Goal: Information Seeking & Learning: Learn about a topic

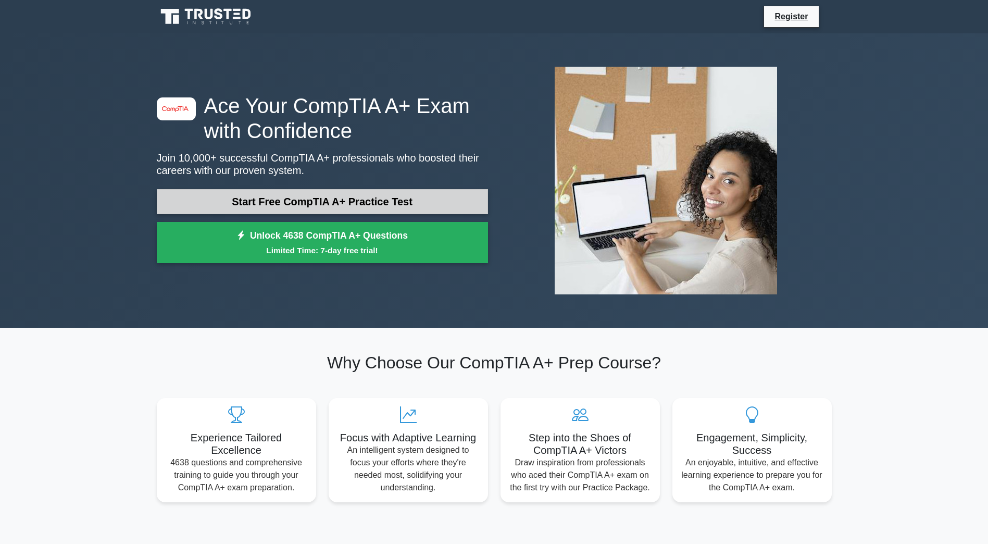
click at [375, 195] on link "Start Free CompTIA A+ Practice Test" at bounding box center [322, 201] width 331 height 25
click at [290, 205] on link "Start Free CompTIA A+ Practice Test" at bounding box center [322, 201] width 331 height 25
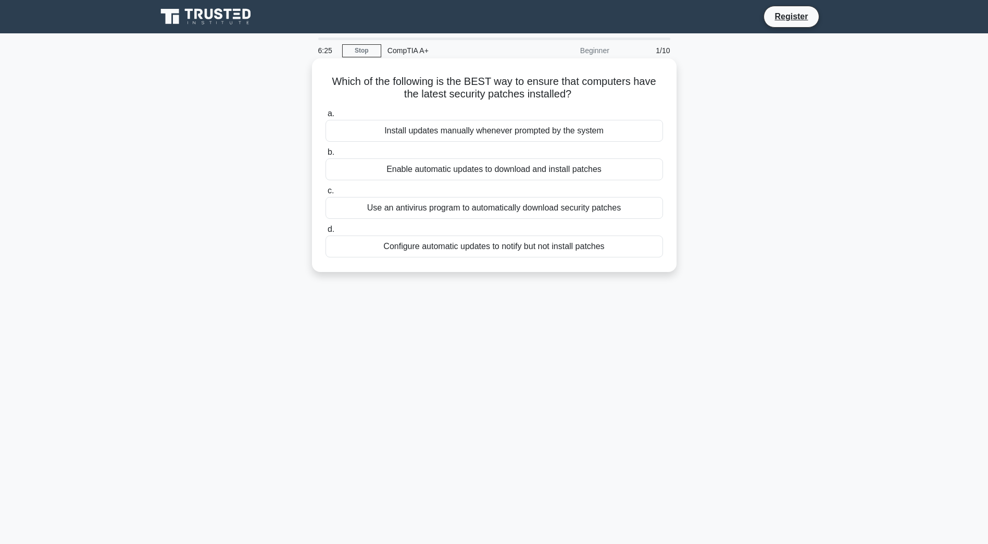
click at [475, 174] on div "Enable automatic updates to download and install patches" at bounding box center [493, 169] width 337 height 22
click at [325, 156] on input "b. Enable automatic updates to download and install patches" at bounding box center [325, 152] width 0 height 7
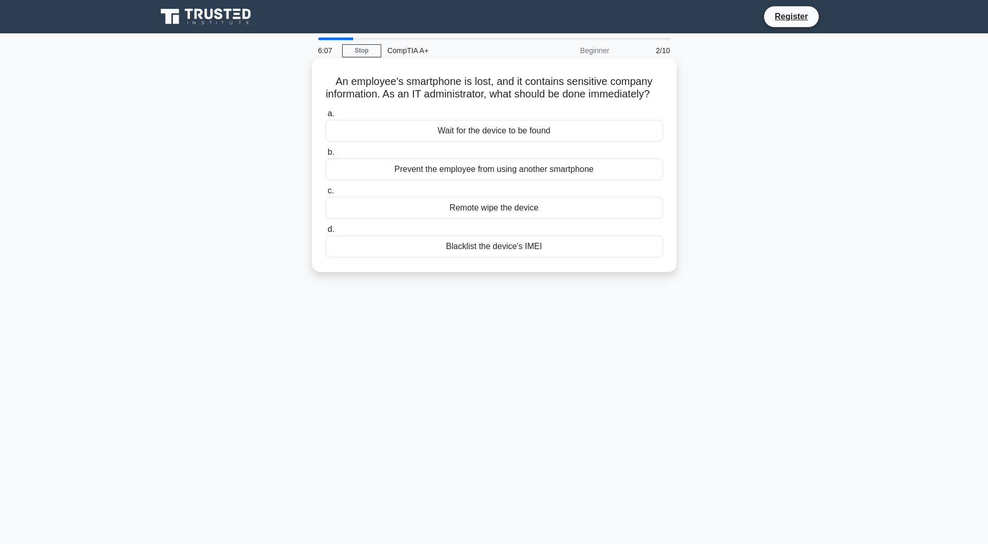
click at [517, 219] on div "Remote wipe the device" at bounding box center [493, 208] width 337 height 22
click at [325, 194] on input "c. Remote wipe the device" at bounding box center [325, 190] width 0 height 7
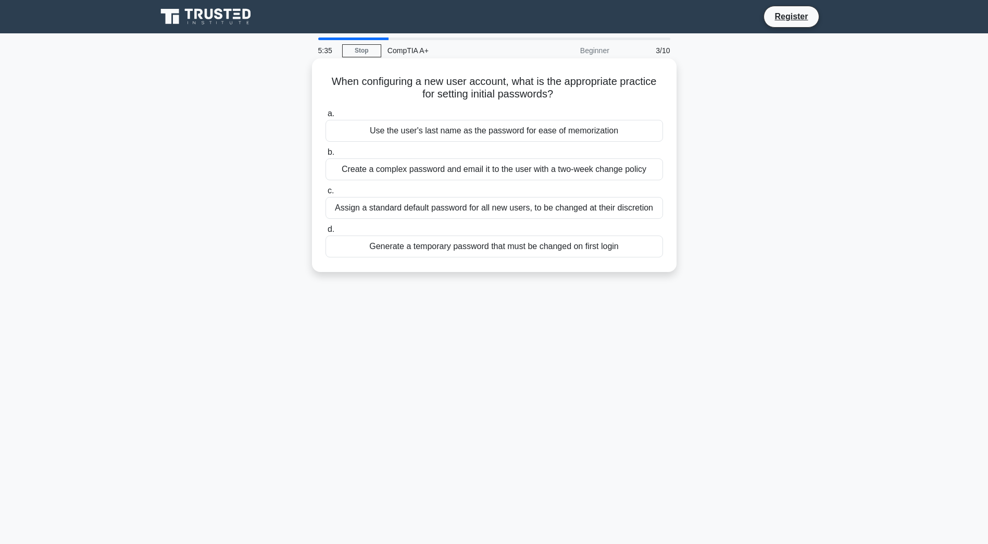
click at [479, 249] on div "Generate a temporary password that must be changed on first login" at bounding box center [493, 246] width 337 height 22
click at [325, 233] on input "d. Generate a temporary password that must be changed on first login" at bounding box center [325, 229] width 0 height 7
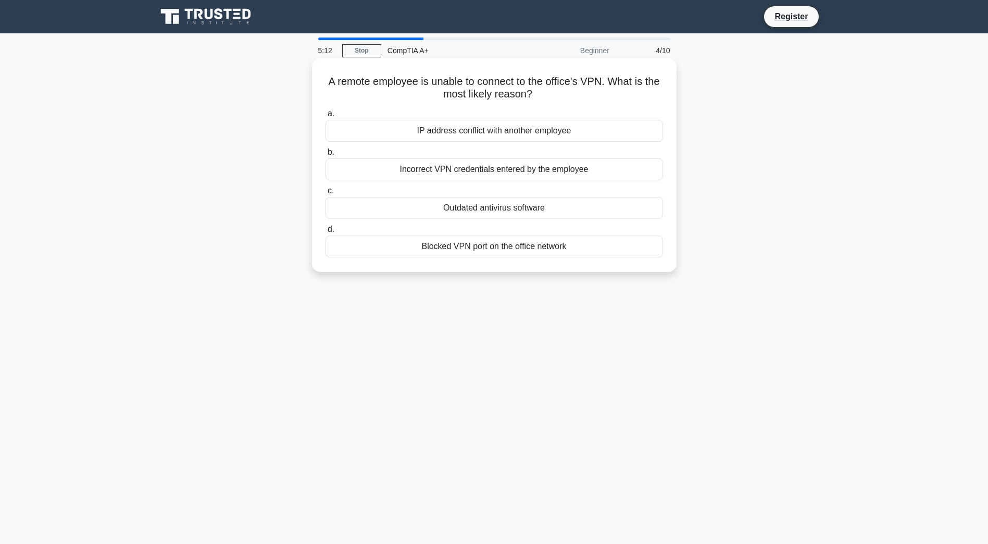
click at [475, 173] on div "Incorrect VPN credentials entered by the employee" at bounding box center [493, 169] width 337 height 22
click at [325, 156] on input "b. Incorrect VPN credentials entered by the employee" at bounding box center [325, 152] width 0 height 7
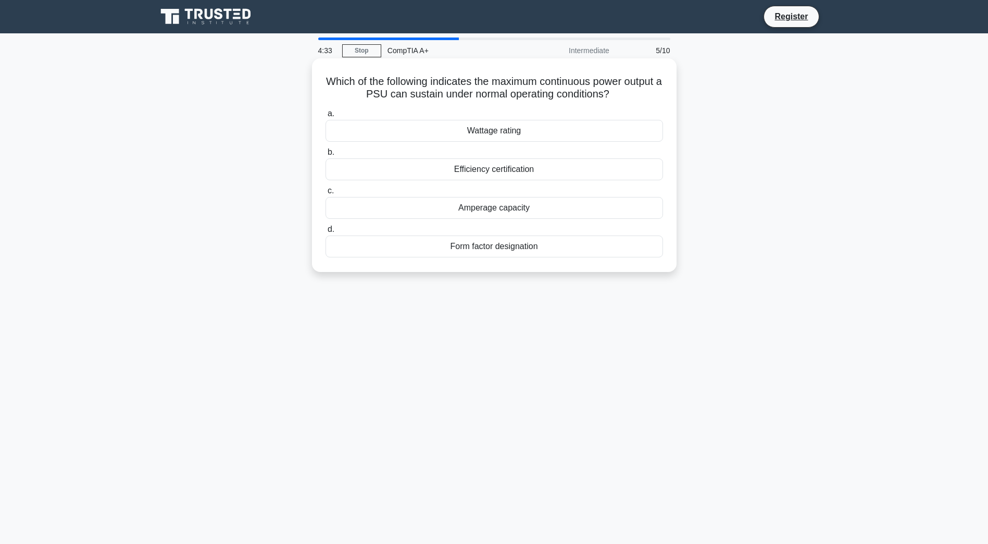
click at [534, 130] on div "Wattage rating" at bounding box center [493, 131] width 337 height 22
click at [325, 117] on input "a. Wattage rating" at bounding box center [325, 113] width 0 height 7
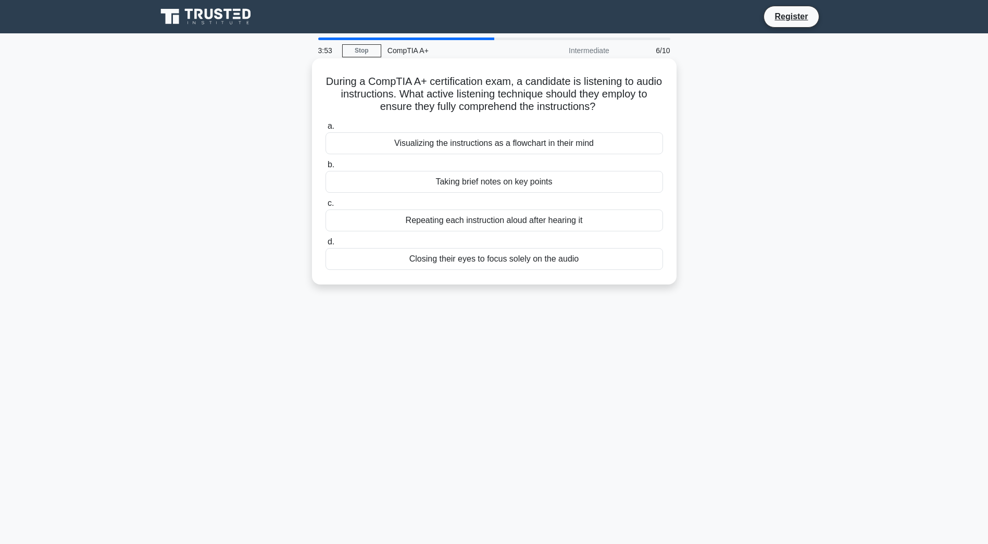
click at [614, 150] on div "Visualizing the instructions as a flowchart in their mind" at bounding box center [493, 143] width 337 height 22
click at [325, 130] on input "a. Visualizing the instructions as a flowchart in their mind" at bounding box center [325, 126] width 0 height 7
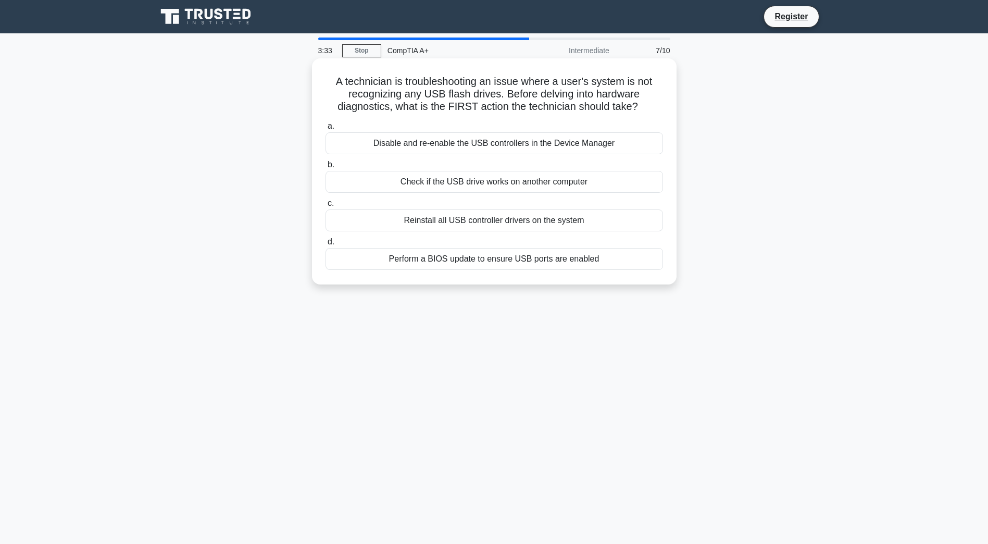
click at [603, 186] on div "Check if the USB drive works on another computer" at bounding box center [493, 182] width 337 height 22
click at [325, 168] on input "b. Check if the USB drive works on another computer" at bounding box center [325, 164] width 0 height 7
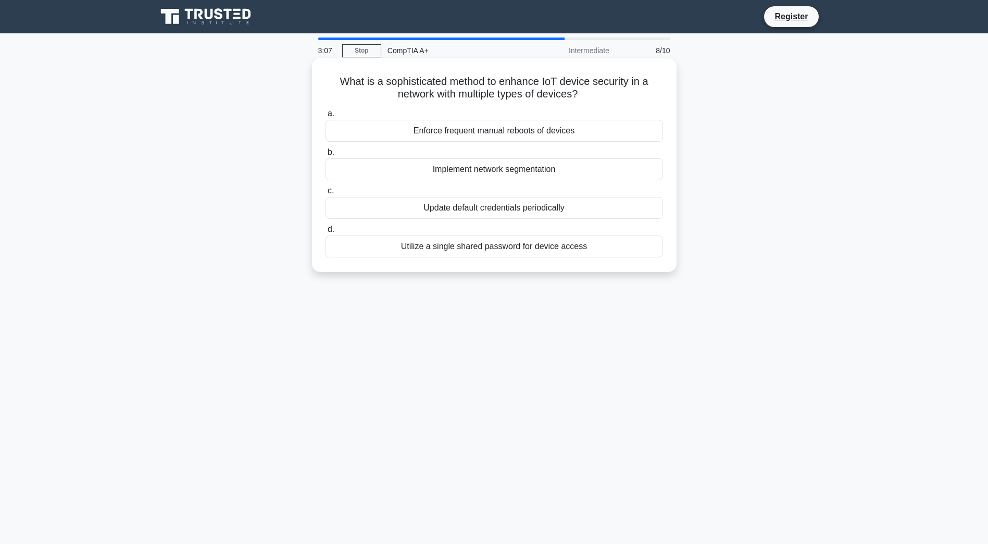
click at [530, 169] on div "Implement network segmentation" at bounding box center [493, 169] width 337 height 22
click at [325, 156] on input "b. Implement network segmentation" at bounding box center [325, 152] width 0 height 7
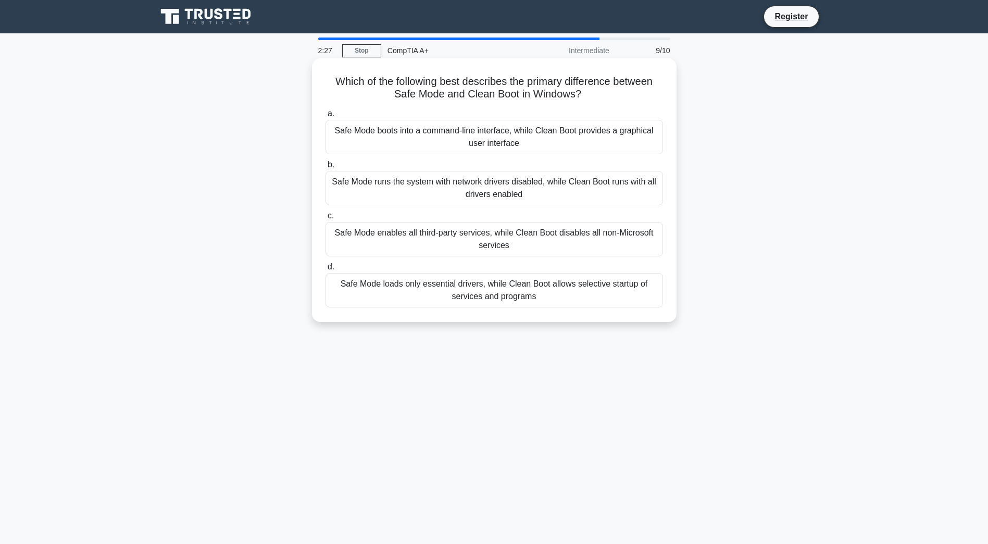
click at [427, 295] on div "Safe Mode loads only essential drivers, while Clean Boot allows selective start…" at bounding box center [493, 290] width 337 height 34
click at [325, 270] on input "d. Safe Mode loads only essential drivers, while Clean Boot allows selective st…" at bounding box center [325, 266] width 0 height 7
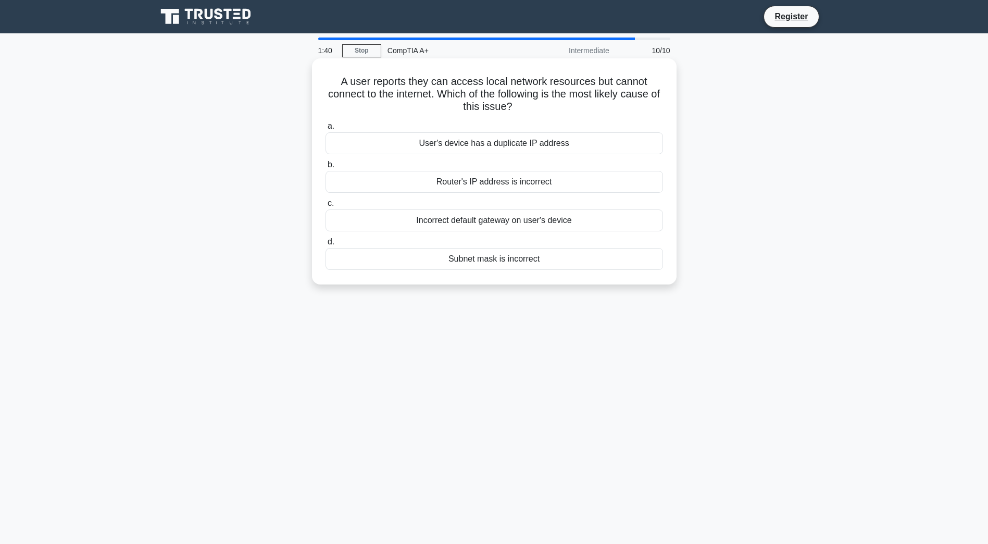
click at [609, 227] on div "Incorrect default gateway on user's device" at bounding box center [493, 220] width 337 height 22
click at [325, 207] on input "c. Incorrect default gateway on user's device" at bounding box center [325, 203] width 0 height 7
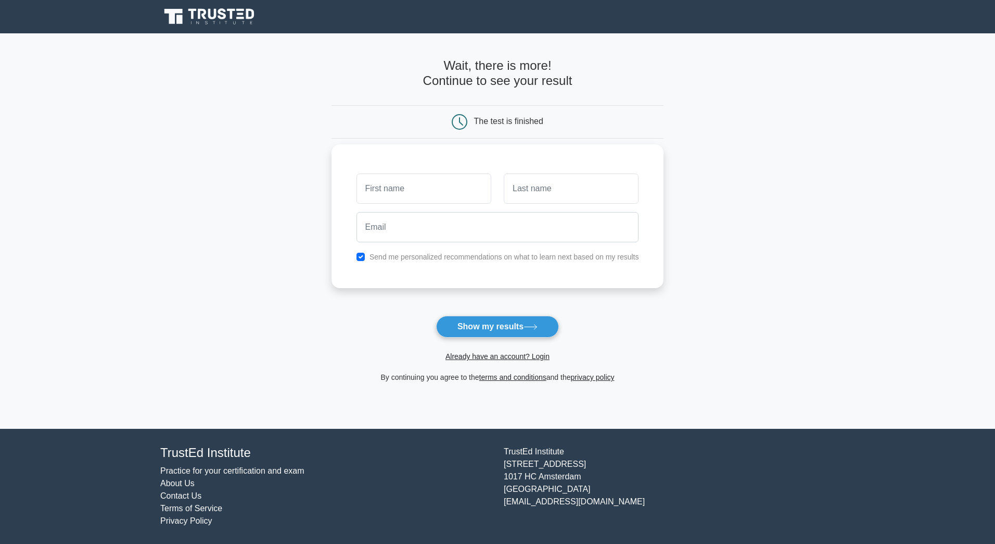
click at [449, 254] on label "Send me personalized recommendations on what to learn next based on my results" at bounding box center [505, 257] width 270 height 8
click at [509, 260] on label "Send me personalized recommendations on what to learn next based on my results" at bounding box center [505, 257] width 270 height 8
click at [459, 254] on label "Send me personalized recommendations on what to learn next based on my results" at bounding box center [505, 257] width 270 height 8
click at [359, 256] on input "checkbox" at bounding box center [361, 257] width 8 height 8
checkbox input "false"
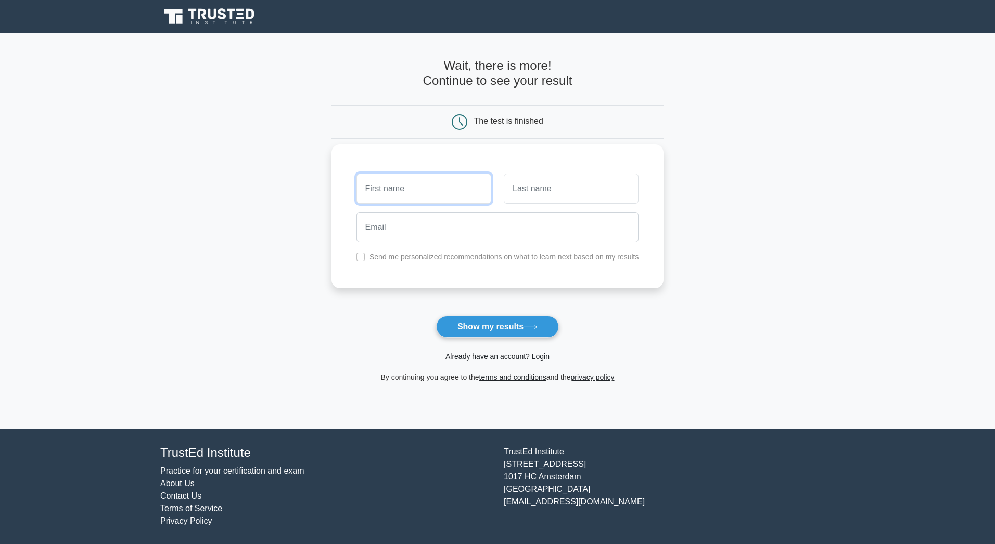
click at [435, 189] on input "text" at bounding box center [424, 188] width 135 height 30
type input "james"
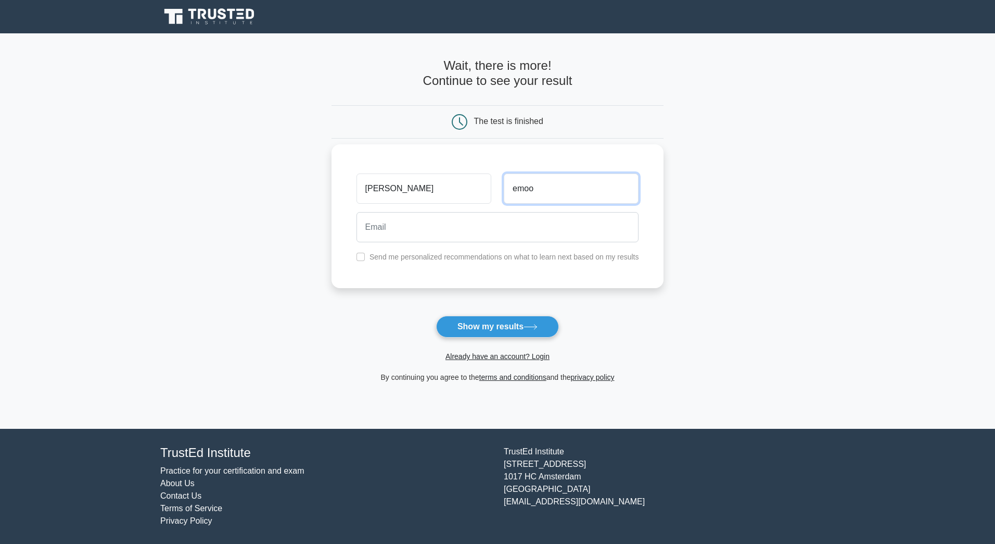
type input "emoo"
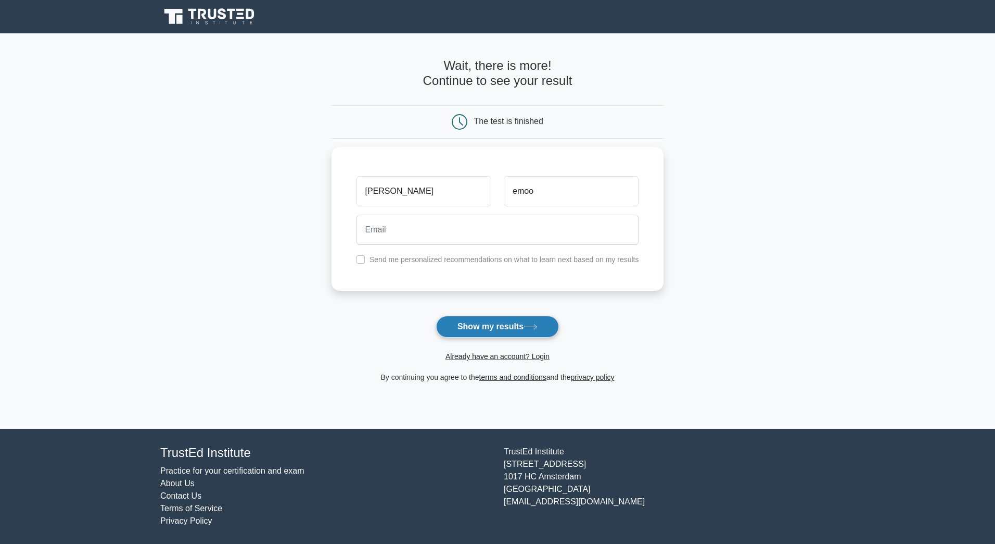
click at [513, 330] on button "Show my results" at bounding box center [497, 326] width 123 height 22
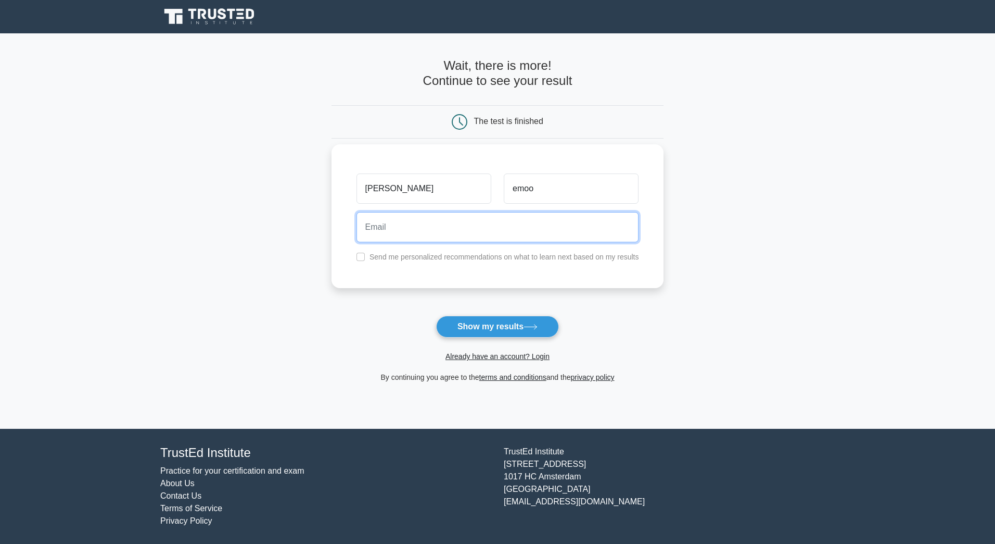
click at [486, 229] on input "email" at bounding box center [498, 227] width 283 height 30
type input "asdfasdfsadf@ASdfsadf"
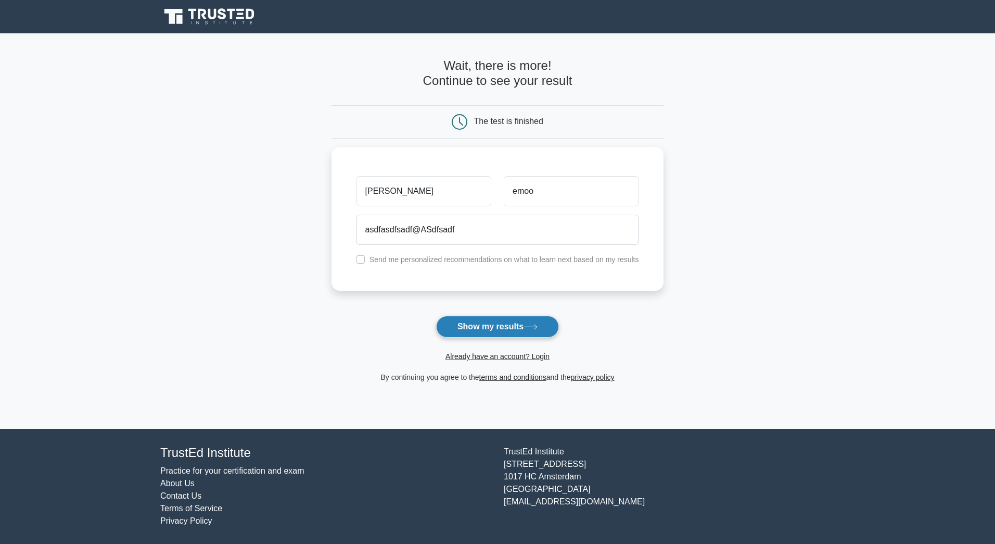
click at [511, 327] on button "Show my results" at bounding box center [497, 326] width 123 height 22
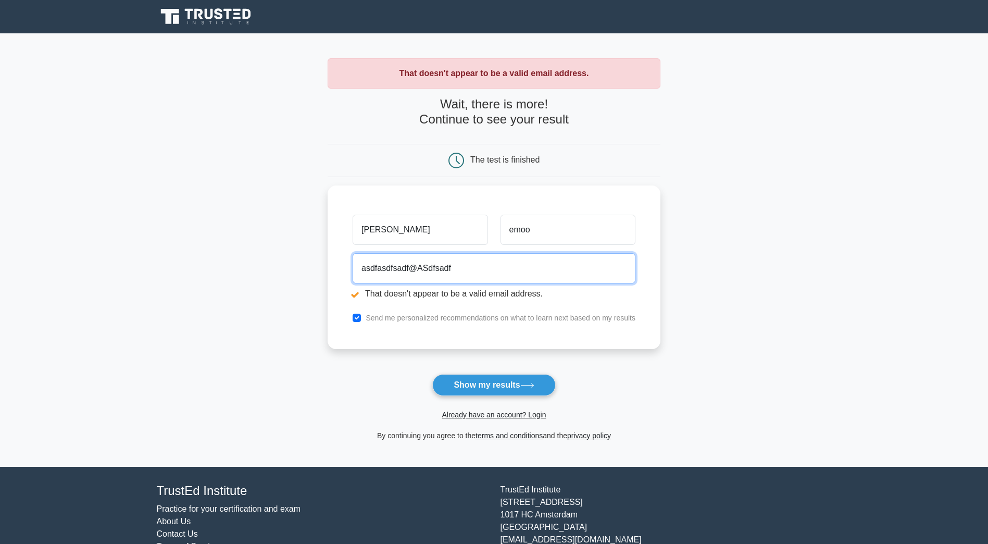
drag, startPoint x: 506, startPoint y: 272, endPoint x: 105, endPoint y: 216, distance: 404.8
click at [104, 217] on main "That doesn't appear to be a valid email address. Wait, there is more! Continue …" at bounding box center [494, 249] width 988 height 433
click at [487, 264] on input "email" at bounding box center [493, 265] width 283 height 30
paste input "pokaxah654@cerisun.com"
type input "pokaxah654@cerisun.com"
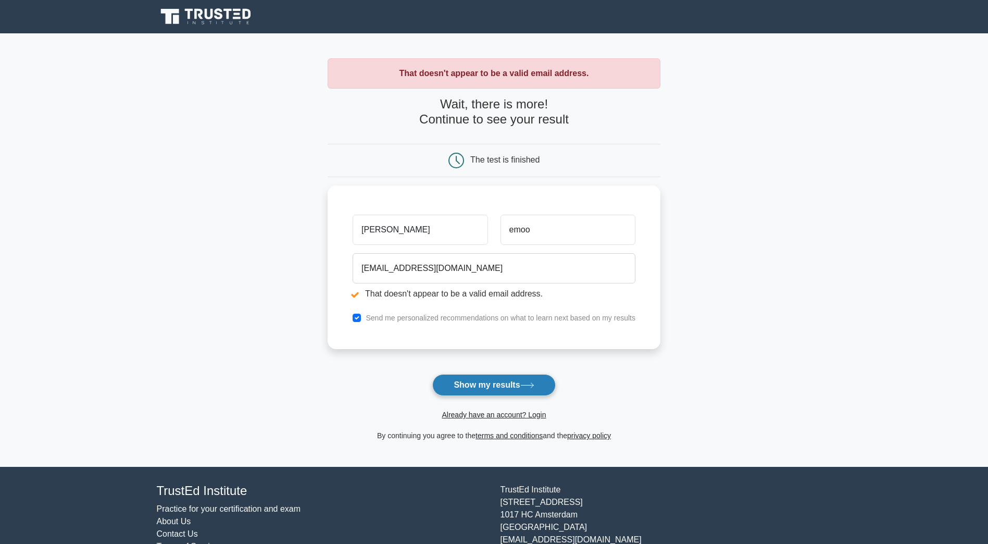
click at [524, 381] on button "Show my results" at bounding box center [493, 385] width 123 height 22
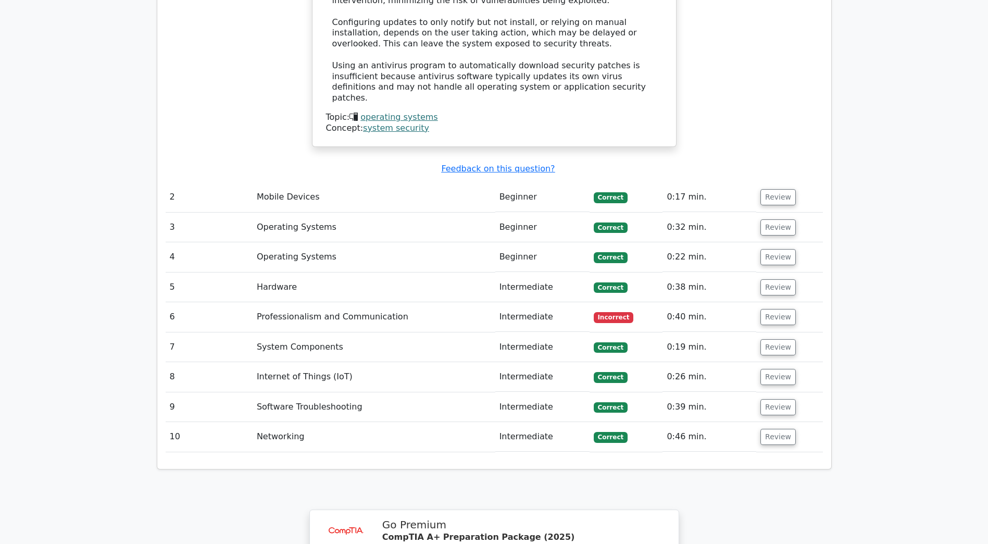
scroll to position [1145, 0]
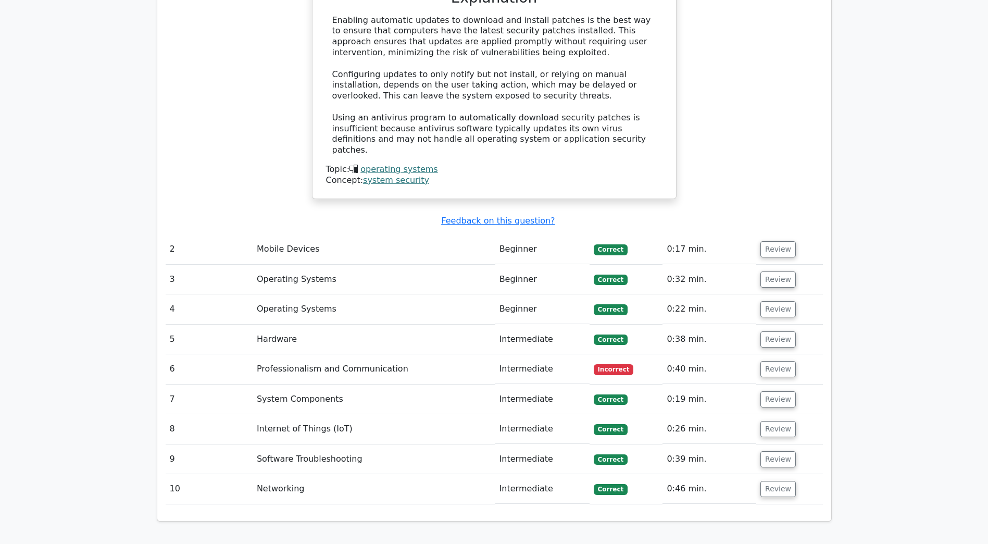
click at [321, 234] on td "Mobile Devices" at bounding box center [374, 249] width 243 height 30
click at [780, 241] on button "Review" at bounding box center [777, 249] width 35 height 16
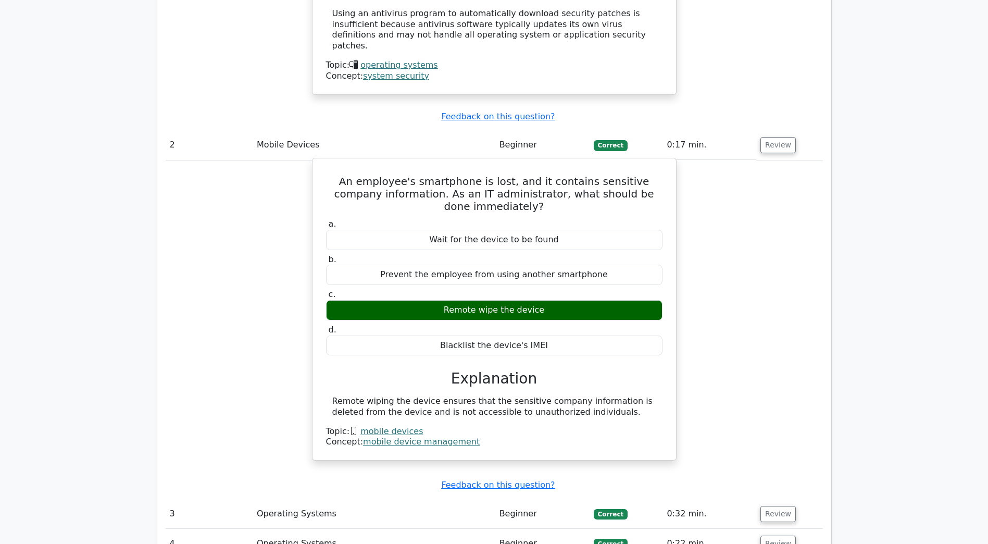
scroll to position [1406, 0]
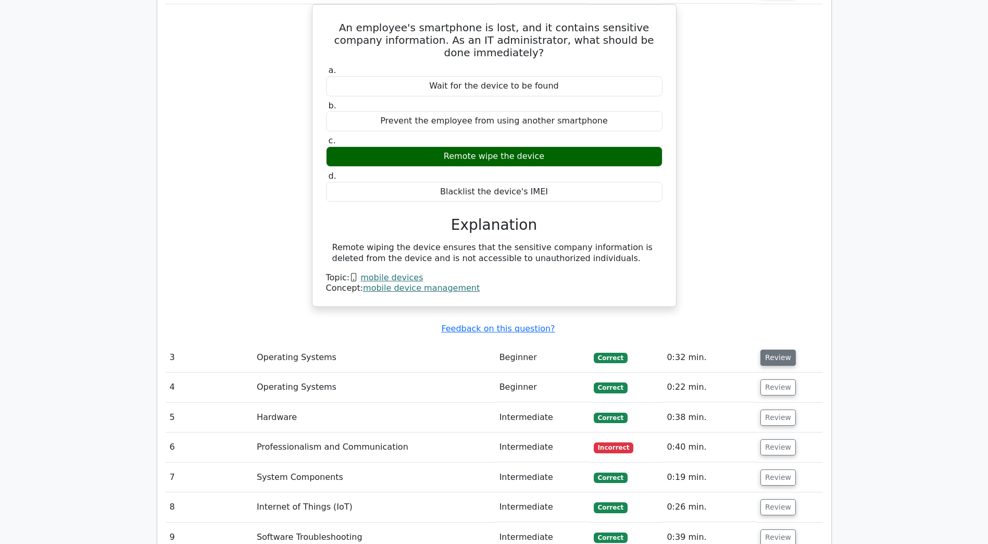
click at [782, 349] on button "Review" at bounding box center [777, 357] width 35 height 16
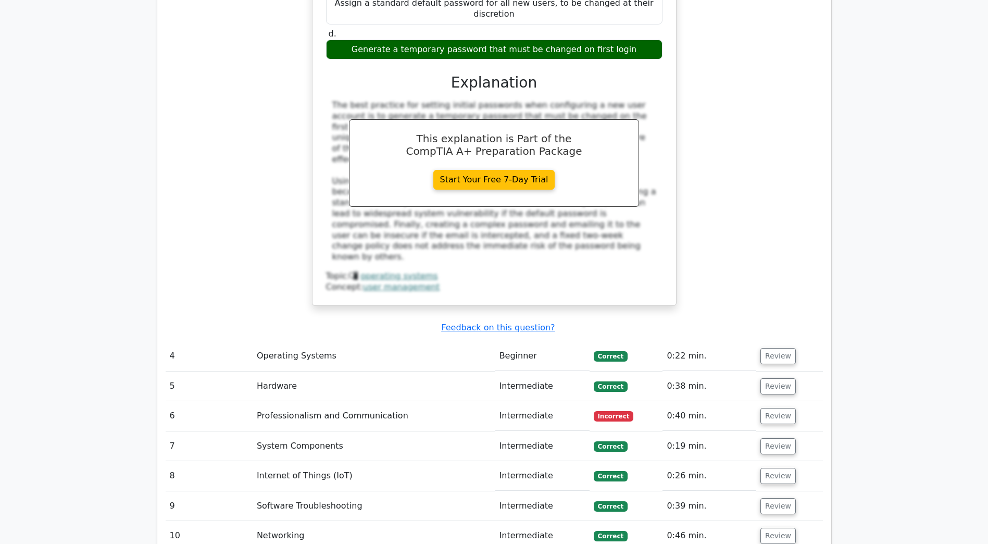
scroll to position [1926, 0]
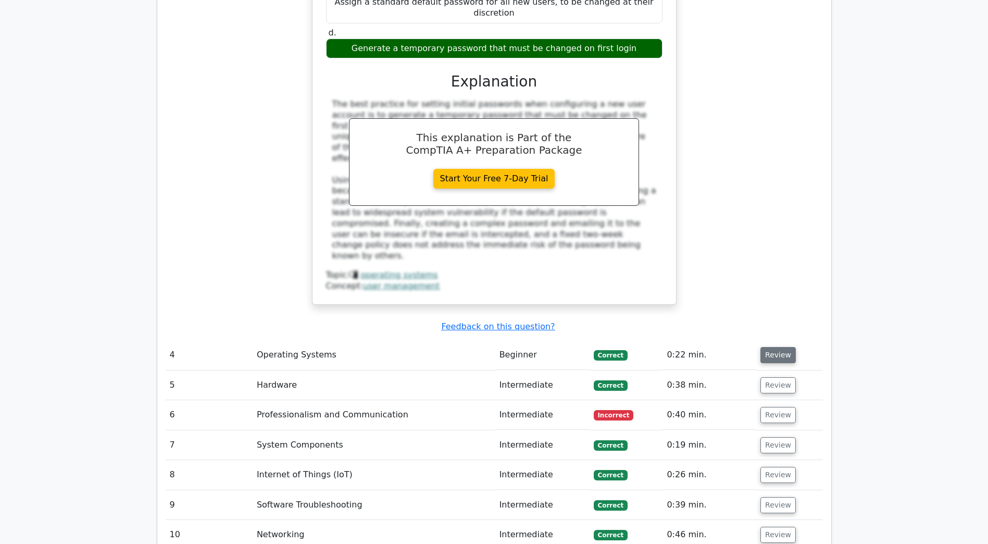
click at [771, 347] on button "Review" at bounding box center [777, 355] width 35 height 16
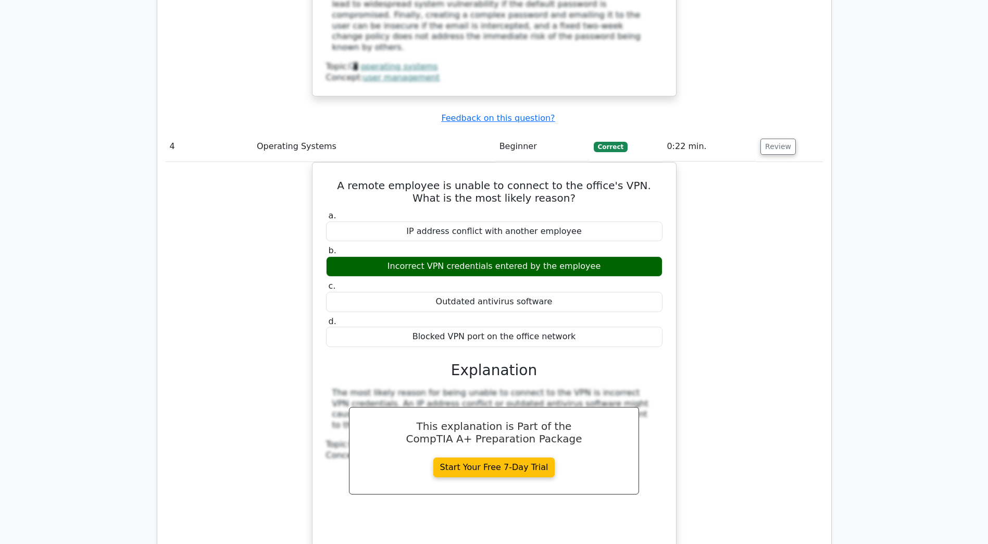
scroll to position [2343, 0]
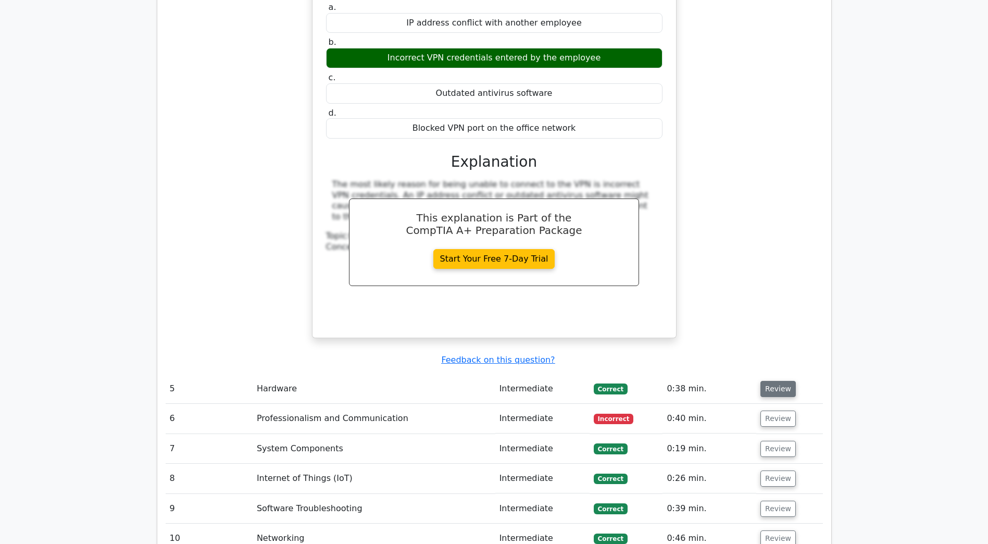
click at [775, 381] on button "Review" at bounding box center [777, 389] width 35 height 16
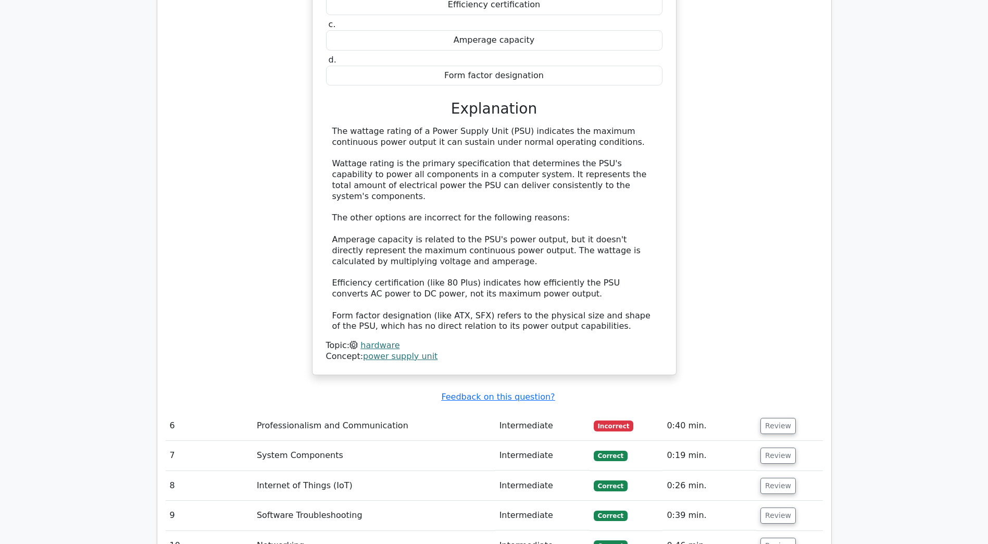
scroll to position [2915, 0]
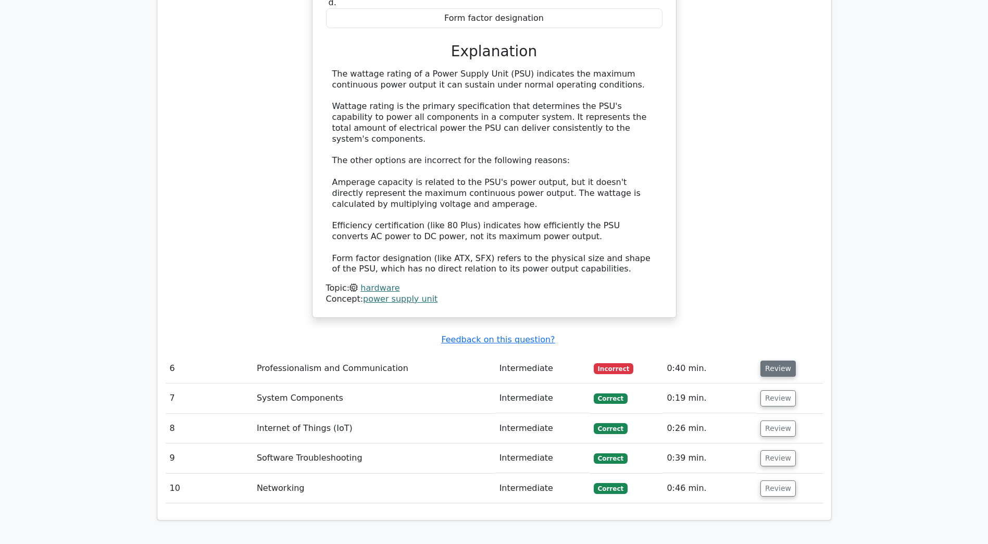
click at [779, 360] on button "Review" at bounding box center [777, 368] width 35 height 16
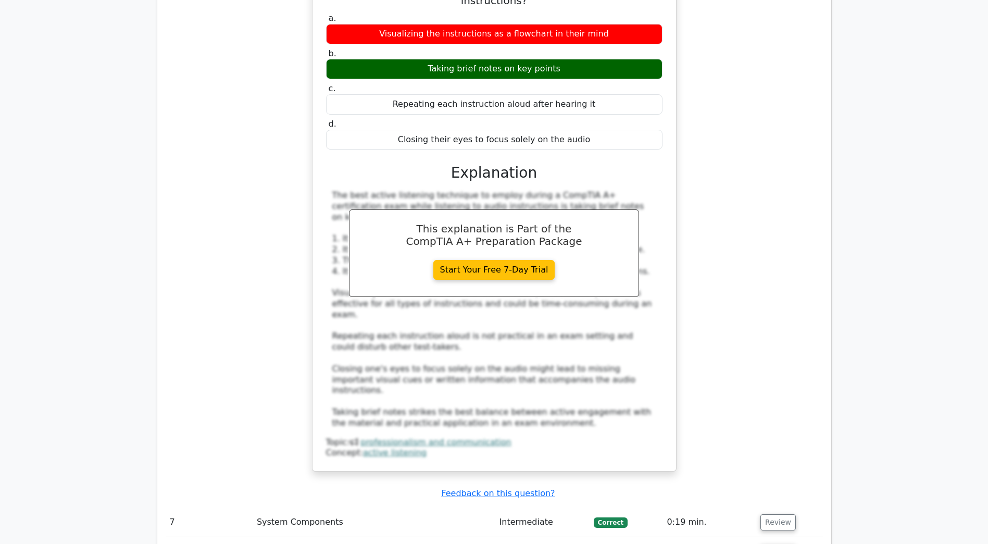
scroll to position [3488, 0]
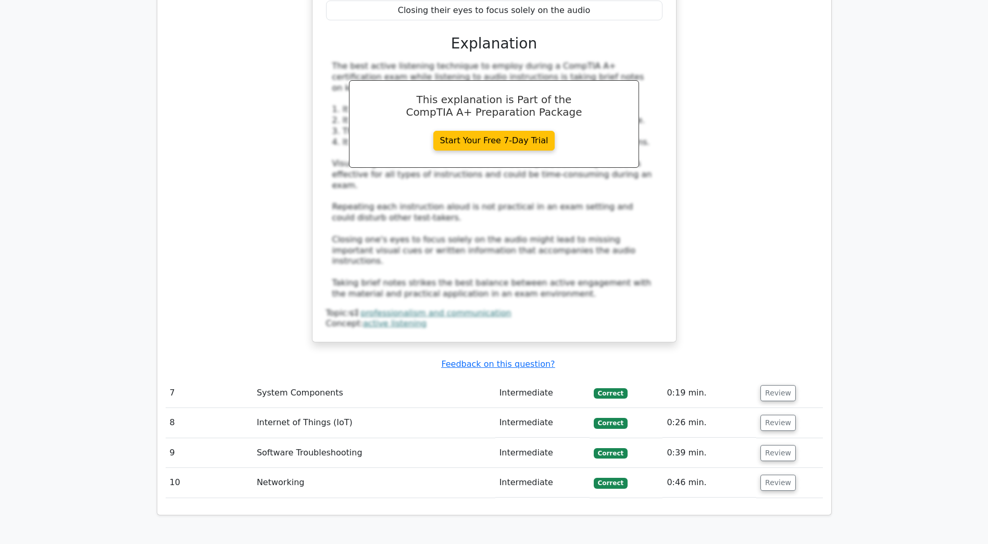
click at [731, 378] on td "0:19 min." at bounding box center [709, 393] width 94 height 30
click at [776, 385] on button "Review" at bounding box center [777, 393] width 35 height 16
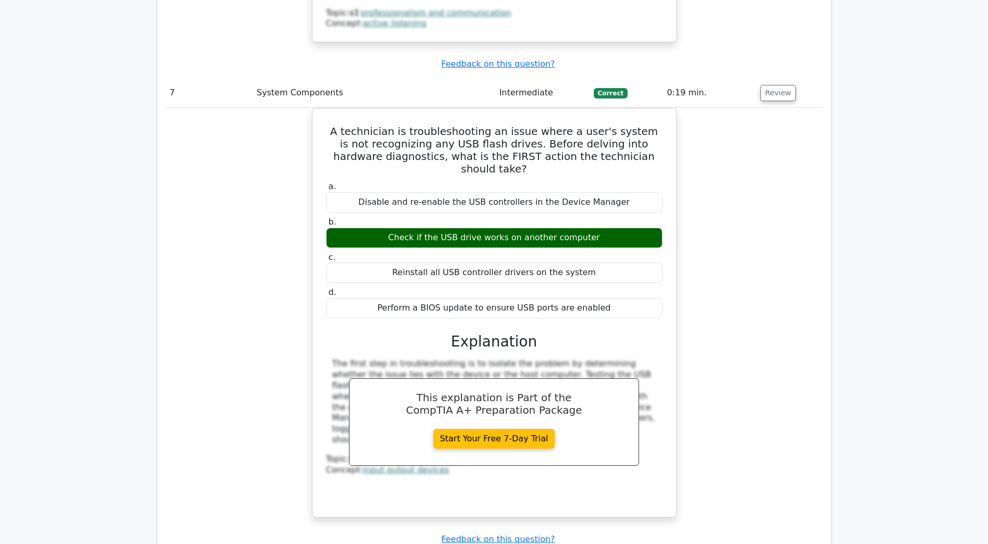
scroll to position [3853, 0]
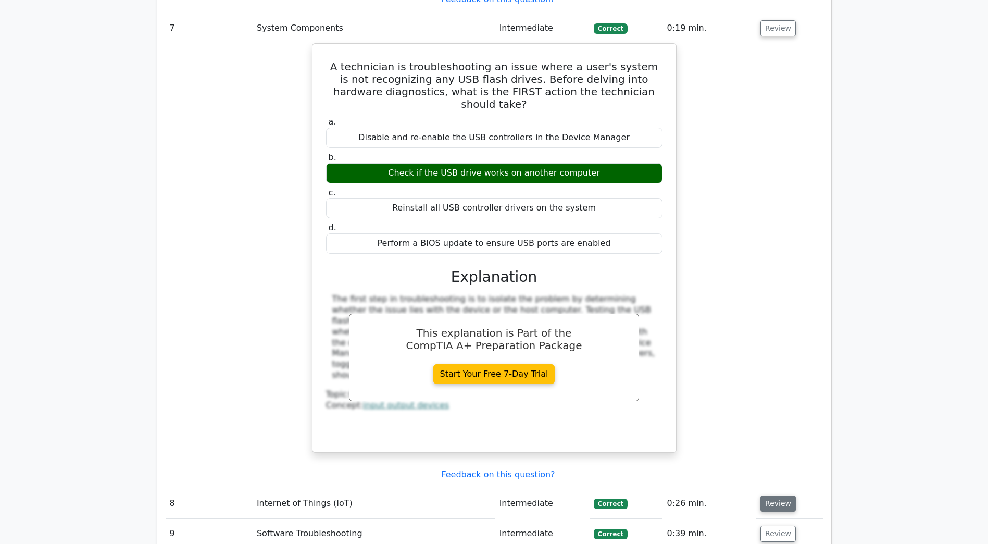
click at [769, 495] on button "Review" at bounding box center [777, 503] width 35 height 16
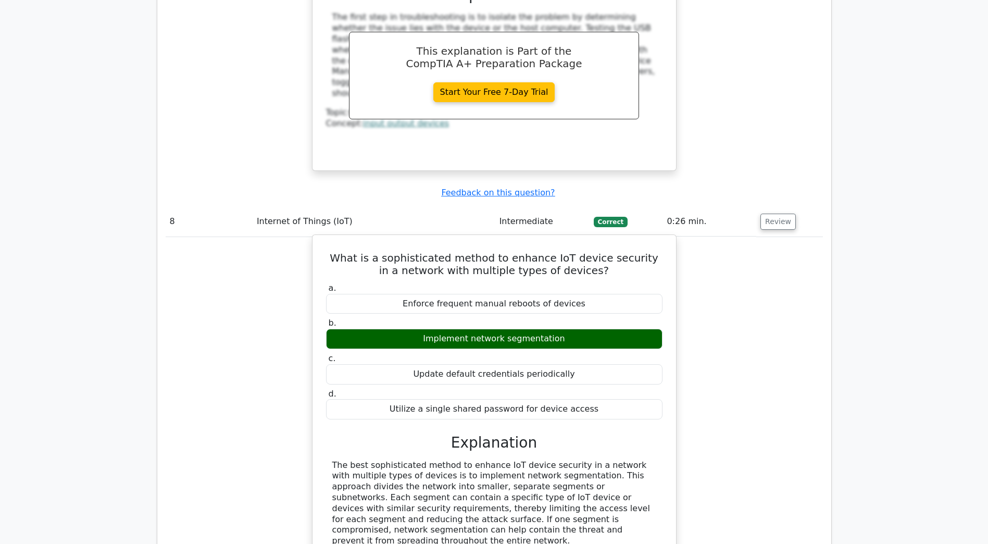
scroll to position [4217, 0]
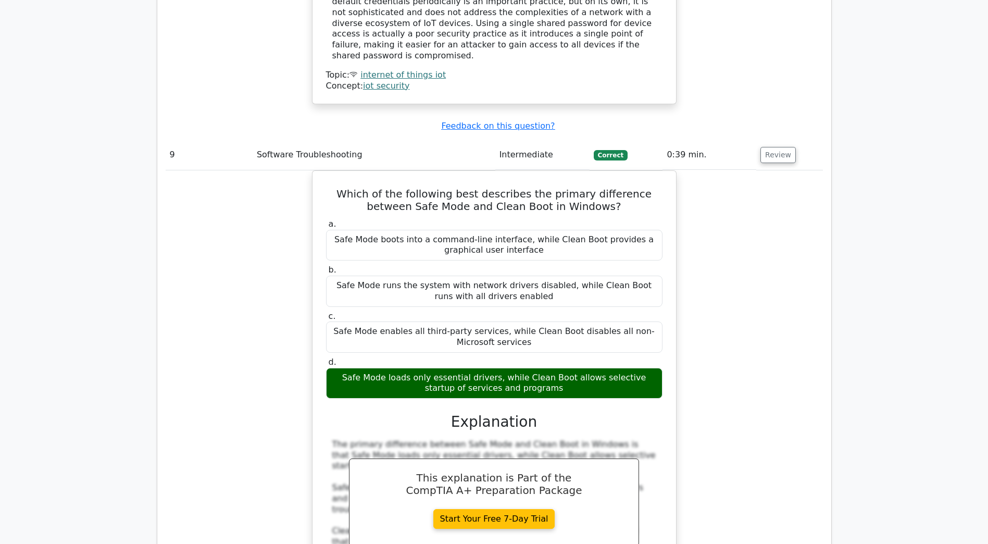
scroll to position [4790, 0]
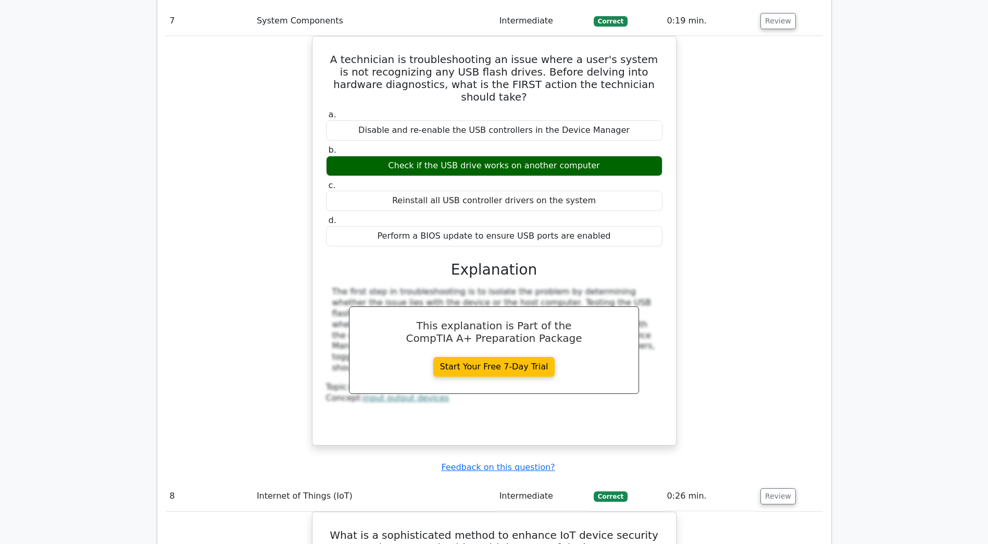
scroll to position [0, 0]
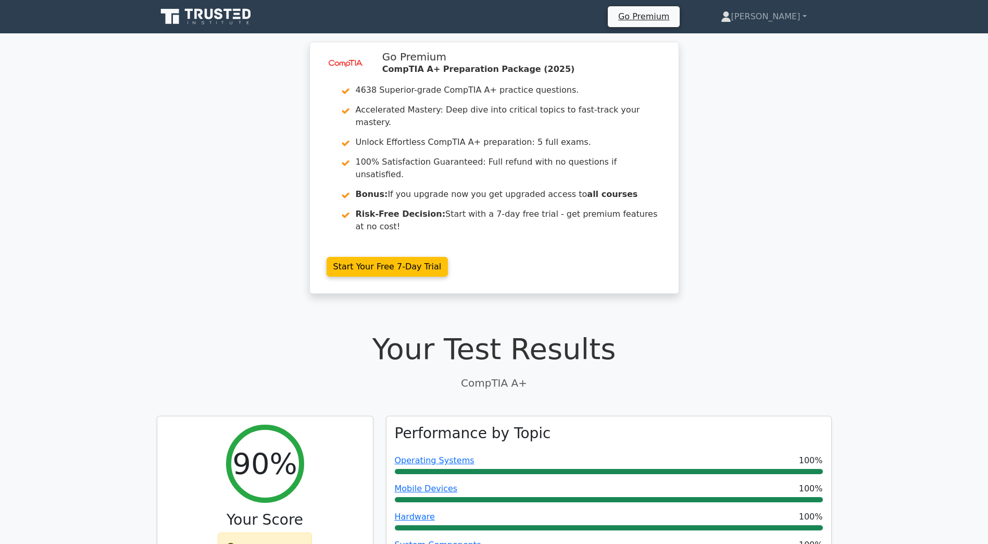
drag, startPoint x: 260, startPoint y: 367, endPoint x: 306, endPoint y: 18, distance: 351.8
click at [772, 20] on link "James" at bounding box center [764, 16] width 136 height 21
drag, startPoint x: 72, startPoint y: 74, endPoint x: 95, endPoint y: 70, distance: 23.9
click at [73, 74] on div "image/svg+xml Go Premium CompTIA A+ Preparation Package (2025) 4638 Superior-gr…" at bounding box center [494, 174] width 988 height 264
click at [214, 22] on icon at bounding box center [207, 17] width 100 height 20
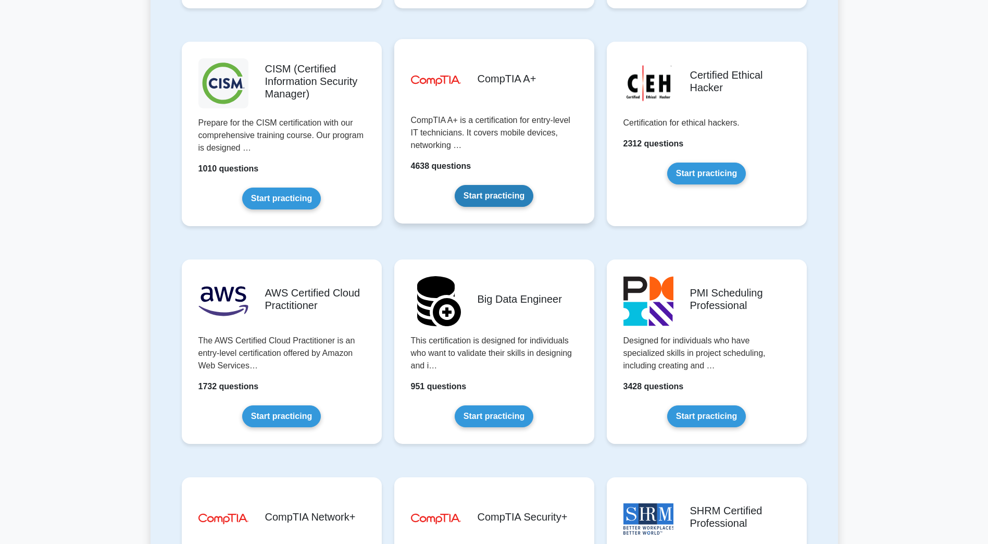
scroll to position [1406, 0]
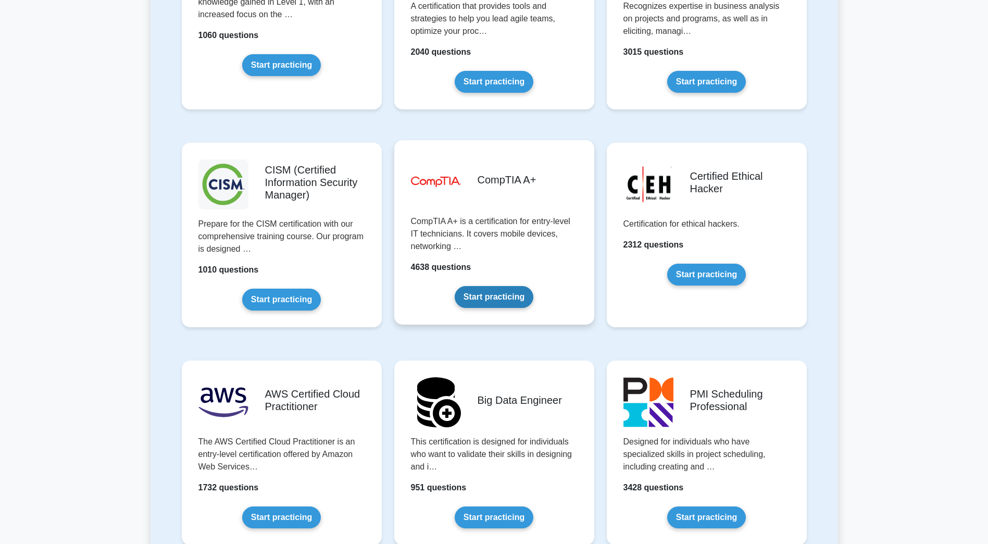
click at [517, 298] on link "Start practicing" at bounding box center [494, 297] width 79 height 22
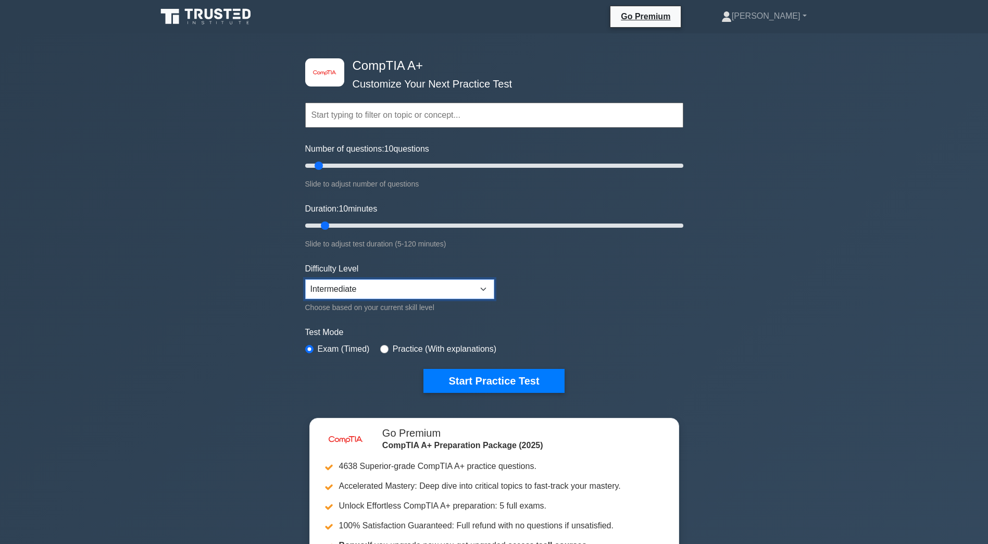
click at [387, 286] on select "Beginner Intermediate Expert" at bounding box center [399, 289] width 189 height 20
click at [305, 279] on select "Beginner Intermediate Expert" at bounding box center [399, 289] width 189 height 20
click at [373, 299] on div "Difficulty Level Beginner Intermediate Expert Choose based on your current skil…" at bounding box center [399, 287] width 189 height 51
select select "intermediate"
click at [305, 279] on select "Beginner Intermediate Expert" at bounding box center [399, 289] width 189 height 20
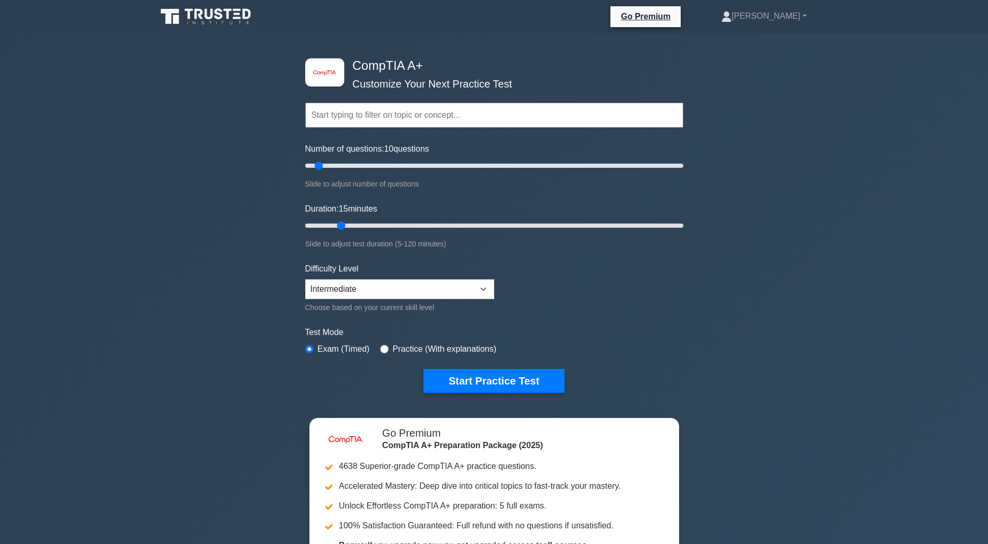
type input "10"
drag, startPoint x: 328, startPoint y: 223, endPoint x: 323, endPoint y: 225, distance: 5.4
click at [323, 225] on input "Duration: 10 minutes" at bounding box center [494, 225] width 378 height 12
click at [404, 348] on label "Practice (With explanations)" at bounding box center [445, 349] width 104 height 12
click at [380, 340] on div "Test Mode Exam (Timed) Practice (With explanations)" at bounding box center [494, 341] width 378 height 30
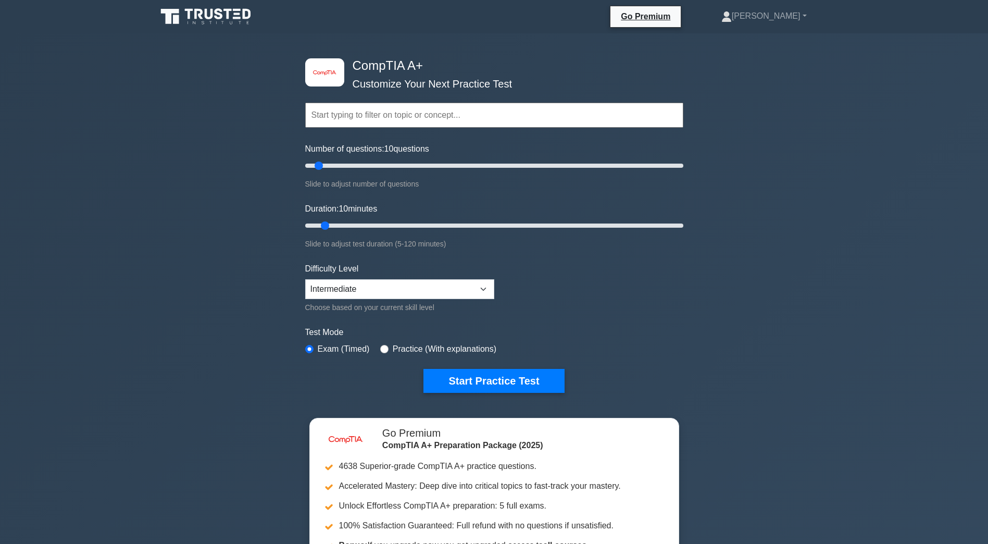
click at [380, 351] on div "Practice (With explanations)" at bounding box center [438, 349] width 116 height 12
click at [382, 350] on input "radio" at bounding box center [384, 349] width 8 height 8
radio input "true"
click at [478, 388] on button "Start Practice Test" at bounding box center [493, 381] width 141 height 24
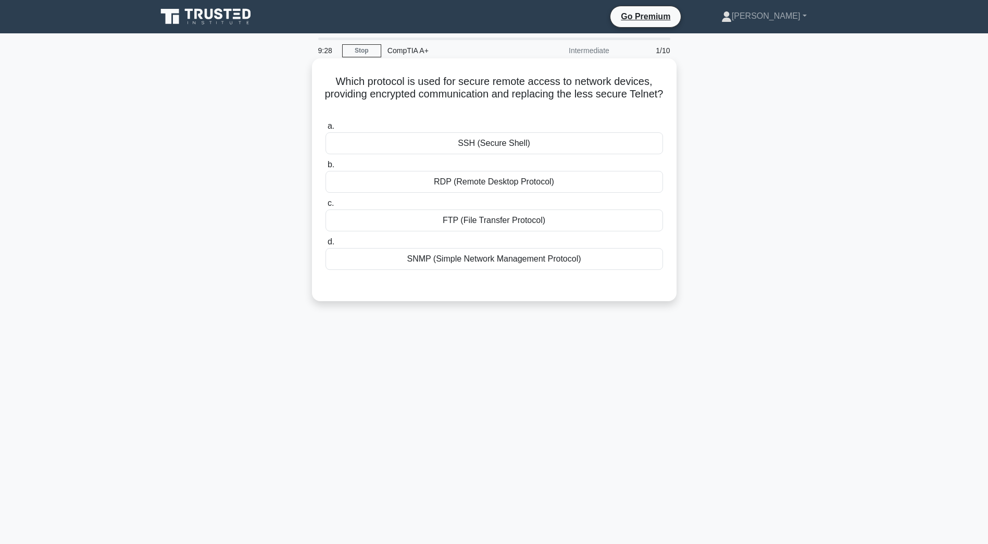
click at [602, 146] on div "SSH (Secure Shell)" at bounding box center [493, 143] width 337 height 22
click at [325, 130] on input "a. SSH (Secure Shell)" at bounding box center [325, 126] width 0 height 7
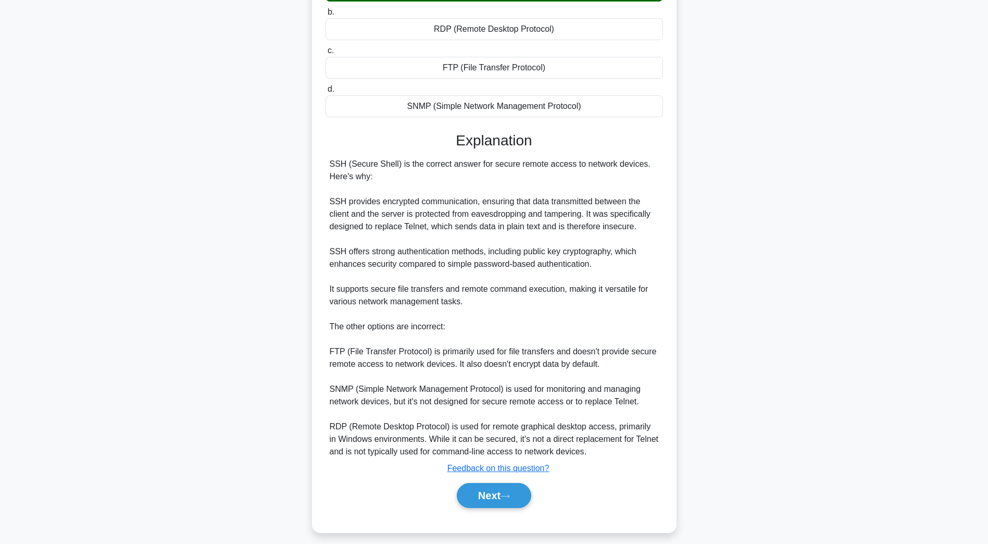
scroll to position [156, 0]
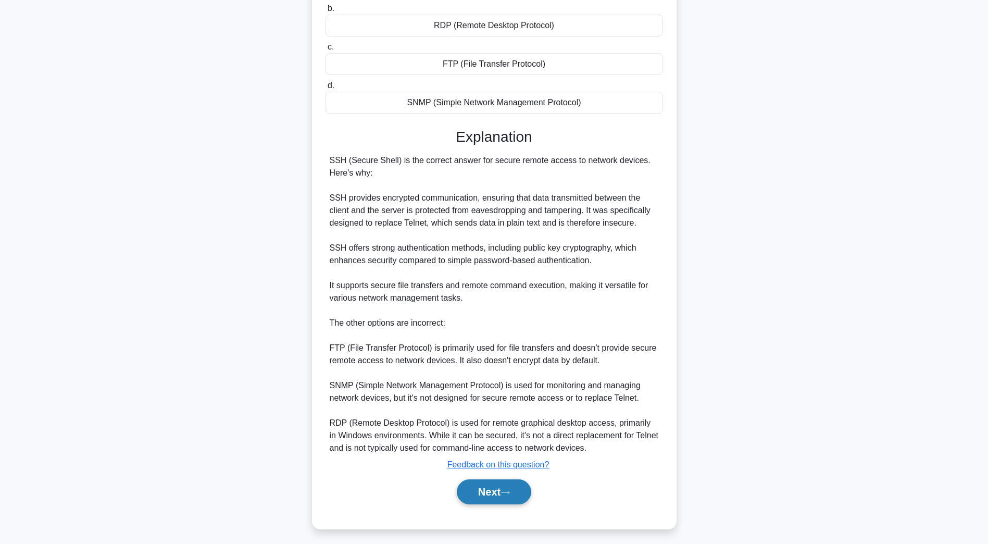
click at [502, 498] on button "Next" at bounding box center [494, 491] width 74 height 25
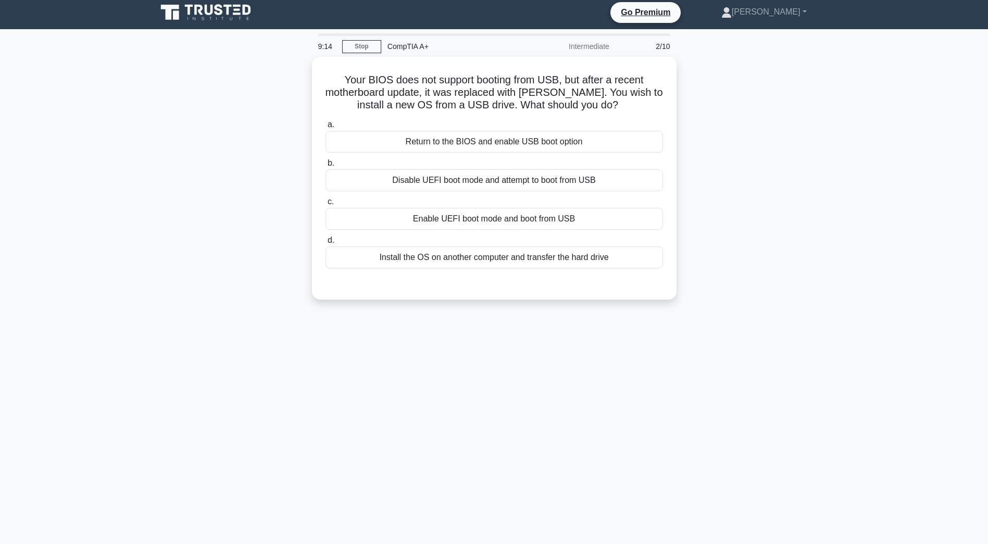
scroll to position [0, 0]
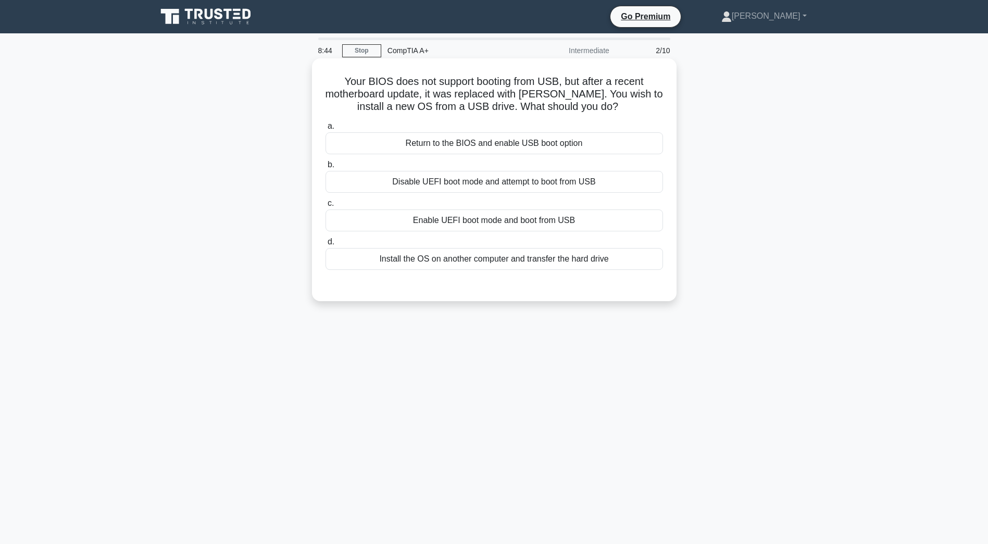
click at [593, 225] on div "Enable UEFI boot mode and boot from USB" at bounding box center [493, 220] width 337 height 22
click at [325, 207] on input "c. Enable UEFI boot mode and boot from USB" at bounding box center [325, 203] width 0 height 7
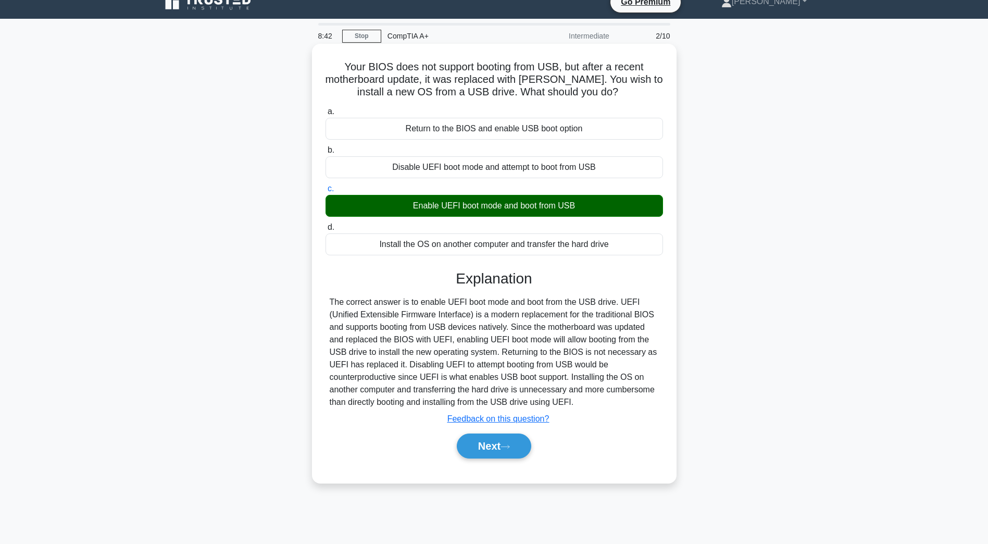
scroll to position [19, 0]
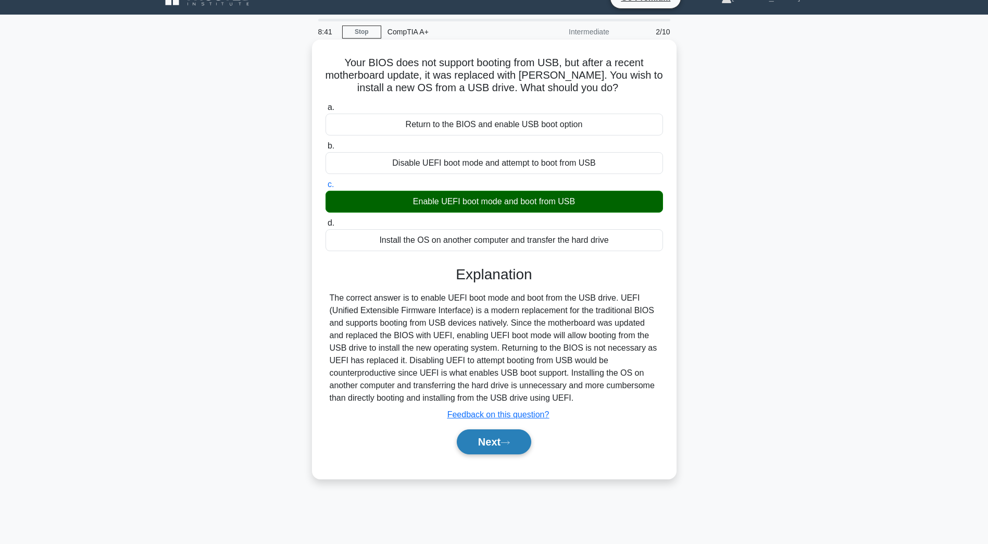
click at [507, 440] on icon at bounding box center [504, 442] width 9 height 6
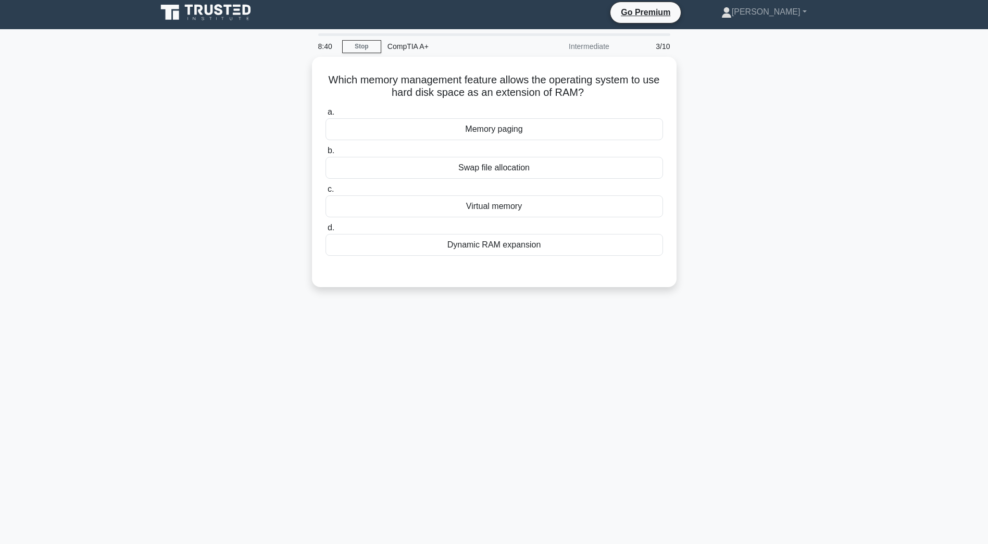
scroll to position [0, 0]
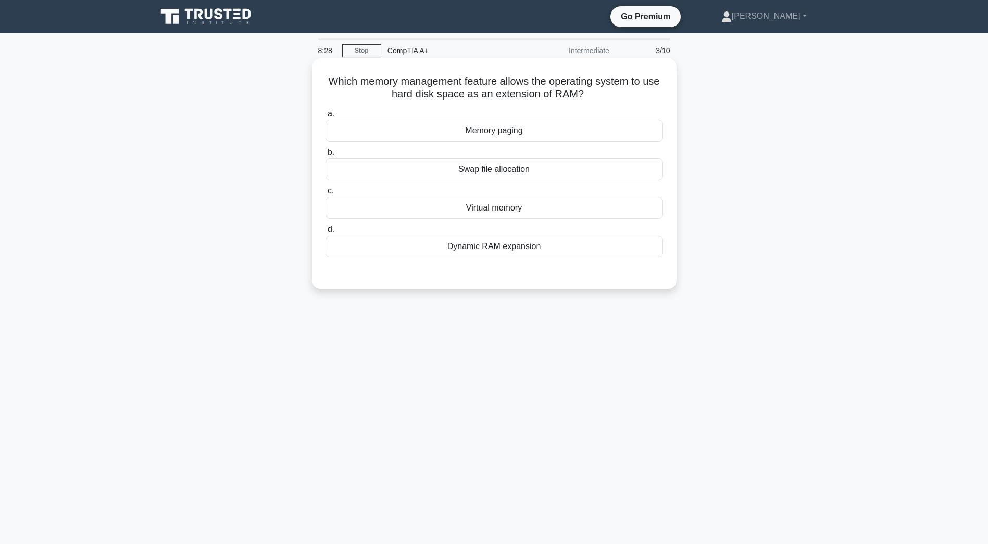
click at [574, 209] on div "Virtual memory" at bounding box center [493, 208] width 337 height 22
click at [325, 194] on input "c. Virtual memory" at bounding box center [325, 190] width 0 height 7
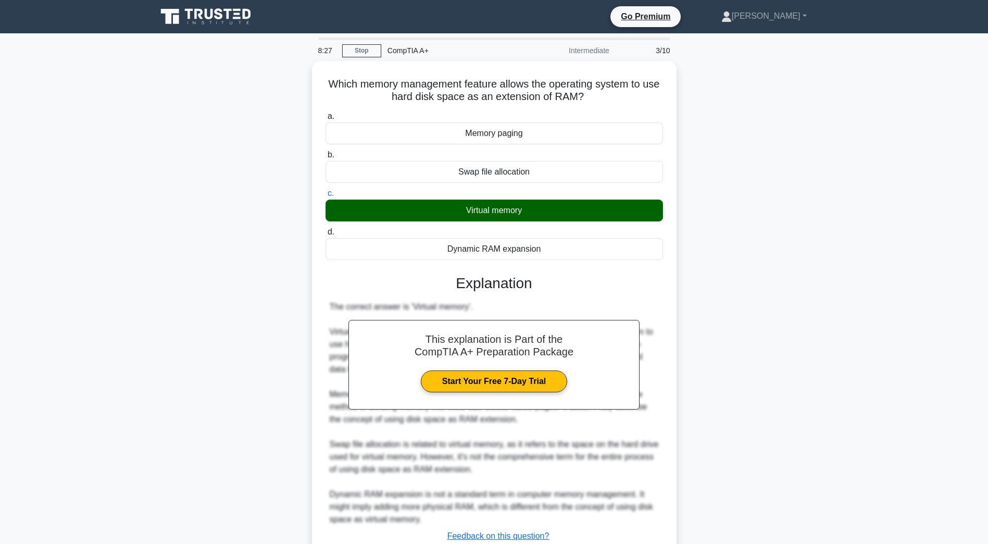
scroll to position [74, 0]
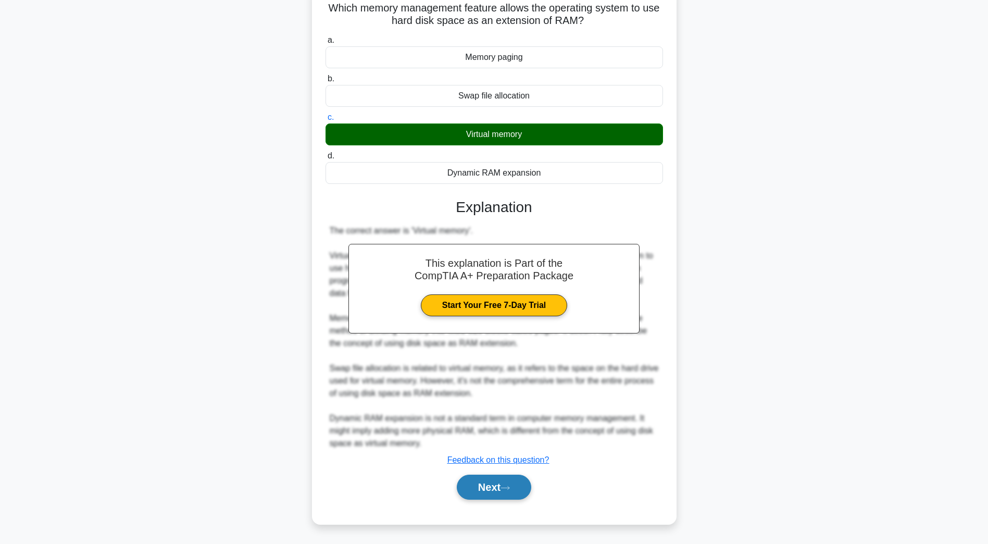
click at [508, 487] on icon at bounding box center [504, 488] width 9 height 6
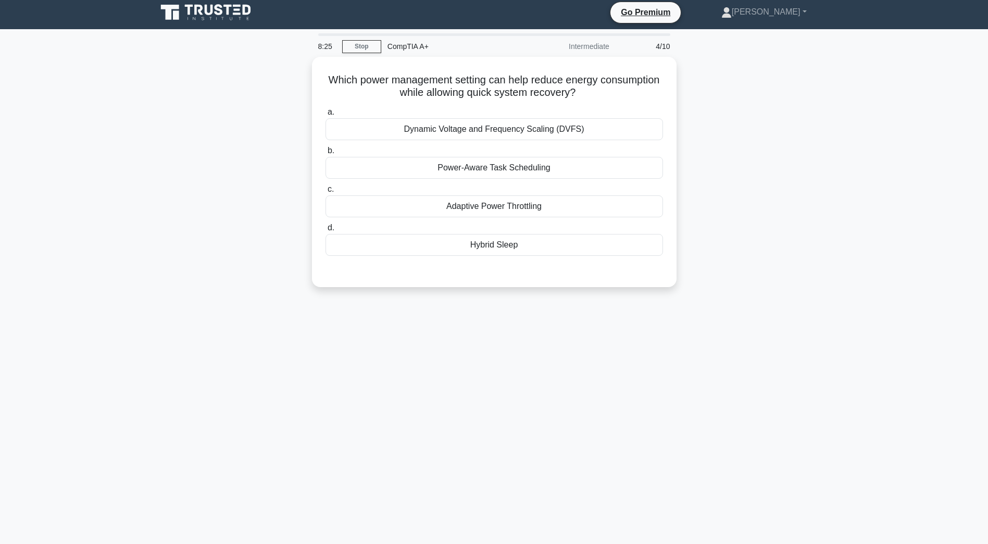
scroll to position [0, 0]
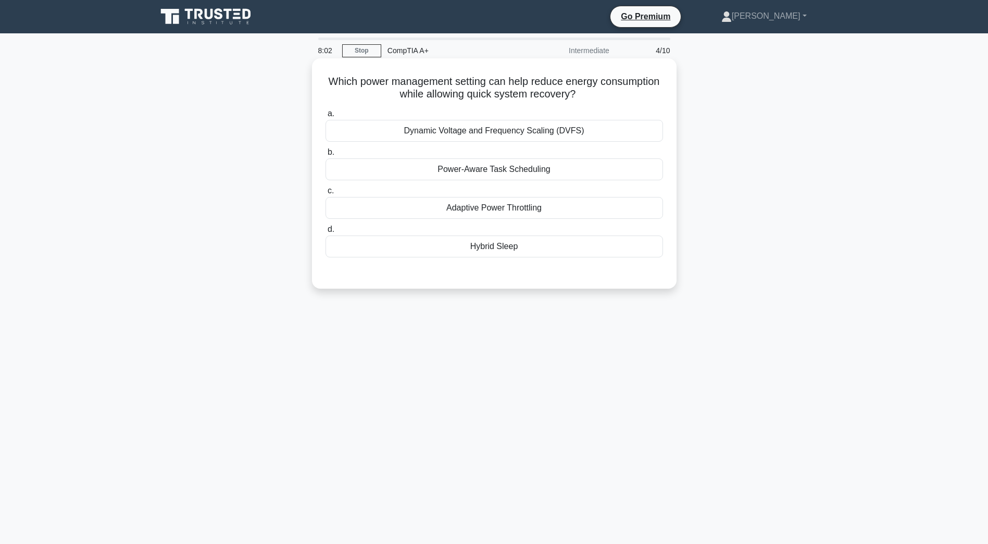
click at [570, 248] on div "Hybrid Sleep" at bounding box center [493, 246] width 337 height 22
click at [325, 233] on input "d. Hybrid Sleep" at bounding box center [325, 229] width 0 height 7
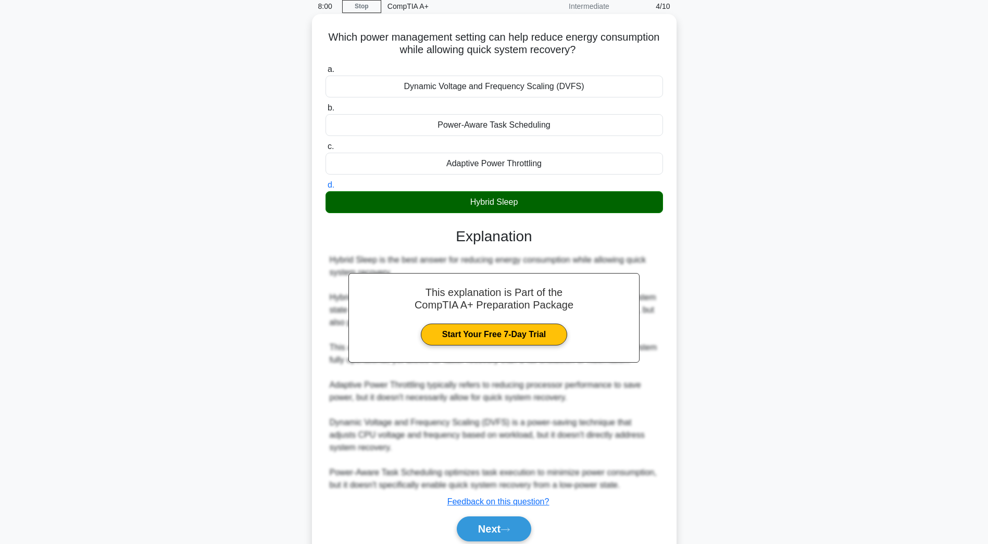
scroll to position [86, 0]
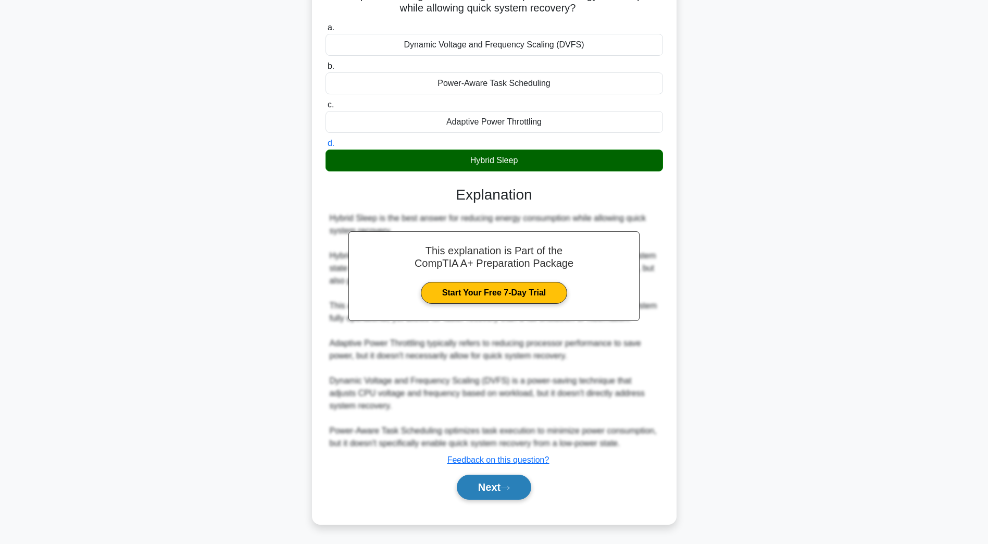
click at [506, 478] on button "Next" at bounding box center [494, 486] width 74 height 25
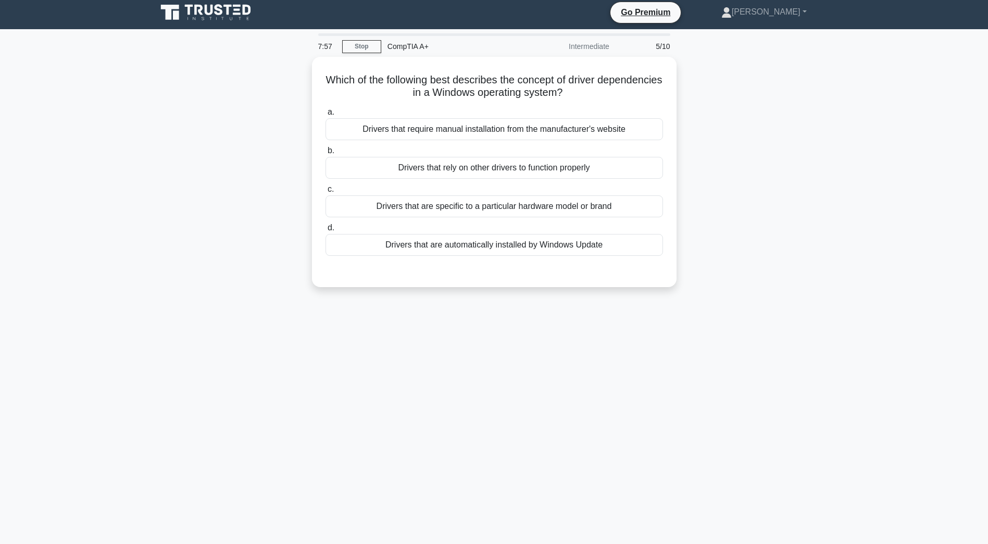
scroll to position [0, 0]
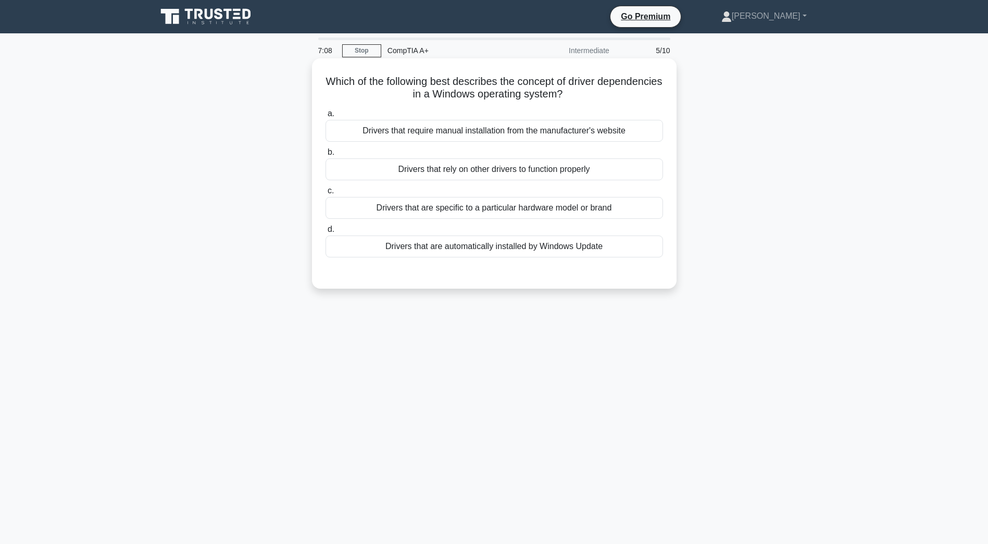
click at [624, 169] on div "Drivers that rely on other drivers to function properly" at bounding box center [493, 169] width 337 height 22
click at [325, 156] on input "b. Drivers that rely on other drivers to function properly" at bounding box center [325, 152] width 0 height 7
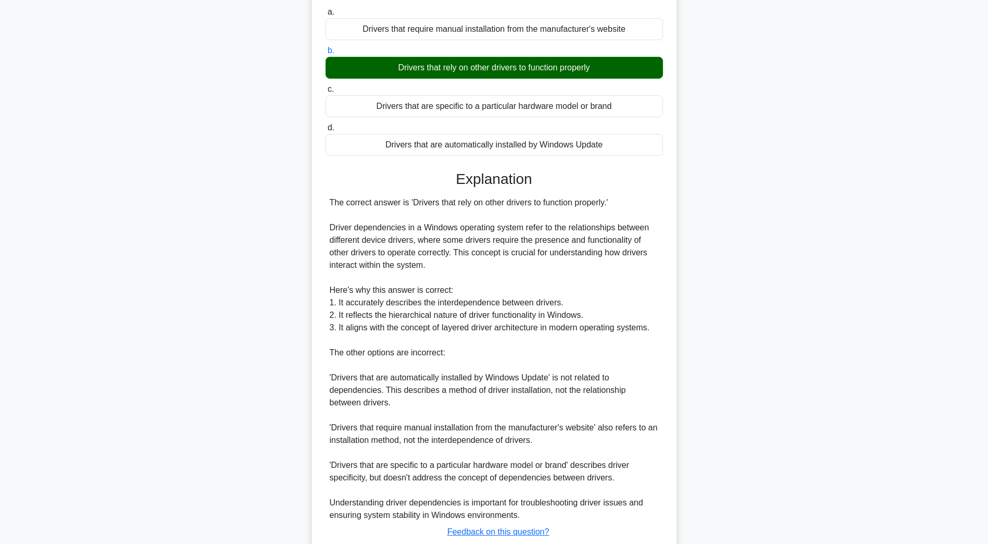
scroll to position [156, 0]
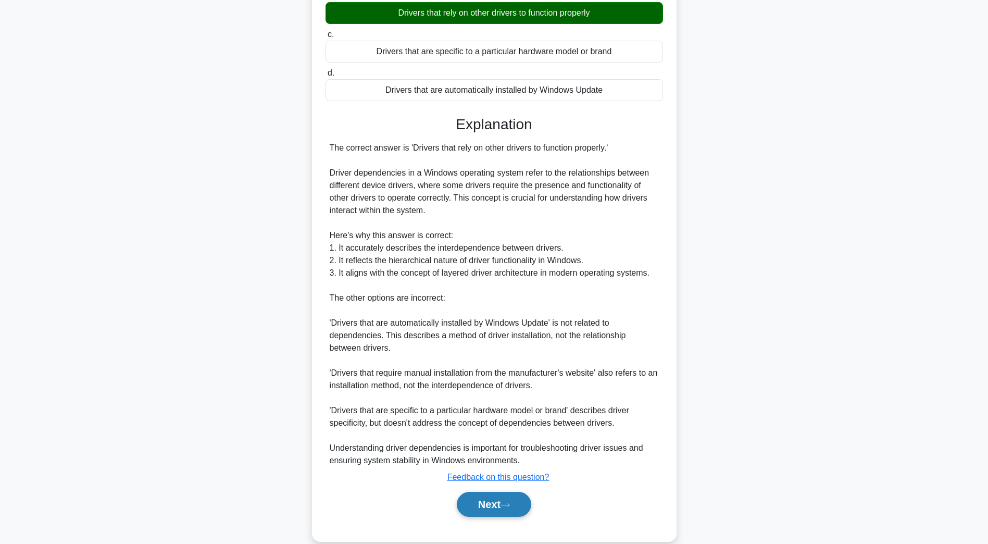
click at [498, 509] on button "Next" at bounding box center [494, 503] width 74 height 25
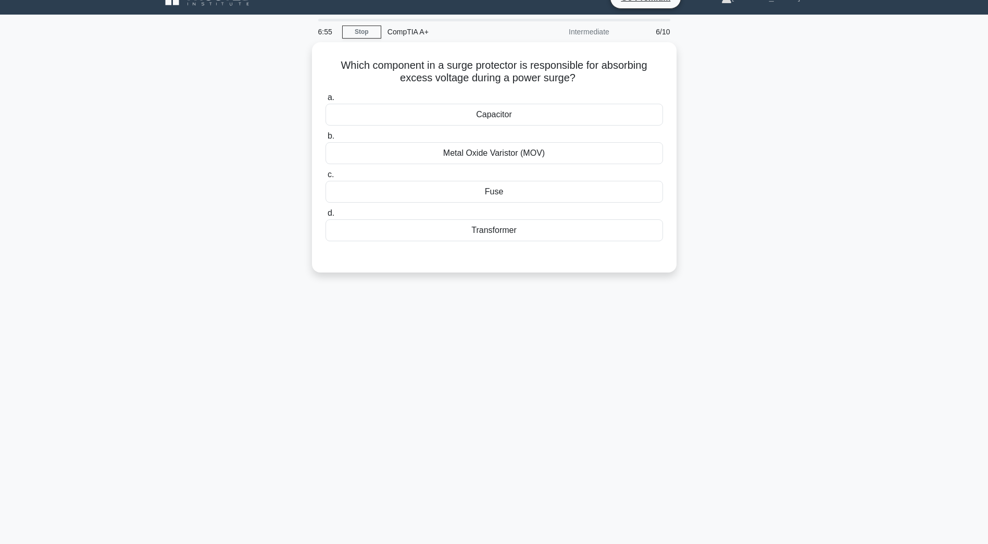
scroll to position [19, 0]
click at [533, 190] on div "Fuse" at bounding box center [493, 189] width 337 height 22
click at [325, 175] on input "c. Fuse" at bounding box center [325, 172] width 0 height 7
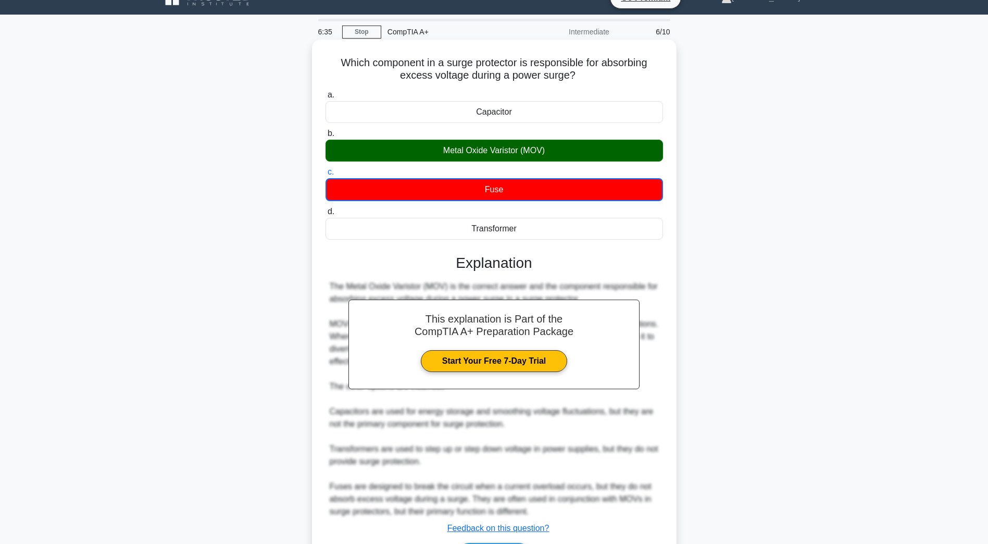
scroll to position [87, 0]
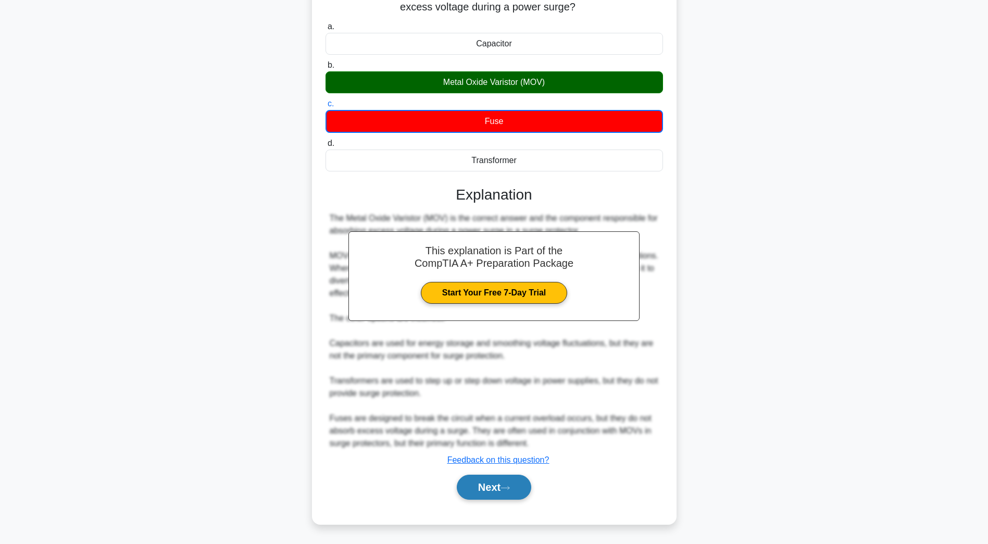
click at [488, 493] on button "Next" at bounding box center [494, 486] width 74 height 25
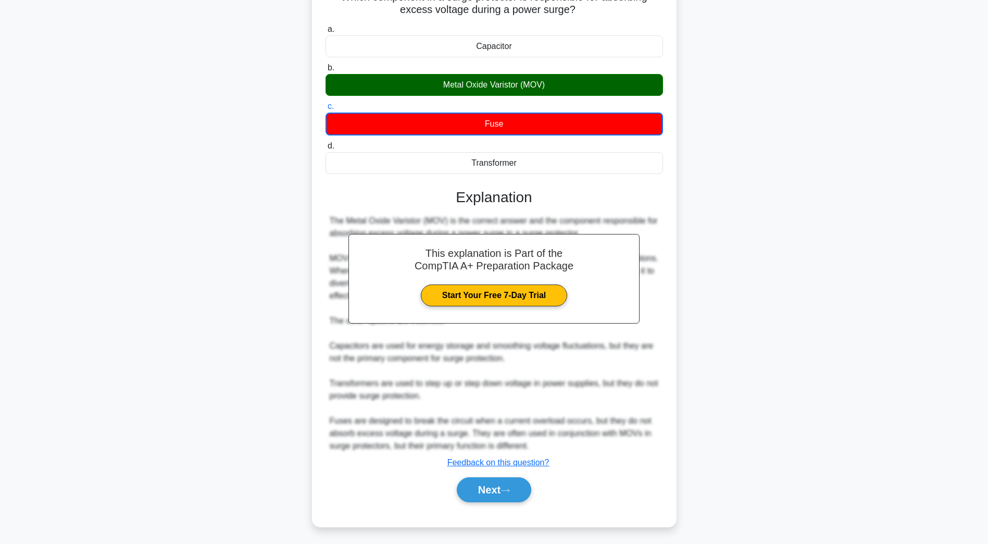
scroll to position [19, 0]
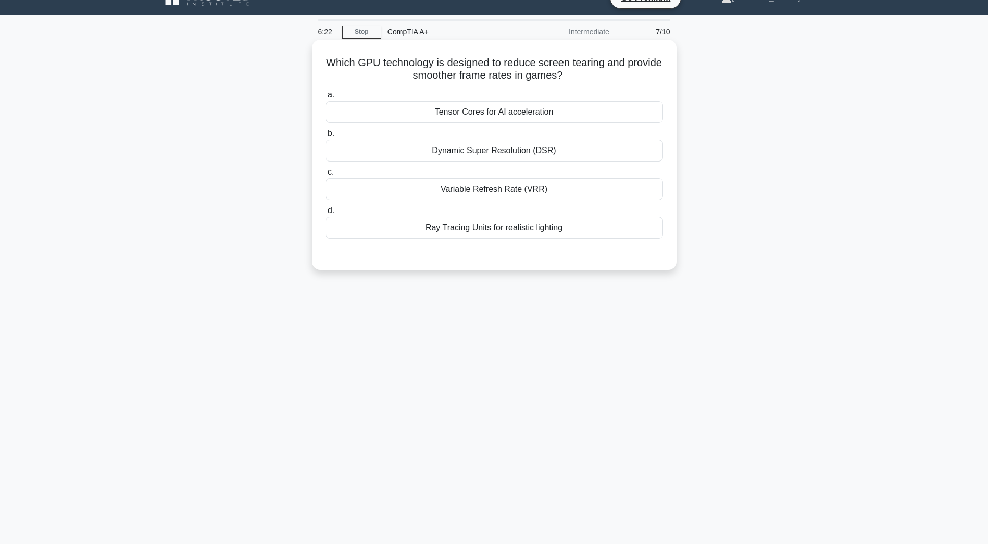
click at [576, 186] on div "Variable Refresh Rate (VRR)" at bounding box center [493, 189] width 337 height 22
click at [325, 175] on input "c. Variable Refresh Rate (VRR)" at bounding box center [325, 172] width 0 height 7
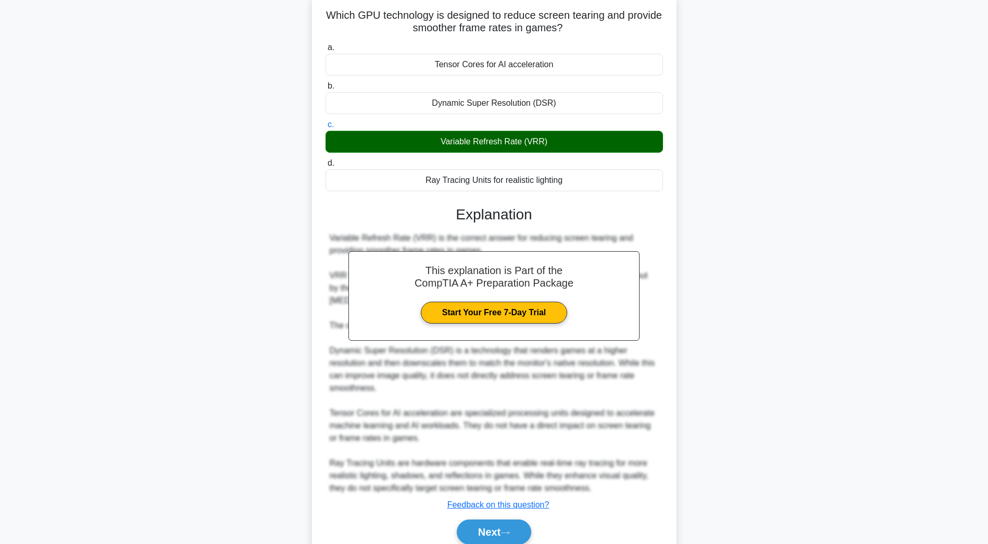
scroll to position [111, 0]
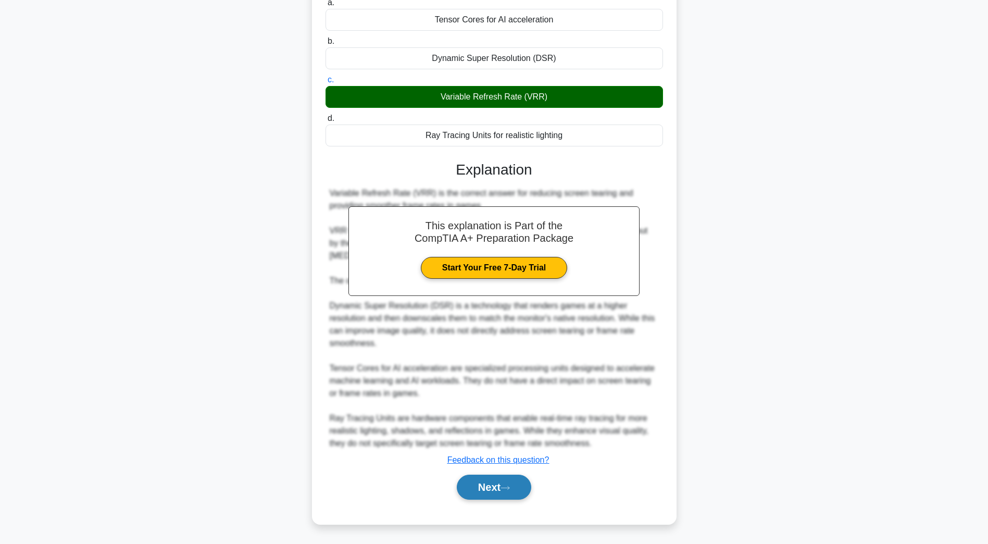
click at [497, 484] on button "Next" at bounding box center [494, 486] width 74 height 25
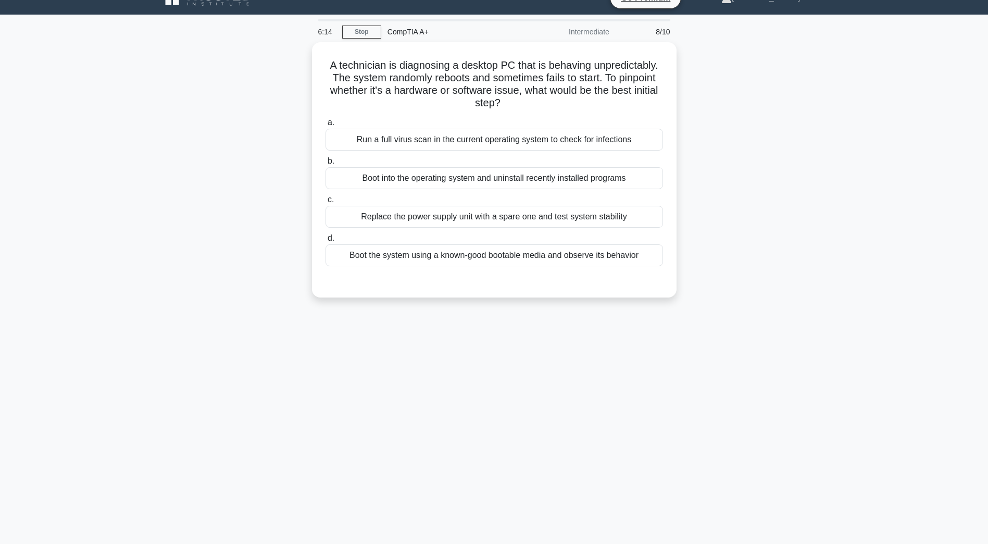
scroll to position [0, 0]
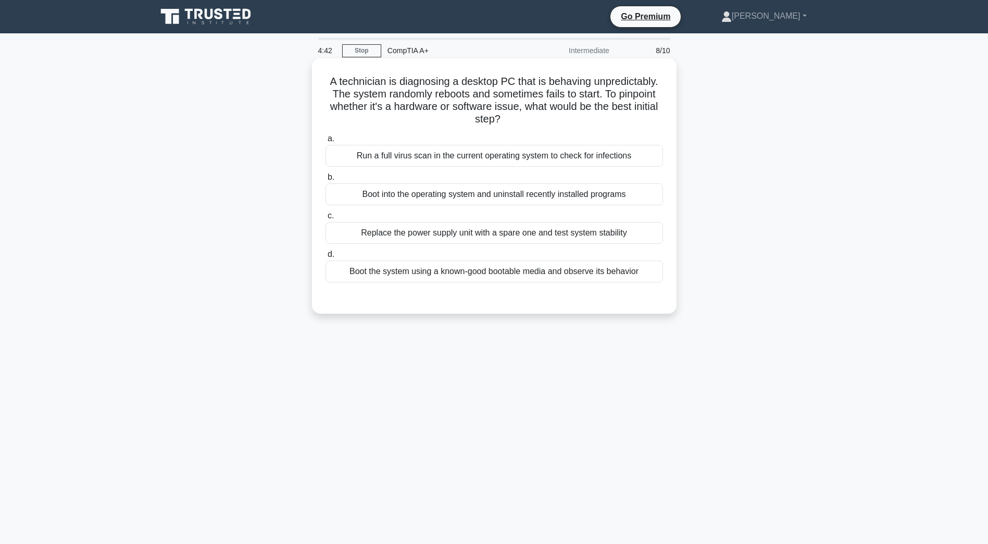
click at [399, 238] on div "Replace the power supply unit with a spare one and test system stability" at bounding box center [493, 233] width 337 height 22
click at [325, 219] on input "c. Replace the power supply unit with a spare one and test system stability" at bounding box center [325, 215] width 0 height 7
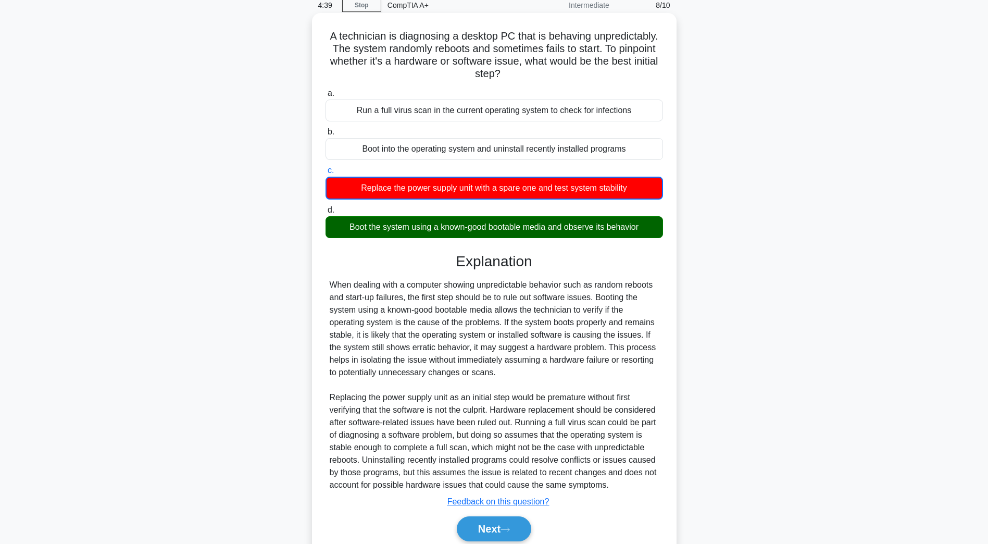
scroll to position [87, 0]
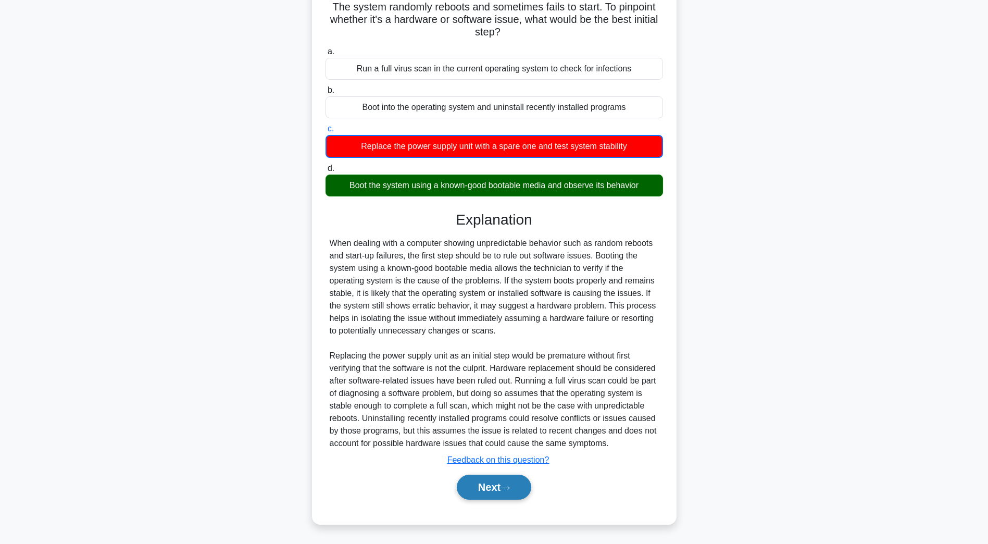
click at [473, 481] on button "Next" at bounding box center [494, 486] width 74 height 25
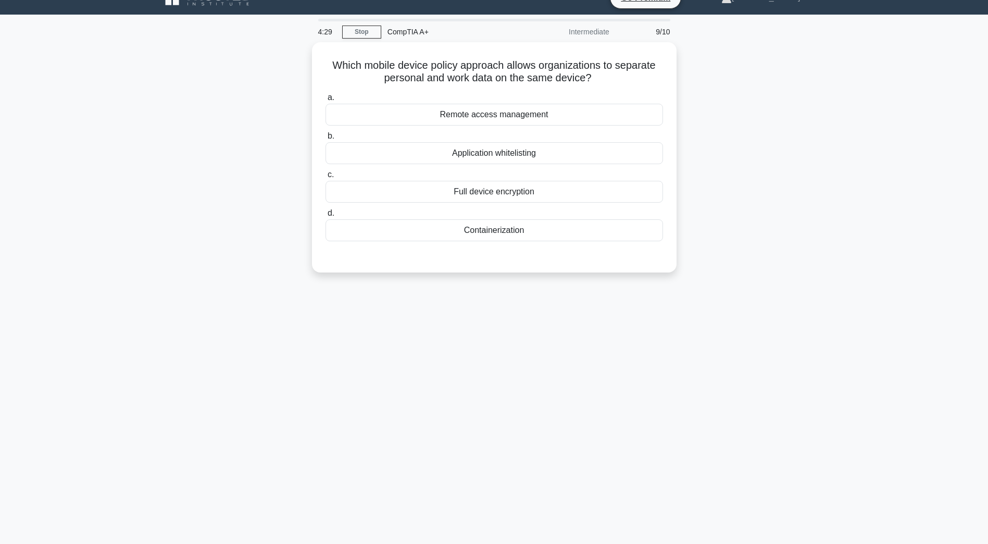
scroll to position [19, 0]
click at [461, 227] on div "Containerization" at bounding box center [493, 228] width 337 height 22
click at [325, 214] on input "d. Containerization" at bounding box center [325, 210] width 0 height 7
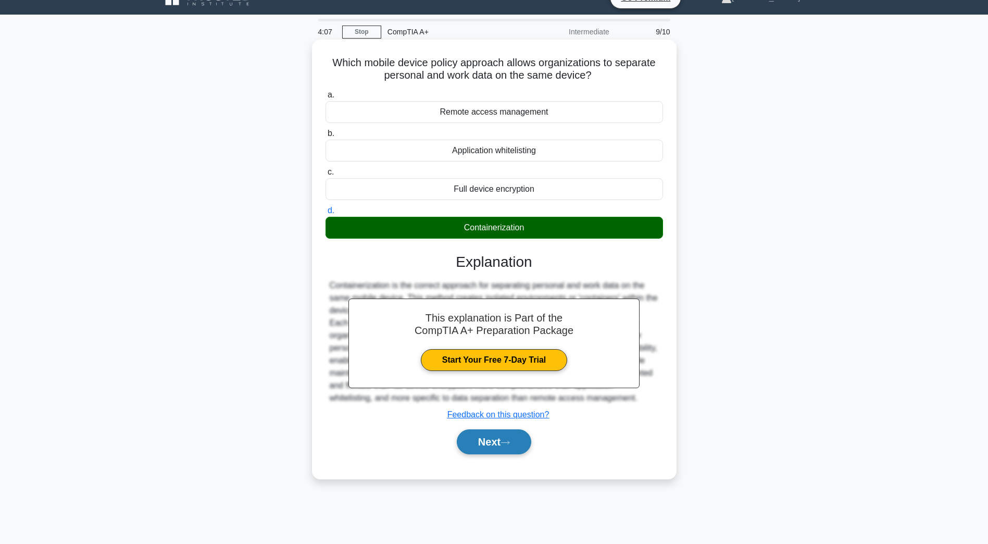
click at [491, 436] on button "Next" at bounding box center [494, 441] width 74 height 25
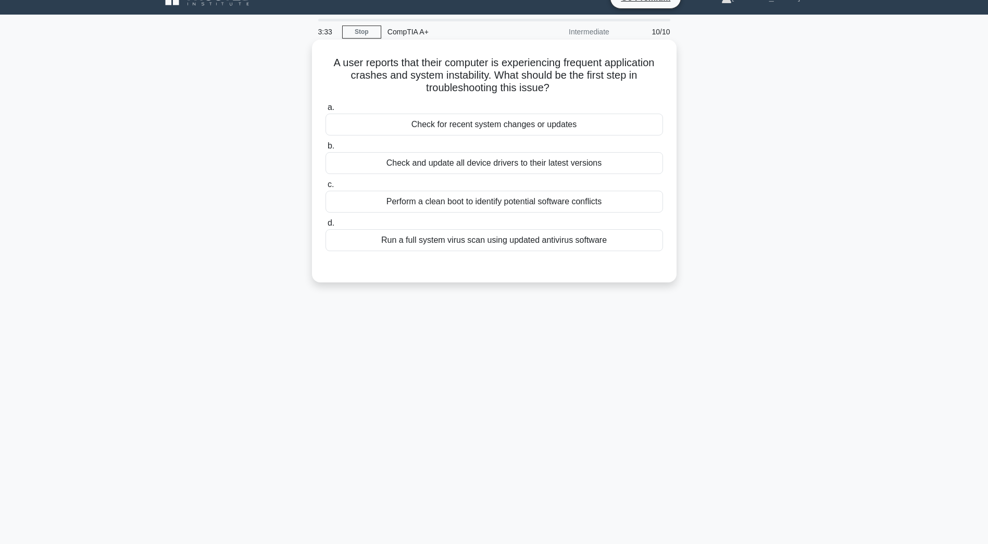
click at [529, 121] on div "Check for recent system changes or updates" at bounding box center [493, 124] width 337 height 22
click at [325, 111] on input "a. Check for recent system changes or updates" at bounding box center [325, 107] width 0 height 7
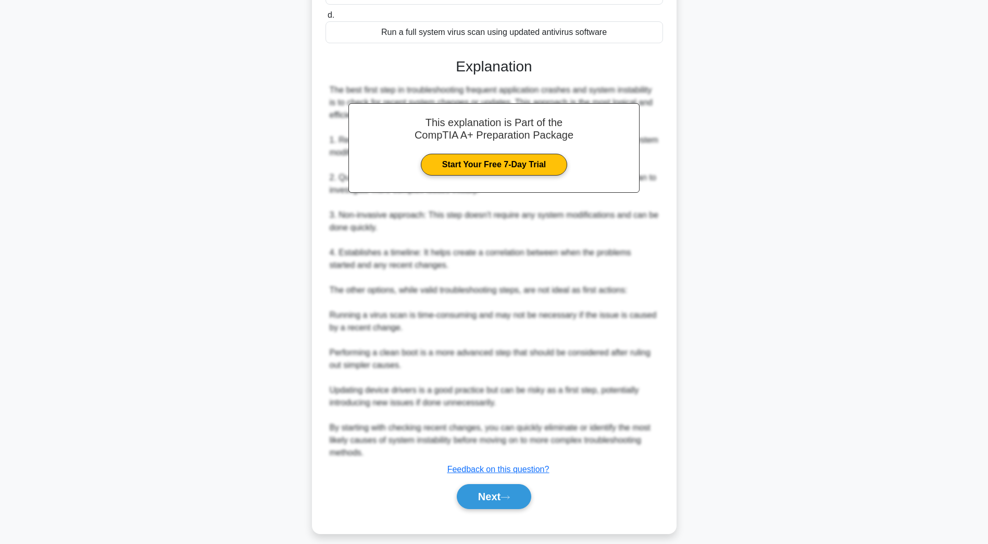
scroll to position [236, 0]
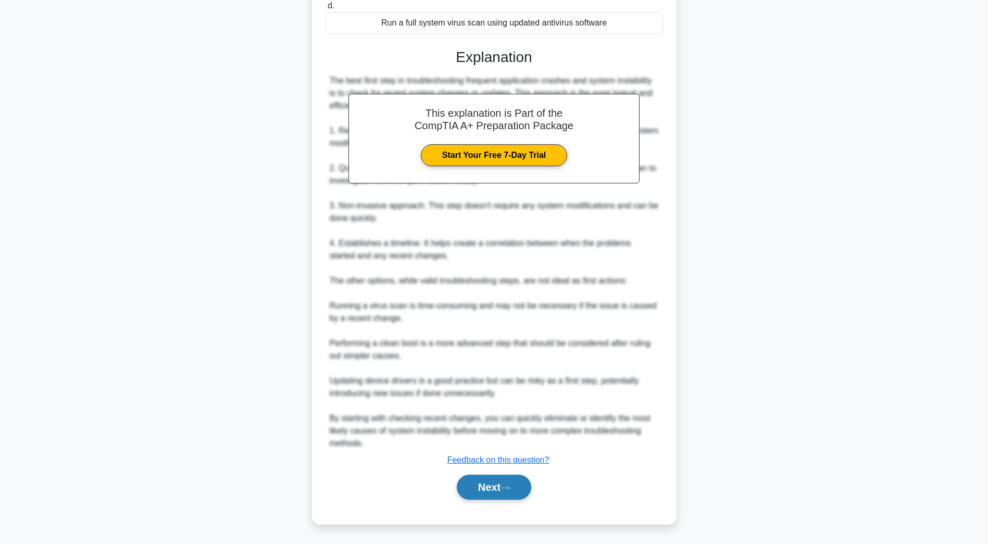
click at [472, 489] on button "Next" at bounding box center [494, 486] width 74 height 25
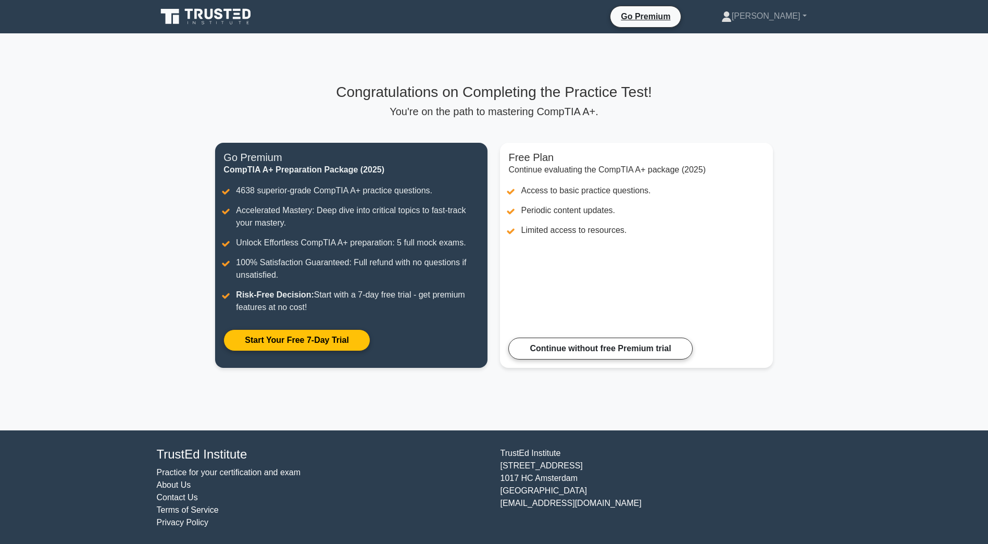
click at [206, 22] on icon at bounding box center [207, 17] width 100 height 20
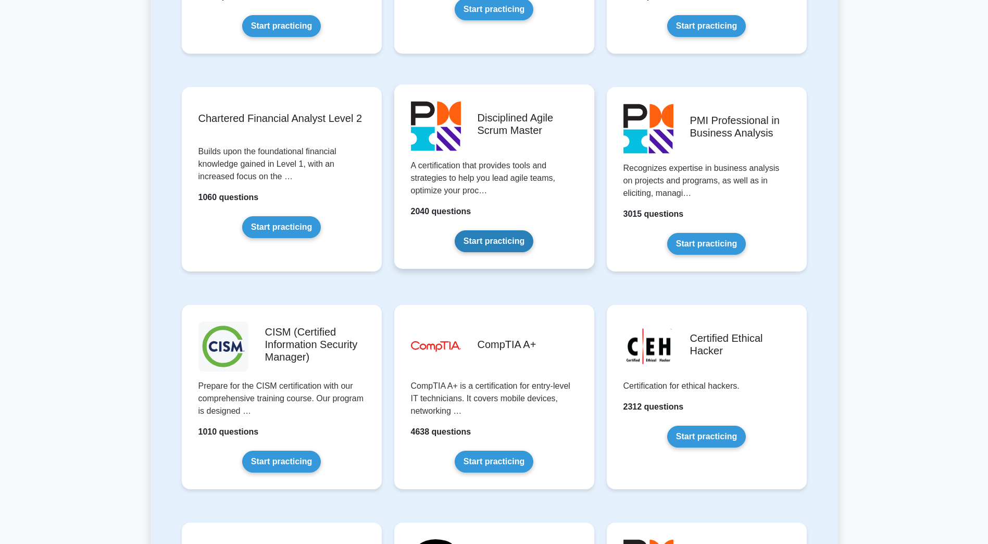
scroll to position [1249, 0]
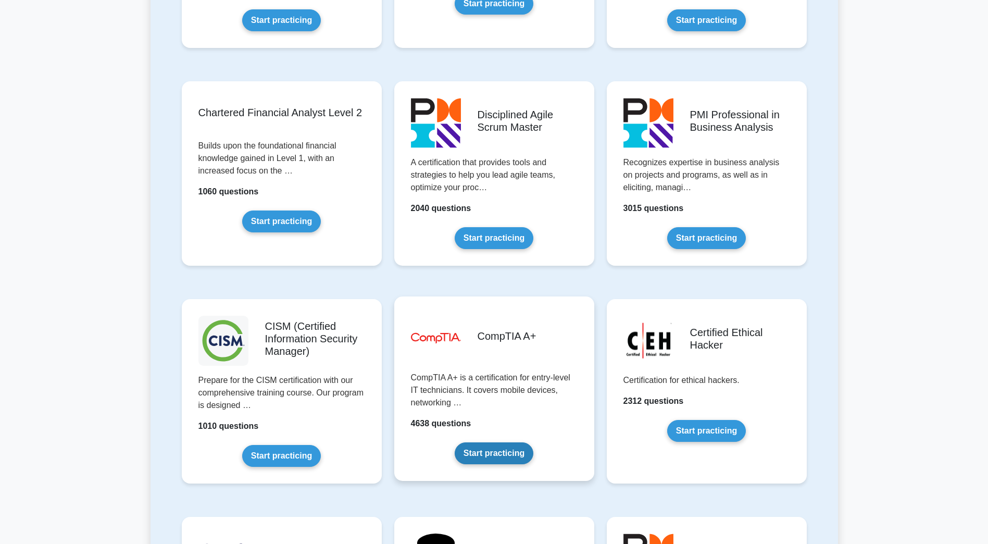
click at [498, 447] on link "Start practicing" at bounding box center [494, 453] width 79 height 22
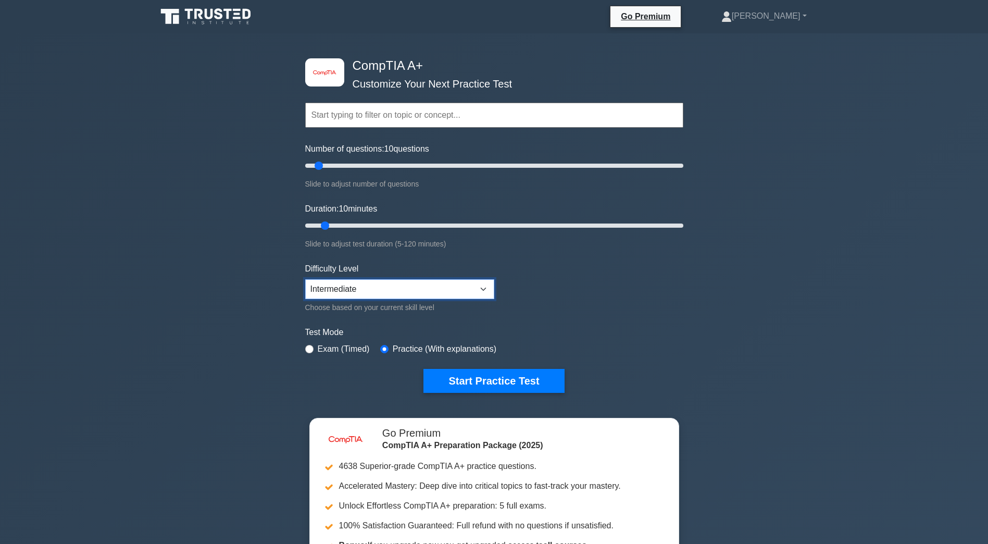
click at [371, 285] on select "Beginner Intermediate Expert" at bounding box center [399, 289] width 189 height 20
select select "expert"
click at [305, 279] on select "Beginner Intermediate Expert" at bounding box center [399, 289] width 189 height 20
click at [493, 385] on button "Start Practice Test" at bounding box center [493, 381] width 141 height 24
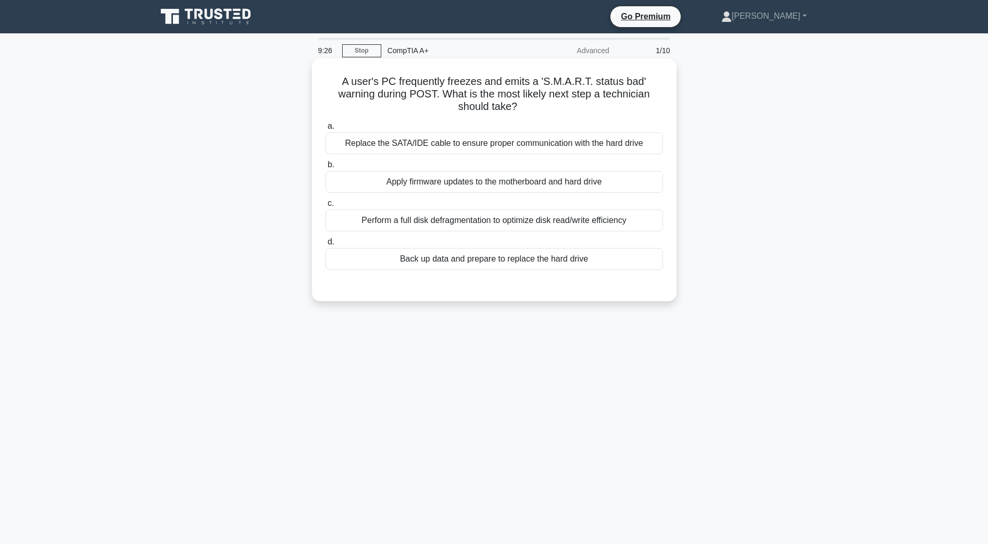
click at [464, 257] on div "Back up data and prepare to replace the hard drive" at bounding box center [493, 259] width 337 height 22
click at [325, 245] on input "d. Back up data and prepare to replace the hard drive" at bounding box center [325, 241] width 0 height 7
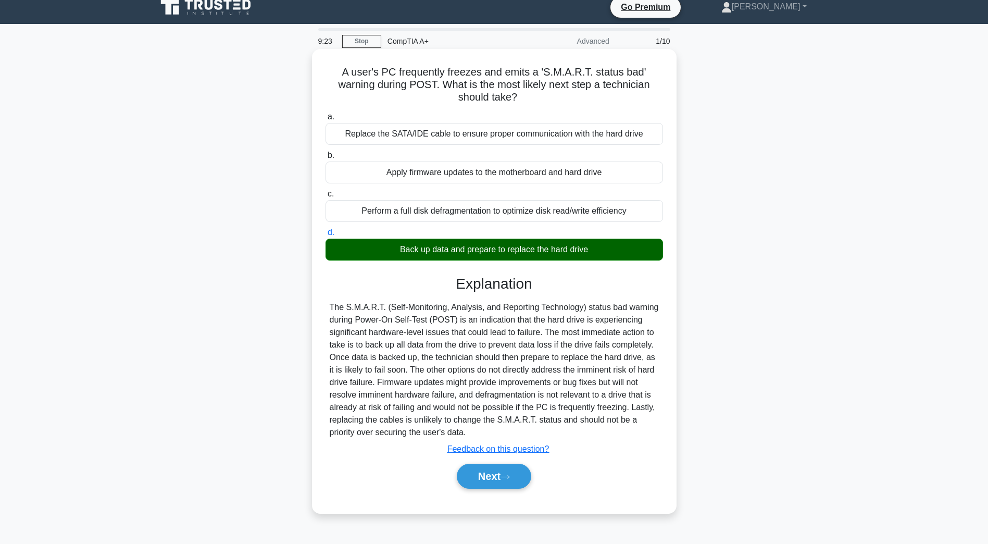
scroll to position [19, 0]
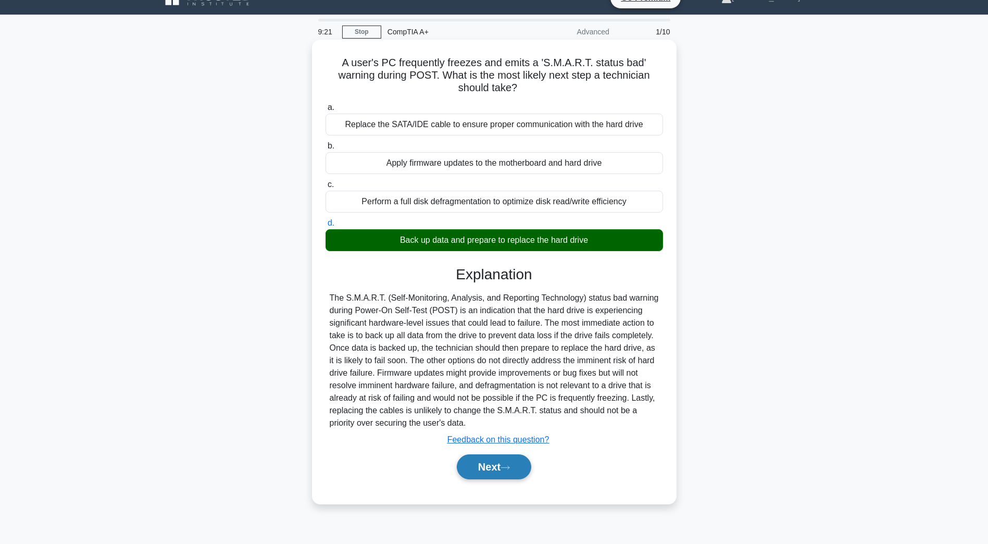
click at [460, 475] on button "Next" at bounding box center [494, 466] width 74 height 25
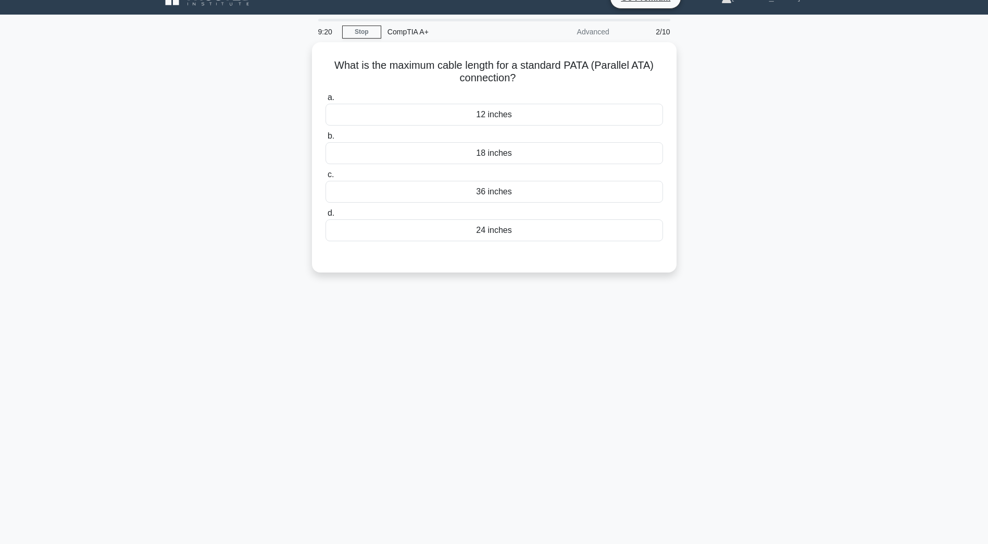
scroll to position [0, 0]
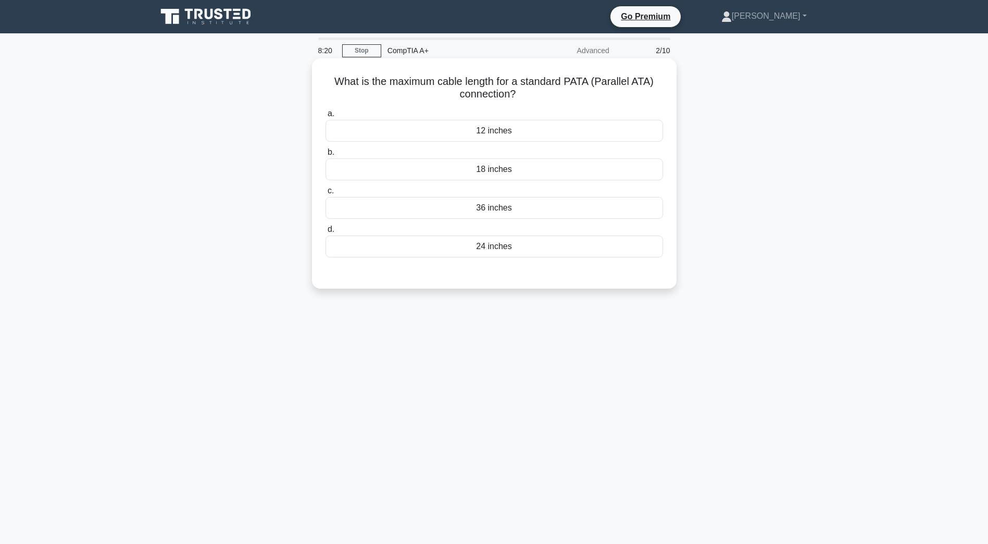
click at [514, 243] on div "24 inches" at bounding box center [493, 246] width 337 height 22
click at [325, 233] on input "d. 24 inches" at bounding box center [325, 229] width 0 height 7
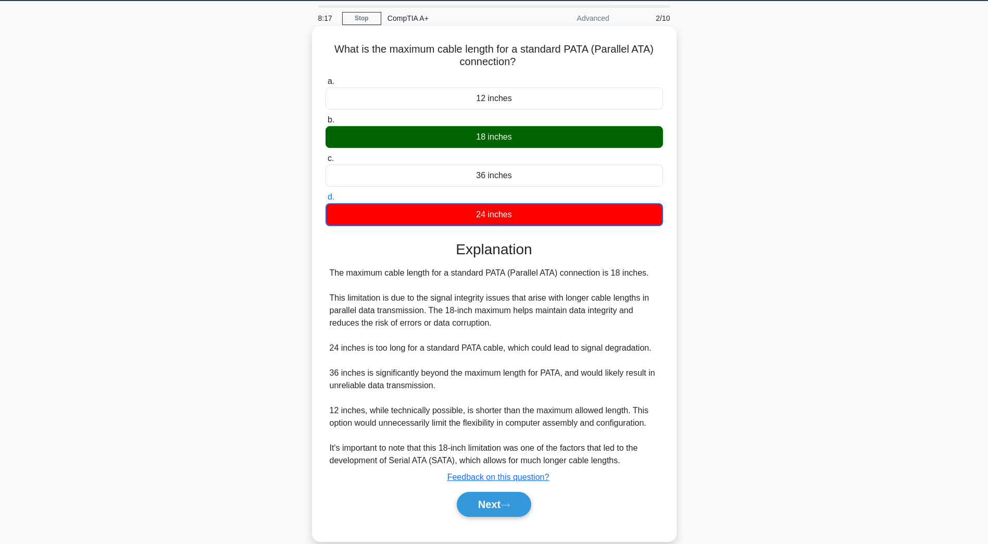
scroll to position [50, 0]
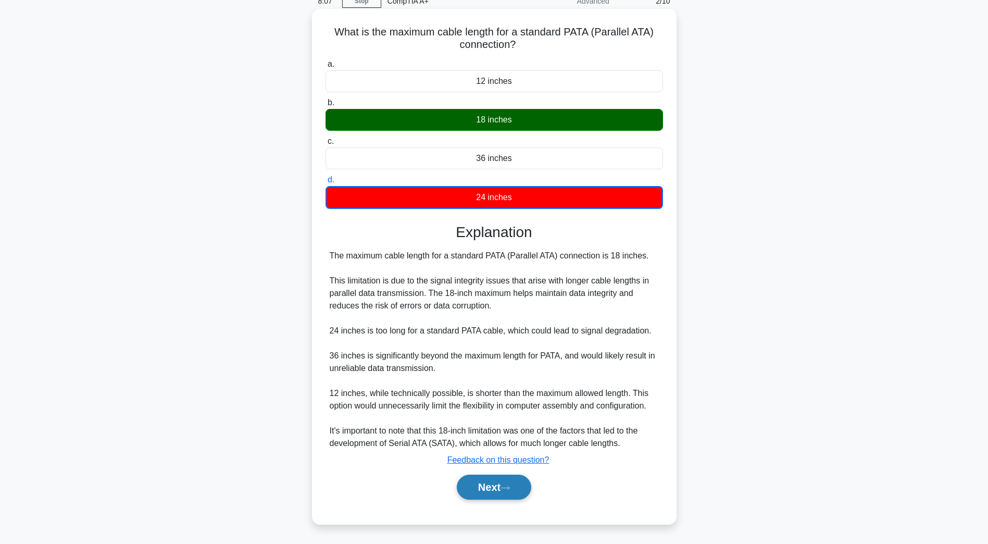
click at [516, 484] on button "Next" at bounding box center [494, 486] width 74 height 25
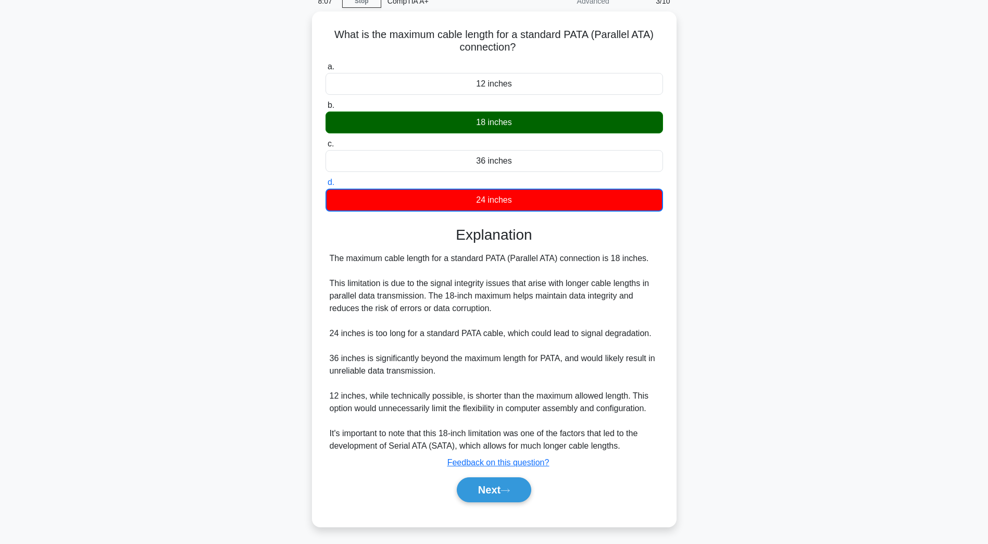
scroll to position [19, 0]
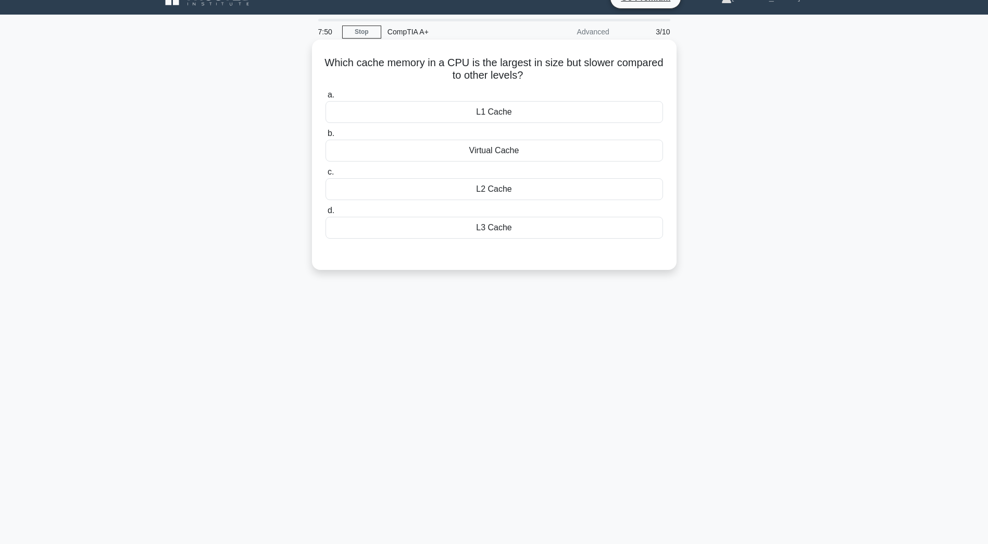
click at [565, 145] on div "Virtual Cache" at bounding box center [493, 151] width 337 height 22
click at [325, 137] on input "b. Virtual Cache" at bounding box center [325, 133] width 0 height 7
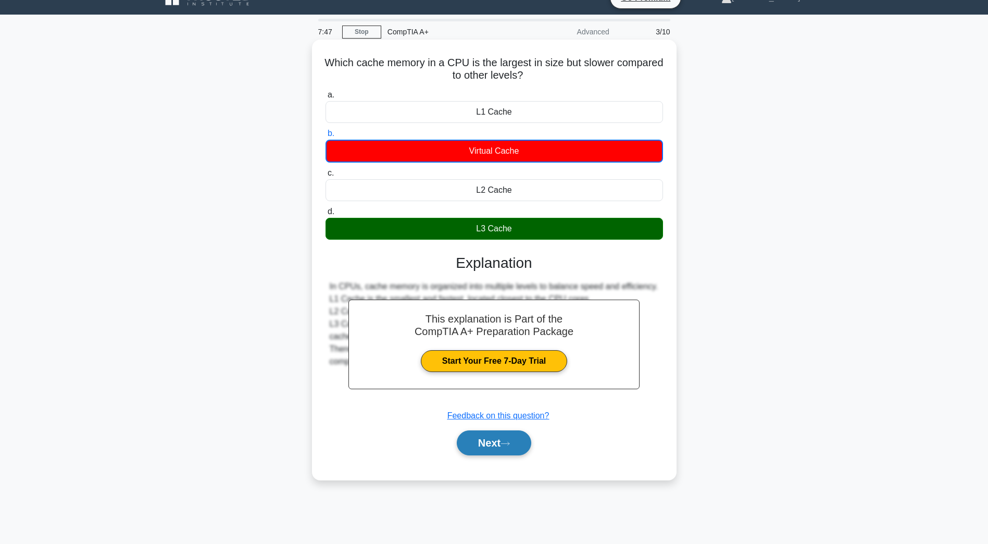
click at [505, 446] on icon at bounding box center [504, 443] width 9 height 6
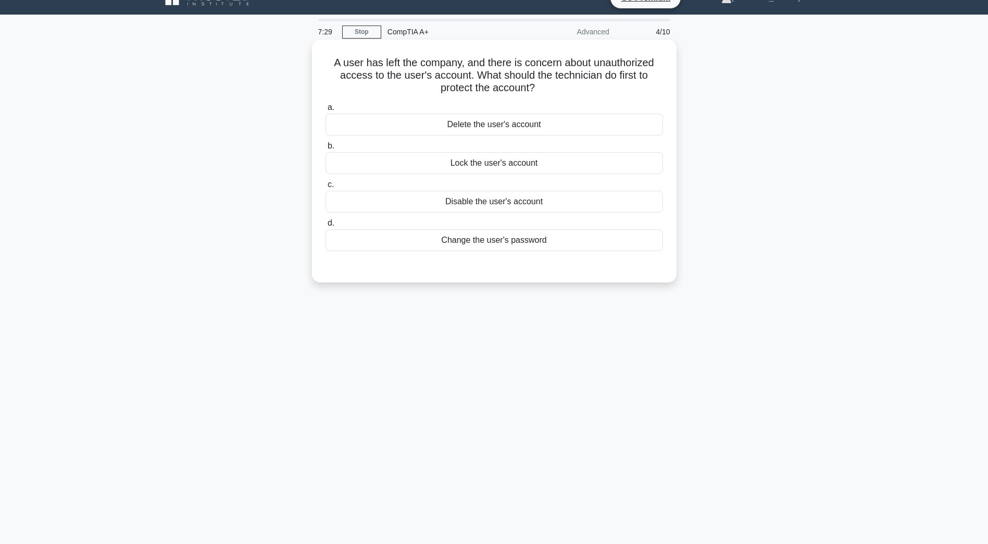
click at [612, 205] on div "Disable the user's account" at bounding box center [493, 202] width 337 height 22
click at [325, 188] on input "c. Disable the user's account" at bounding box center [325, 184] width 0 height 7
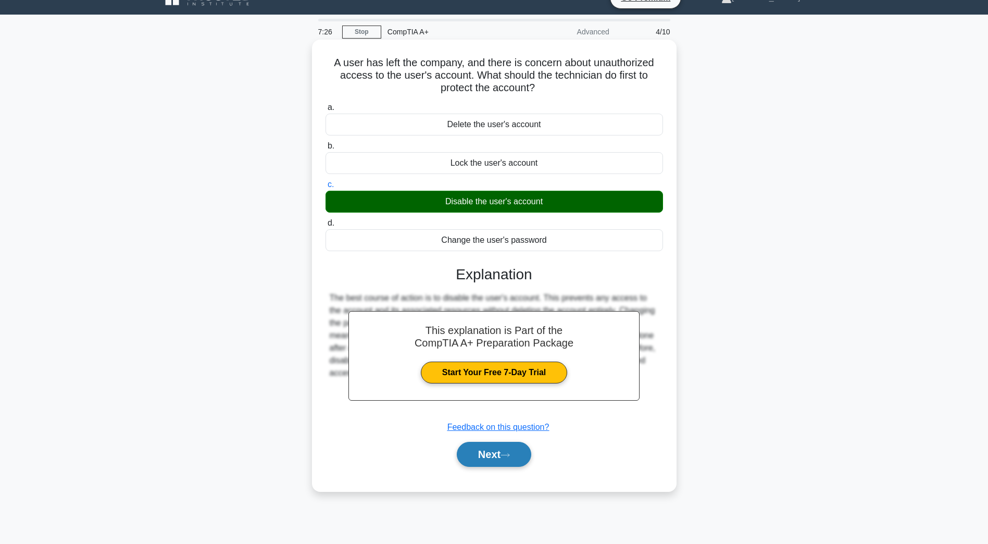
click at [515, 452] on button "Next" at bounding box center [494, 453] width 74 height 25
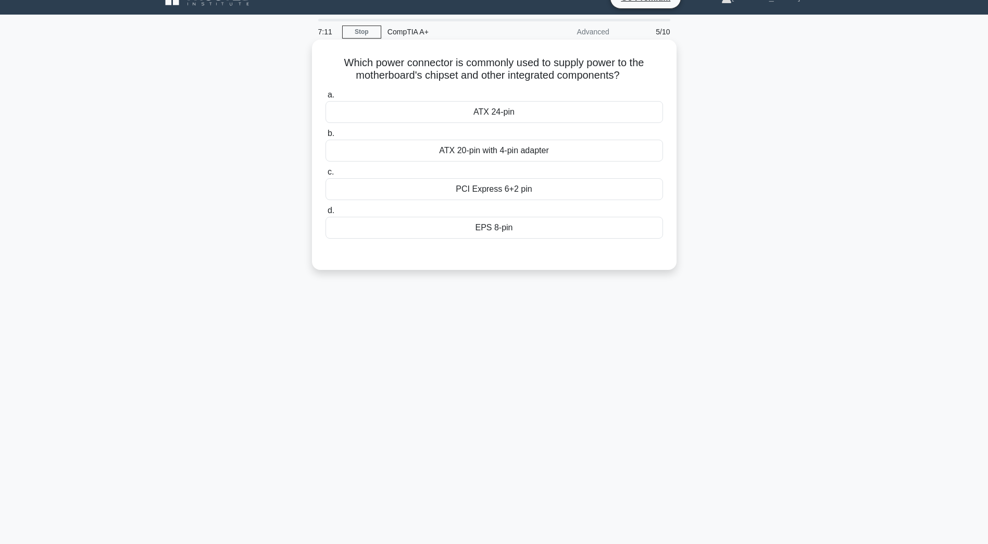
click at [565, 116] on div "ATX 24-pin" at bounding box center [493, 112] width 337 height 22
click at [325, 98] on input "a. ATX 24-pin" at bounding box center [325, 95] width 0 height 7
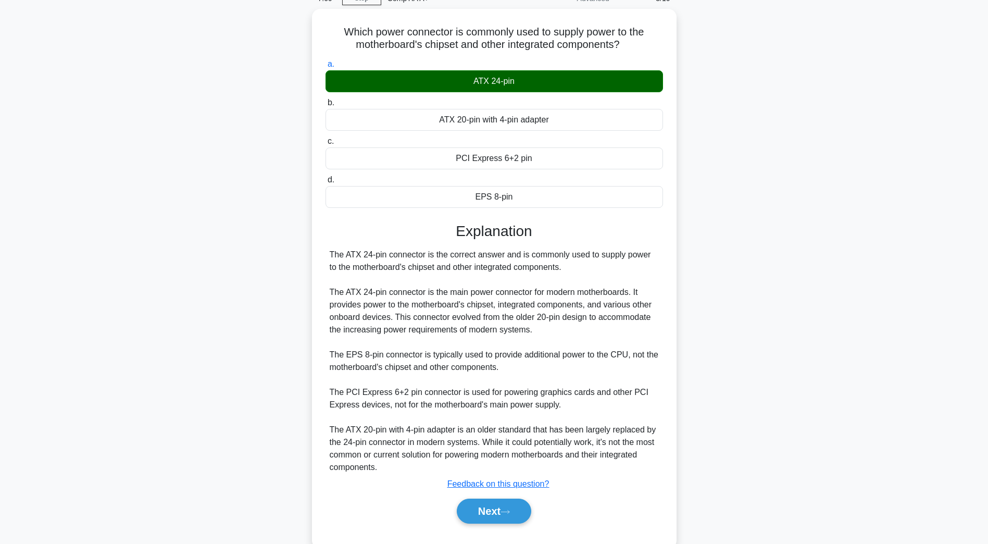
scroll to position [71, 0]
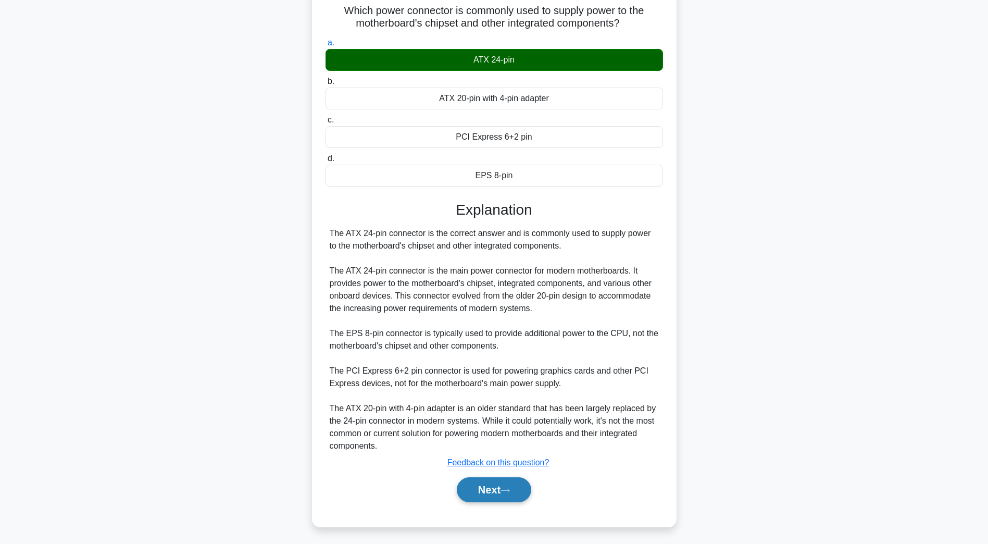
click at [486, 494] on button "Next" at bounding box center [494, 489] width 74 height 25
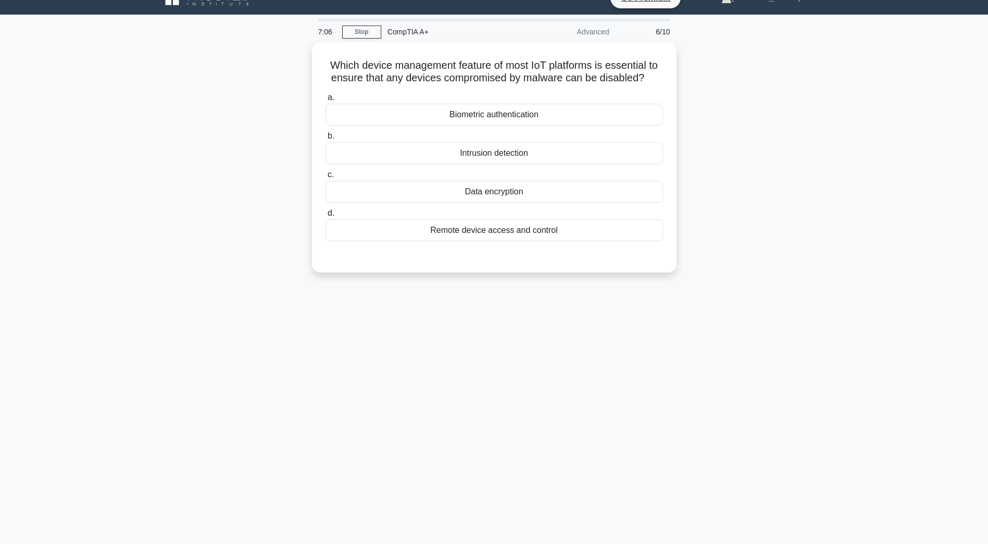
scroll to position [0, 0]
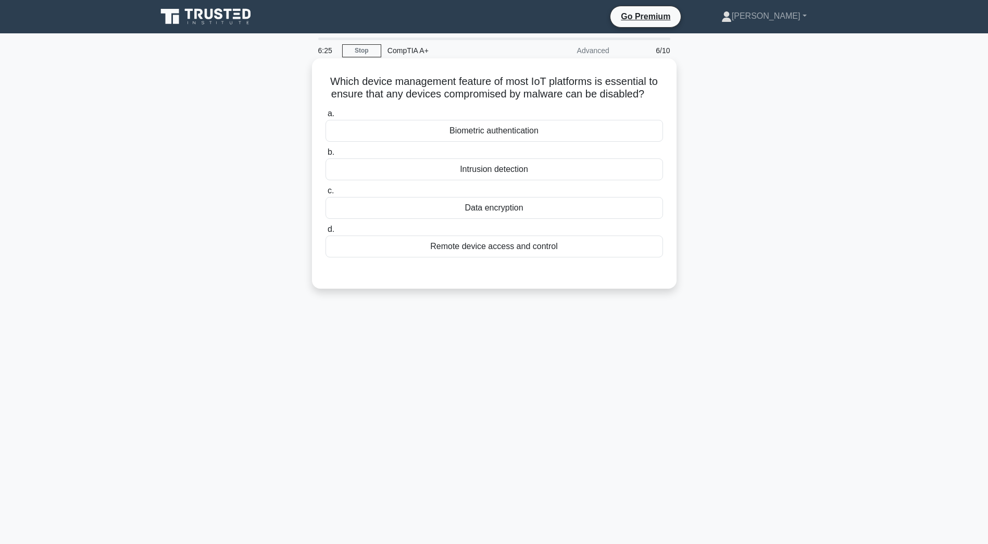
click at [574, 168] on div "Intrusion detection" at bounding box center [493, 169] width 337 height 22
click at [325, 156] on input "b. Intrusion detection" at bounding box center [325, 152] width 0 height 7
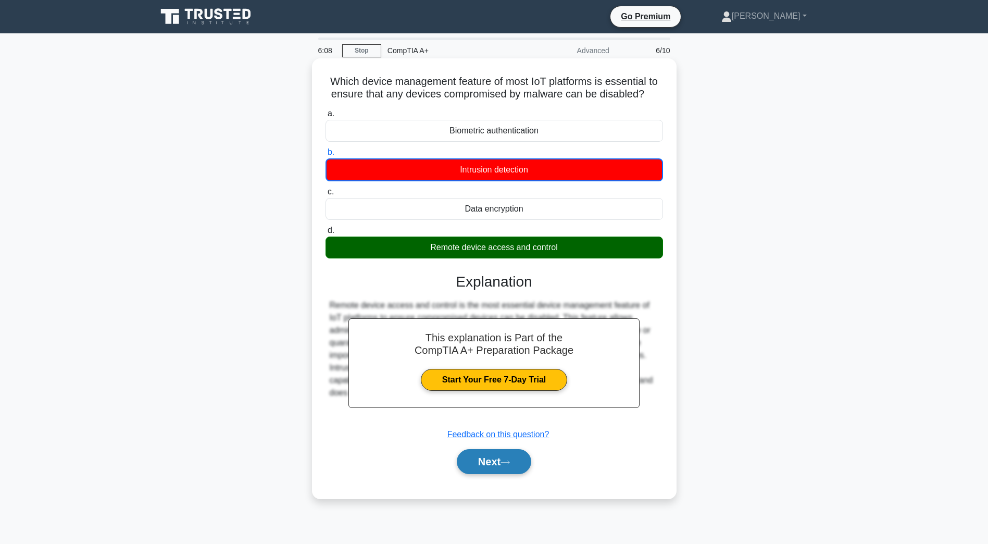
click at [515, 466] on button "Next" at bounding box center [494, 461] width 74 height 25
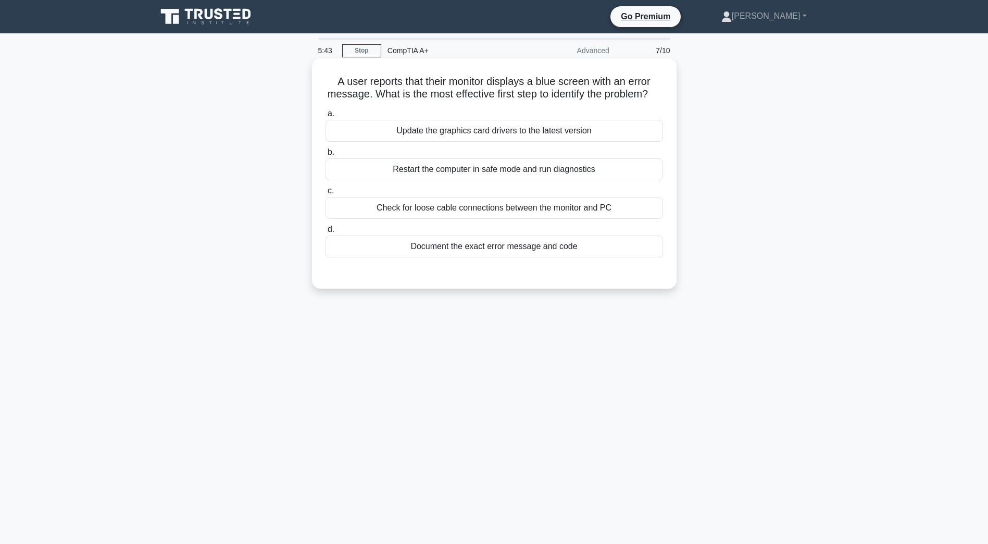
click at [595, 216] on div "Check for loose cable connections between the monitor and PC" at bounding box center [493, 208] width 337 height 22
click at [325, 194] on input "c. Check for loose cable connections between the monitor and PC" at bounding box center [325, 190] width 0 height 7
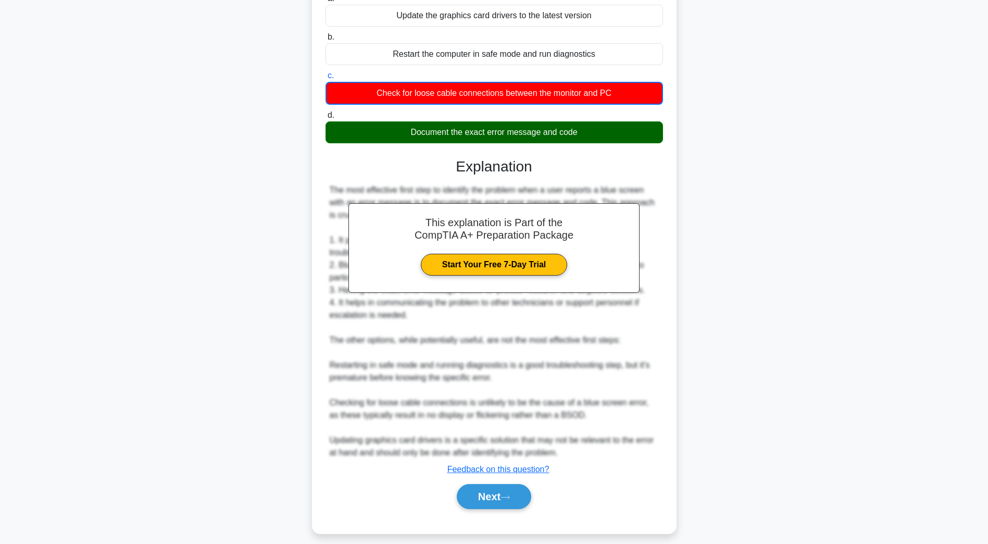
scroll to position [137, 0]
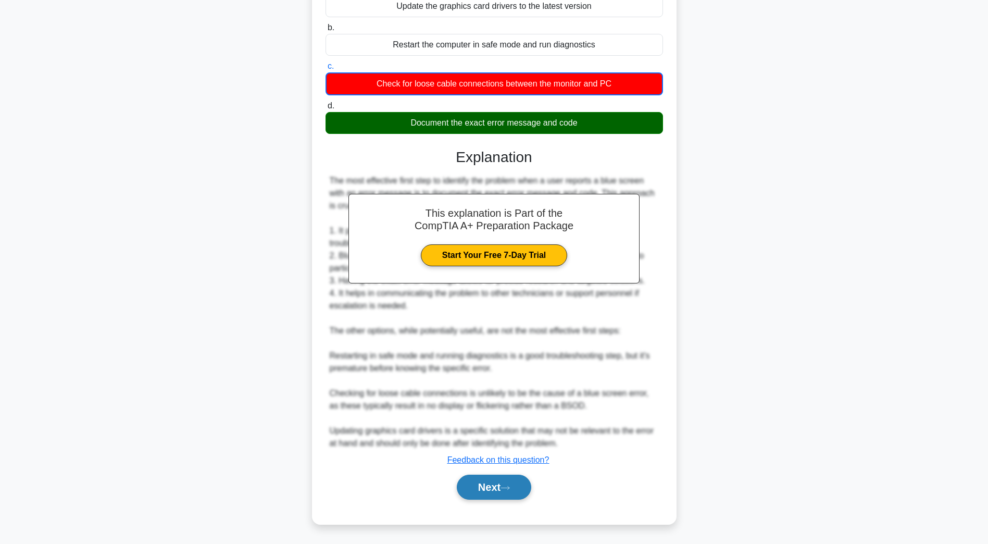
click at [529, 484] on button "Next" at bounding box center [494, 486] width 74 height 25
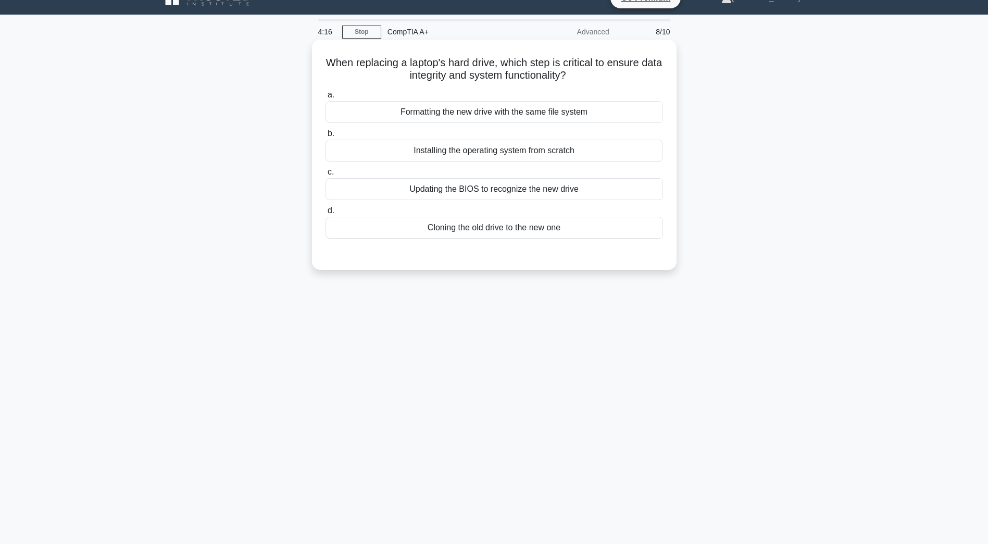
click at [545, 108] on div "Formatting the new drive with the same file system" at bounding box center [493, 112] width 337 height 22
click at [325, 98] on input "a. Formatting the new drive with the same file system" at bounding box center [325, 95] width 0 height 7
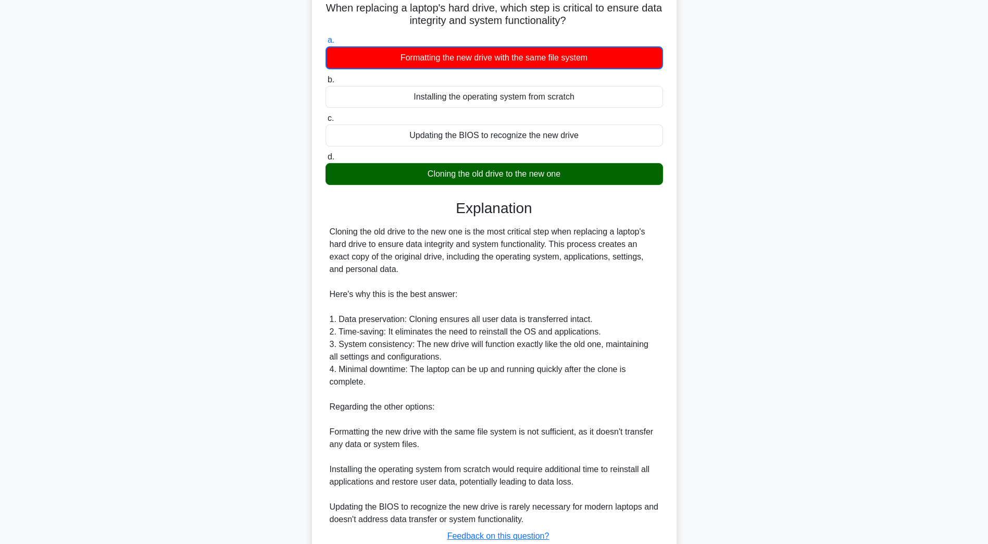
scroll to position [150, 0]
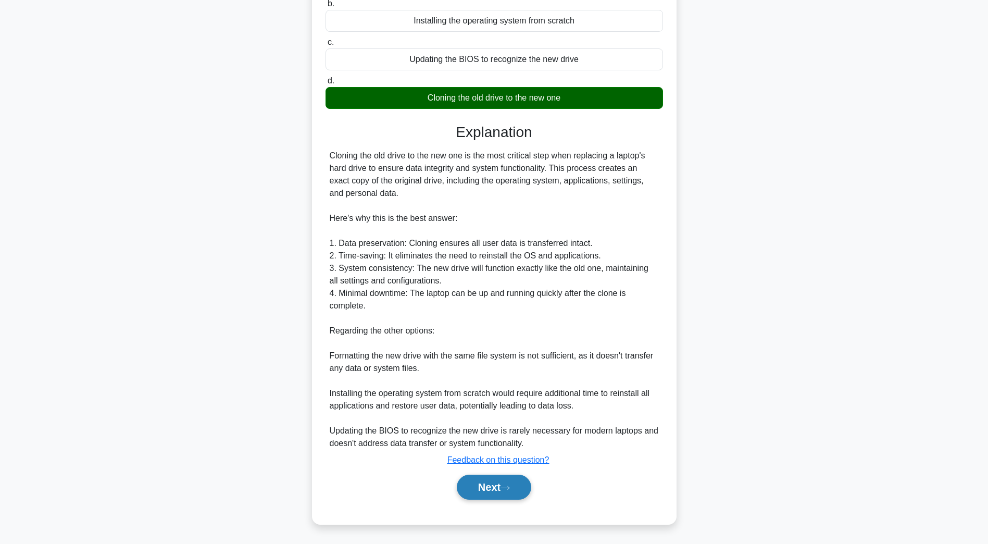
click at [501, 487] on button "Next" at bounding box center [494, 486] width 74 height 25
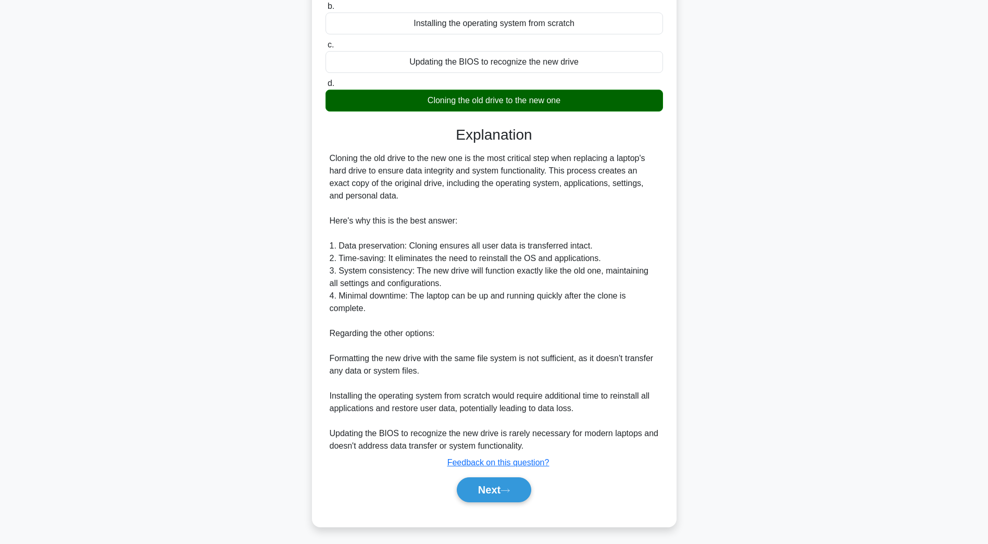
scroll to position [19, 0]
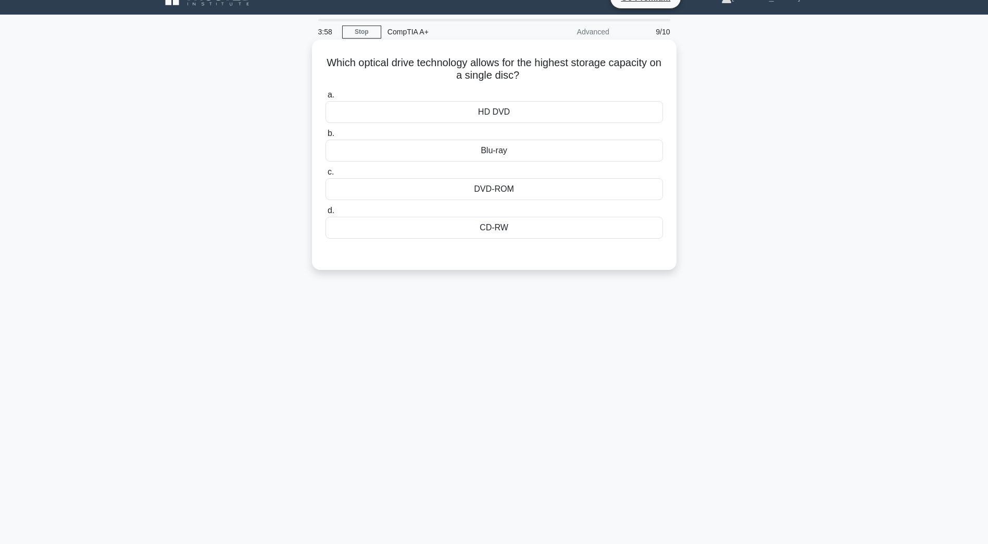
click at [552, 152] on div "Blu-ray" at bounding box center [493, 151] width 337 height 22
click at [325, 137] on input "b. Blu-ray" at bounding box center [325, 133] width 0 height 7
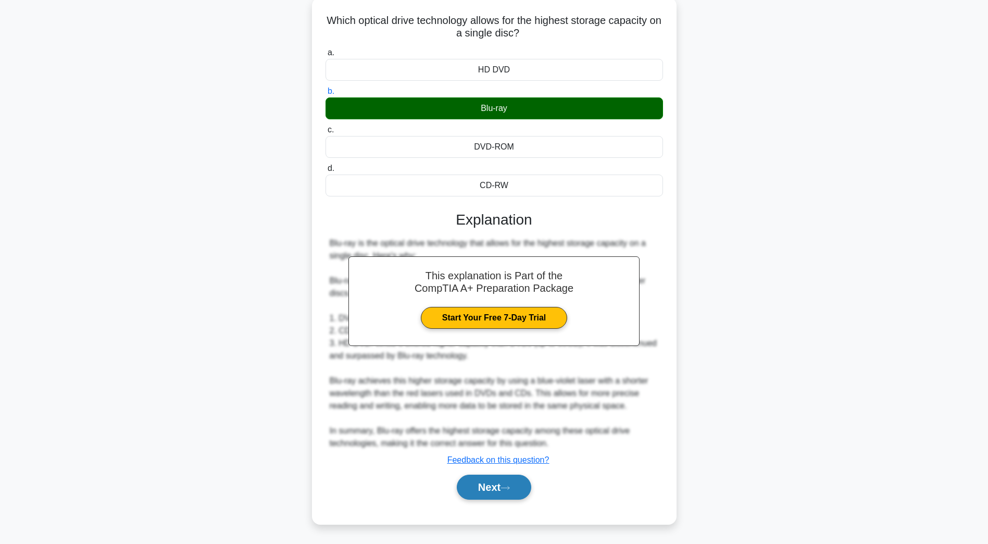
click at [504, 493] on button "Next" at bounding box center [494, 486] width 74 height 25
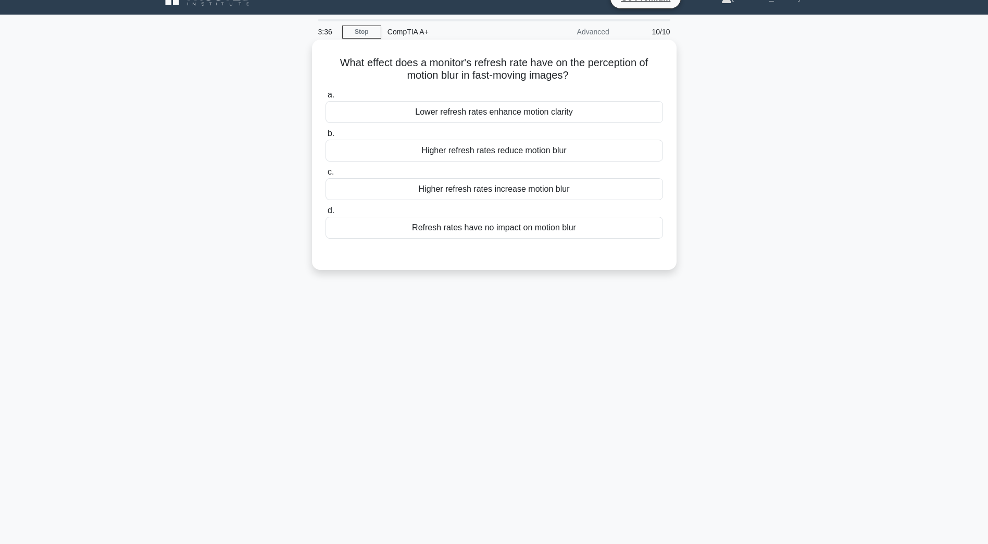
click at [604, 150] on div "Higher refresh rates reduce motion blur" at bounding box center [493, 151] width 337 height 22
click at [325, 137] on input "b. Higher refresh rates reduce motion blur" at bounding box center [325, 133] width 0 height 7
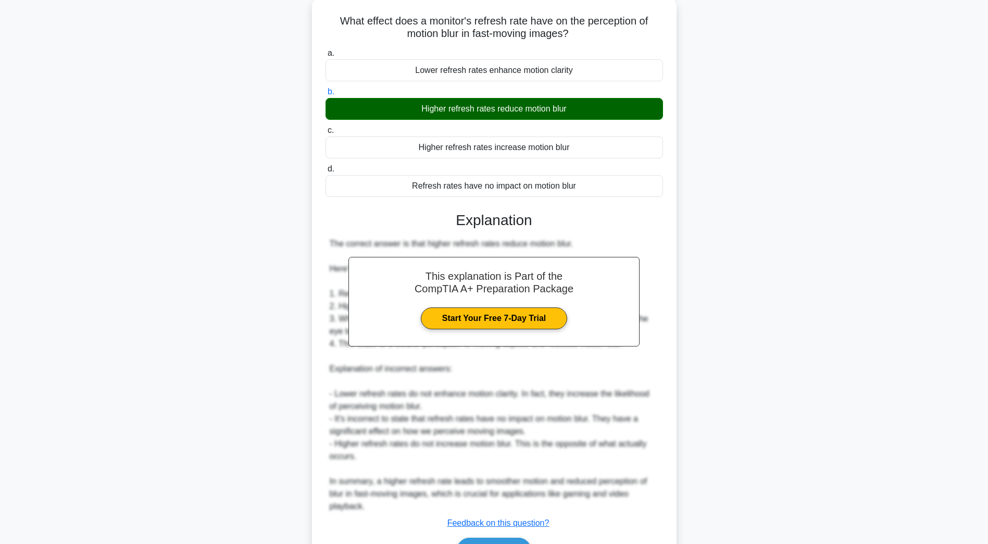
scroll to position [124, 0]
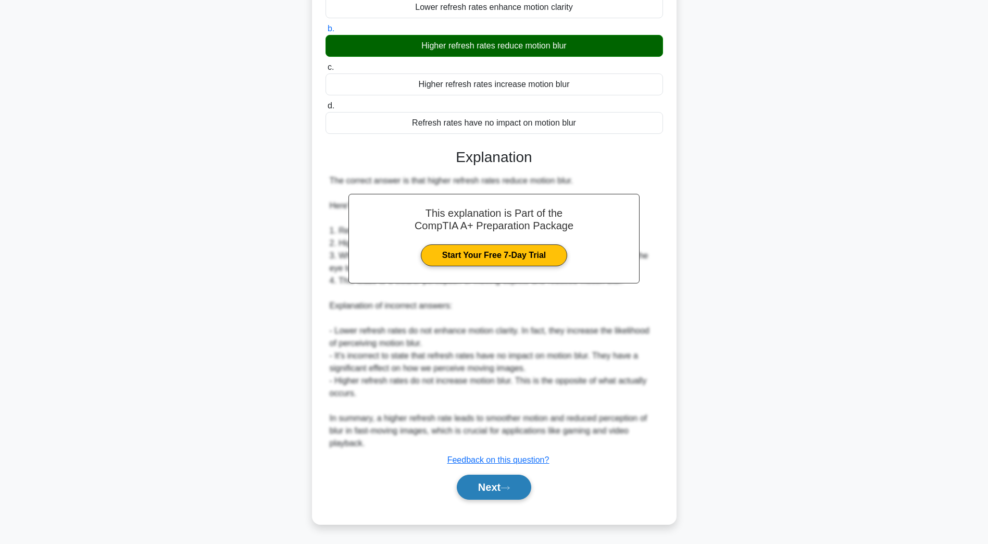
click at [504, 494] on button "Next" at bounding box center [494, 486] width 74 height 25
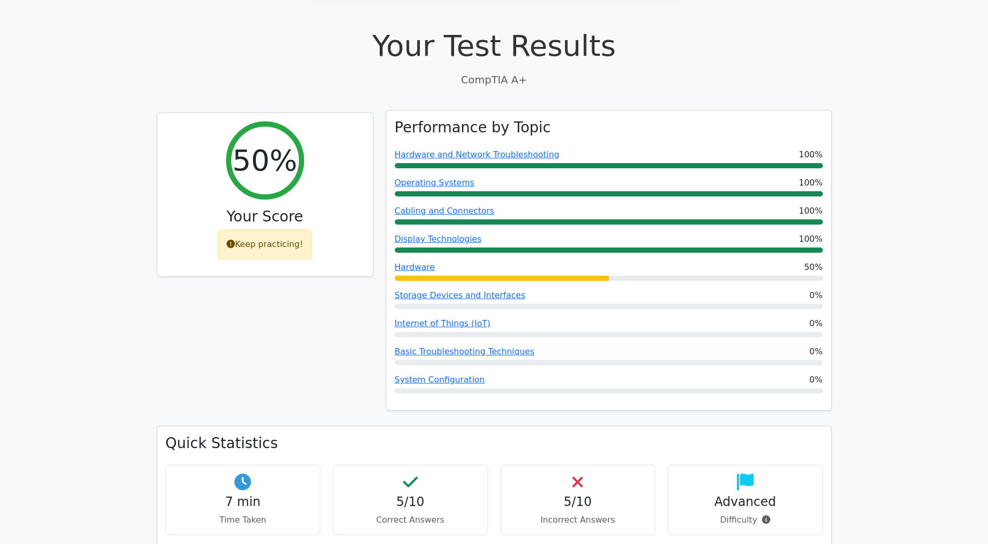
scroll to position [312, 0]
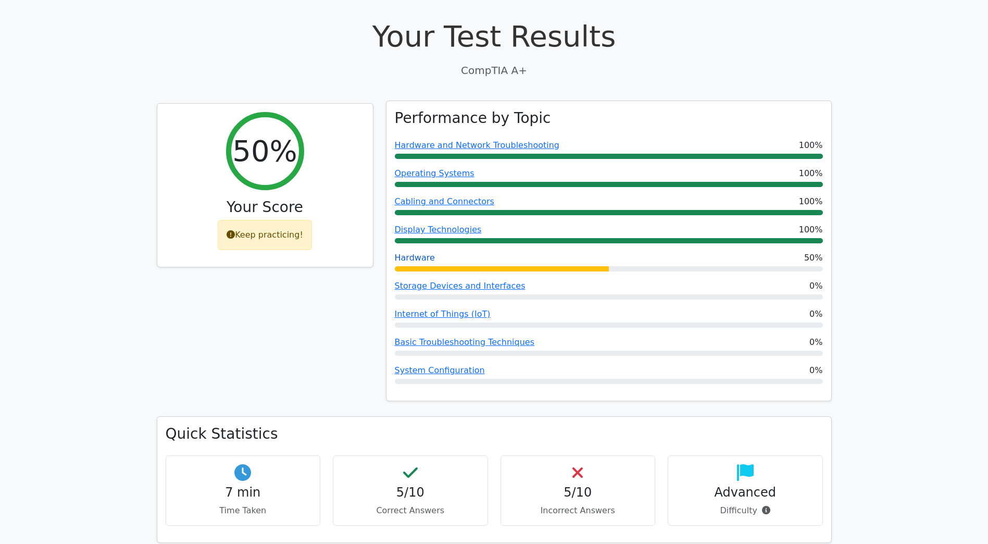
click at [425, 253] on link "Hardware" at bounding box center [415, 258] width 40 height 10
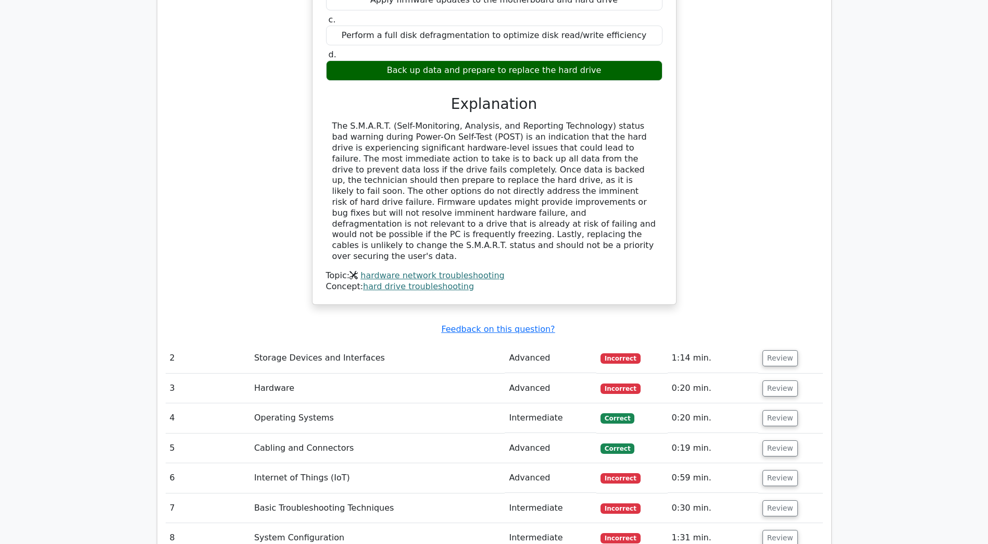
scroll to position [1145, 0]
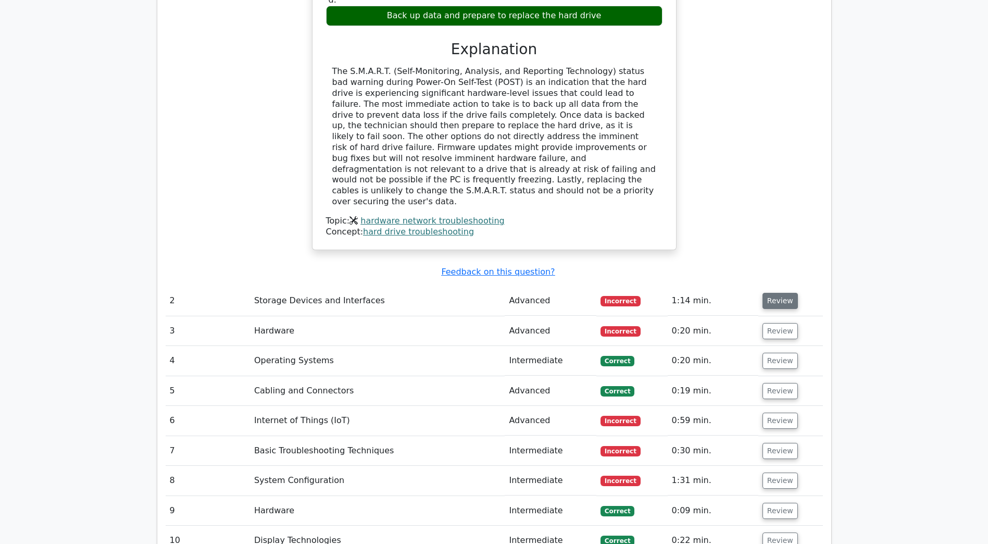
click at [784, 293] on button "Review" at bounding box center [779, 301] width 35 height 16
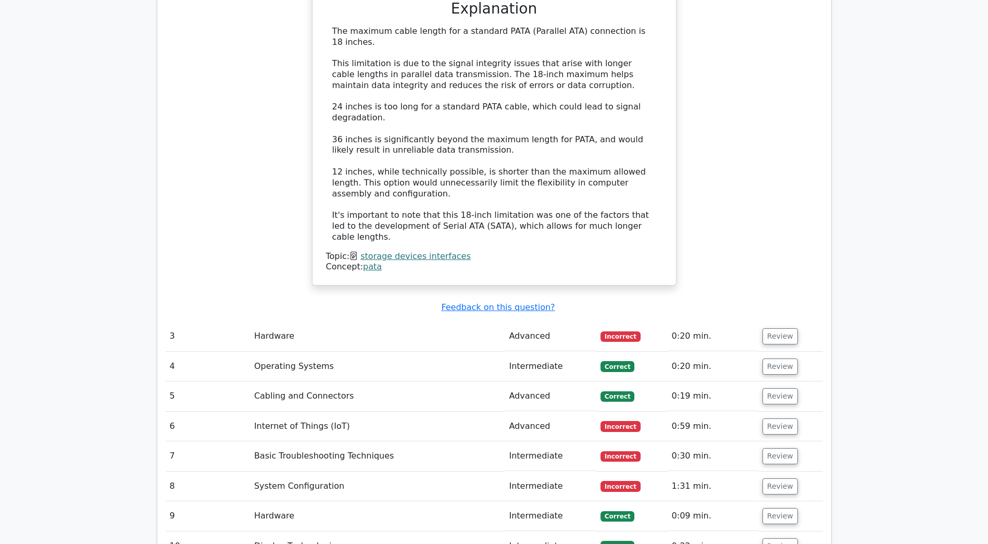
scroll to position [1718, 0]
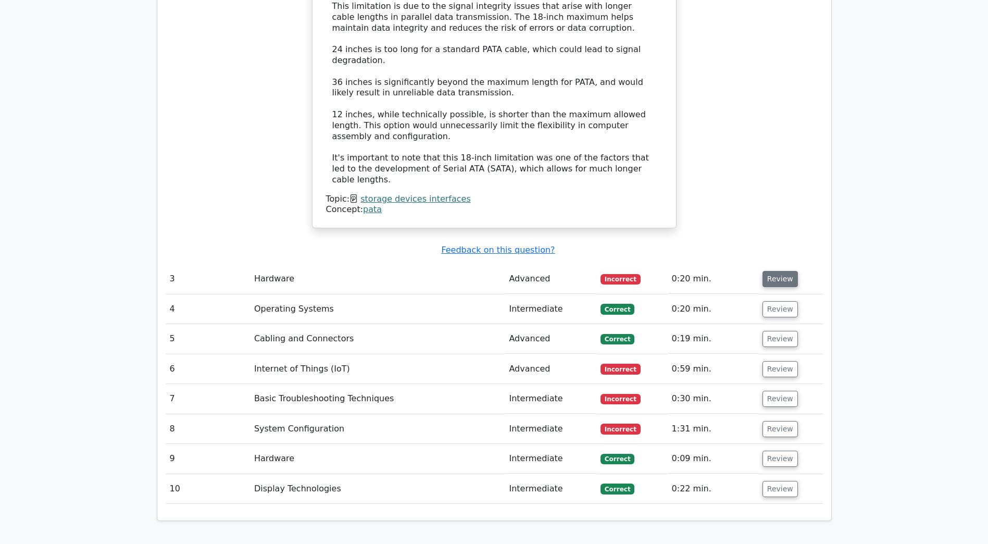
click at [777, 271] on button "Review" at bounding box center [779, 279] width 35 height 16
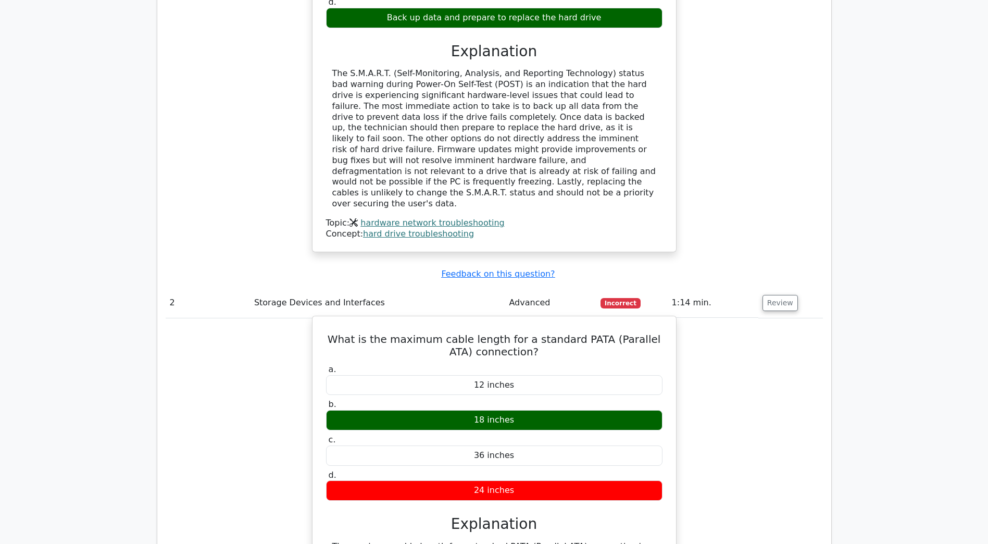
scroll to position [0, 0]
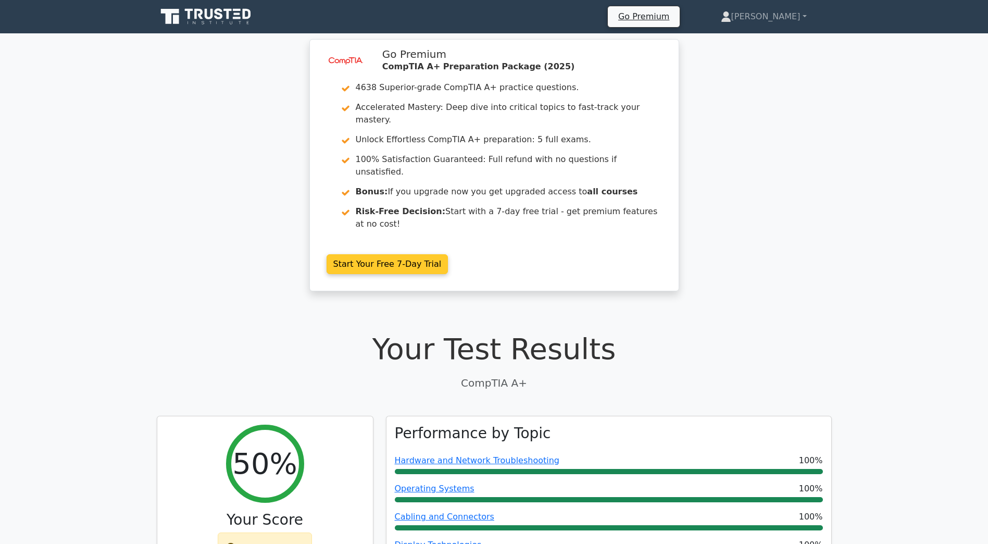
drag, startPoint x: 727, startPoint y: 272, endPoint x: 654, endPoint y: 130, distance: 159.7
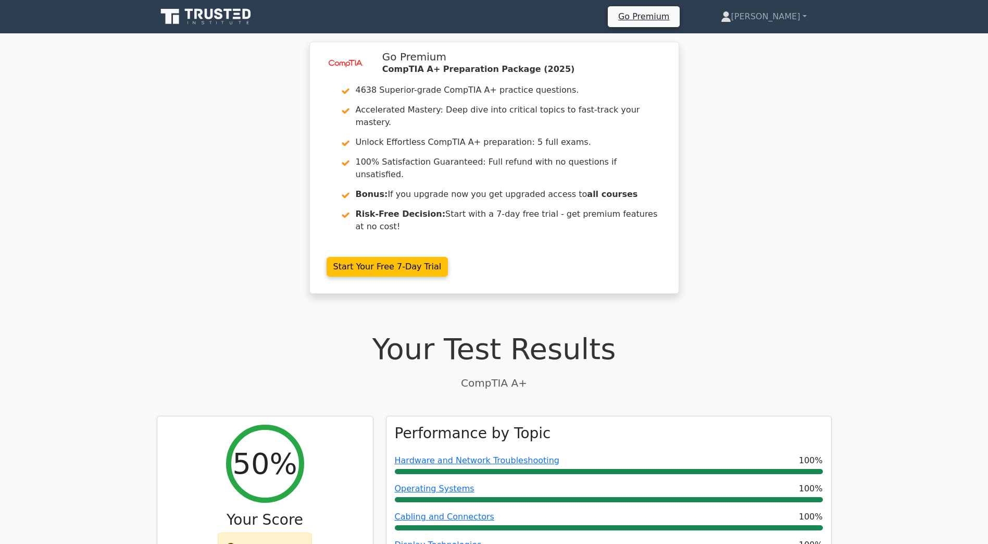
click at [203, 18] on icon at bounding box center [198, 14] width 8 height 10
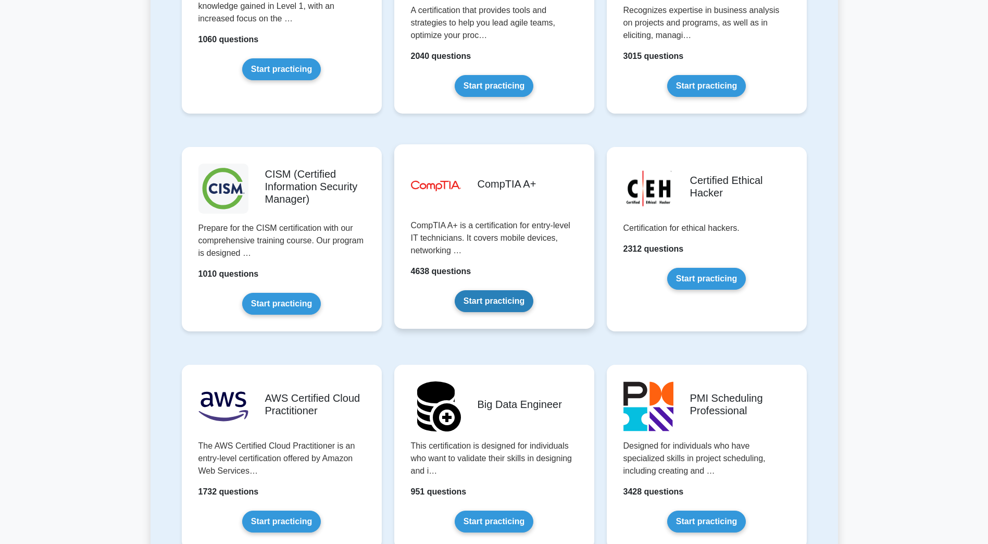
scroll to position [1406, 0]
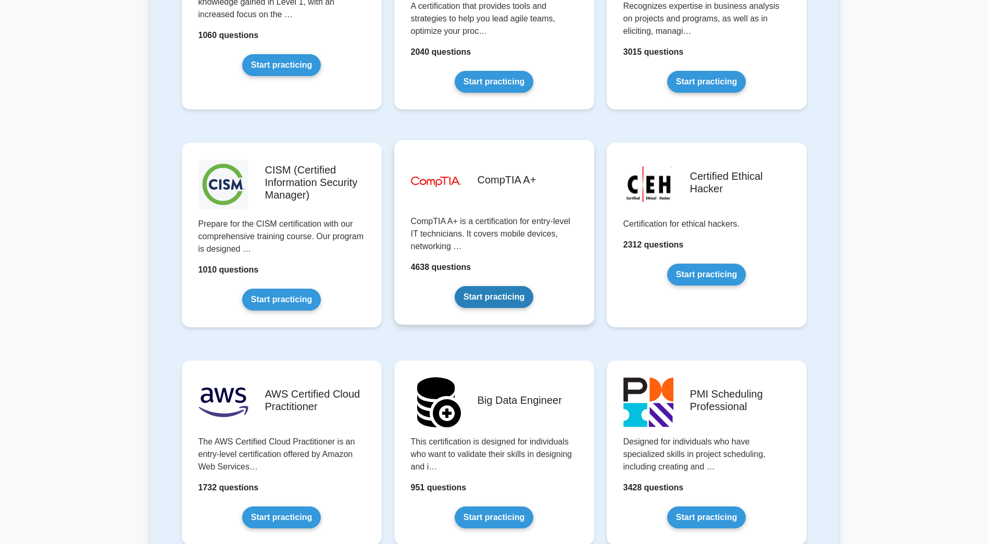
click at [512, 295] on link "Start practicing" at bounding box center [494, 297] width 79 height 22
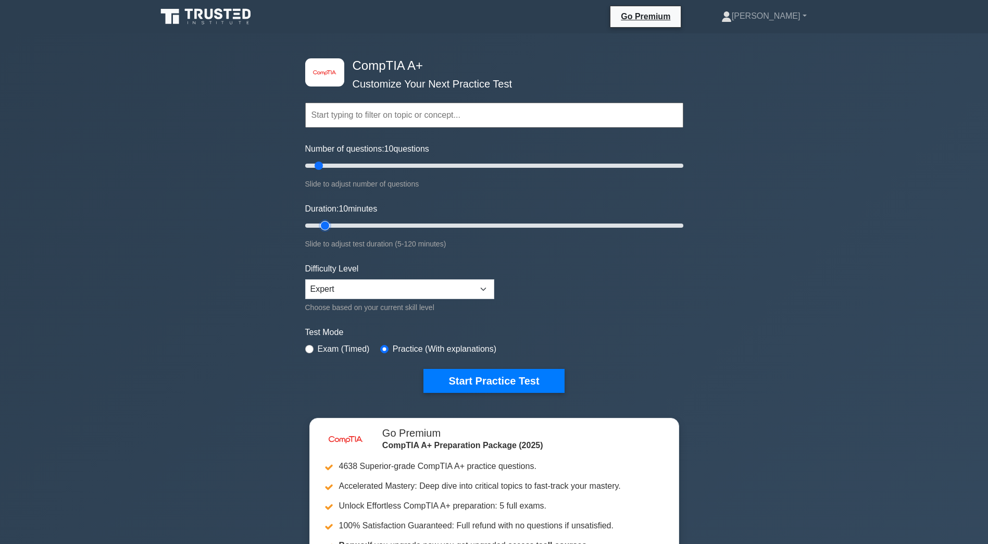
click at [330, 225] on input "Duration: 10 minutes" at bounding box center [494, 225] width 378 height 12
type input "15"
click at [337, 228] on input "Duration: 15 minutes" at bounding box center [494, 225] width 378 height 12
click at [548, 376] on button "Start Practice Test" at bounding box center [493, 381] width 141 height 24
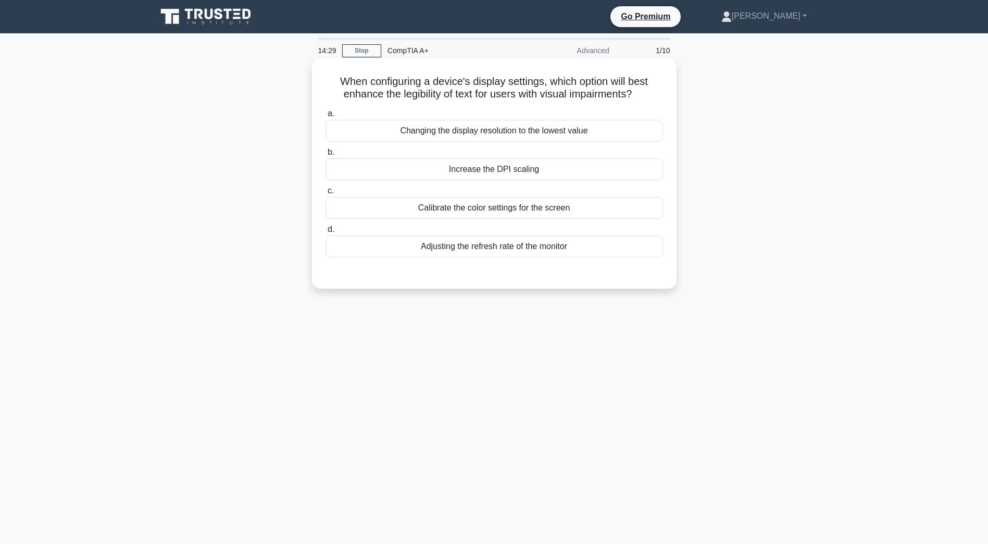
click at [607, 201] on div "Calibrate the color settings for the screen" at bounding box center [493, 208] width 337 height 22
click at [325, 194] on input "c. Calibrate the color settings for the screen" at bounding box center [325, 190] width 0 height 7
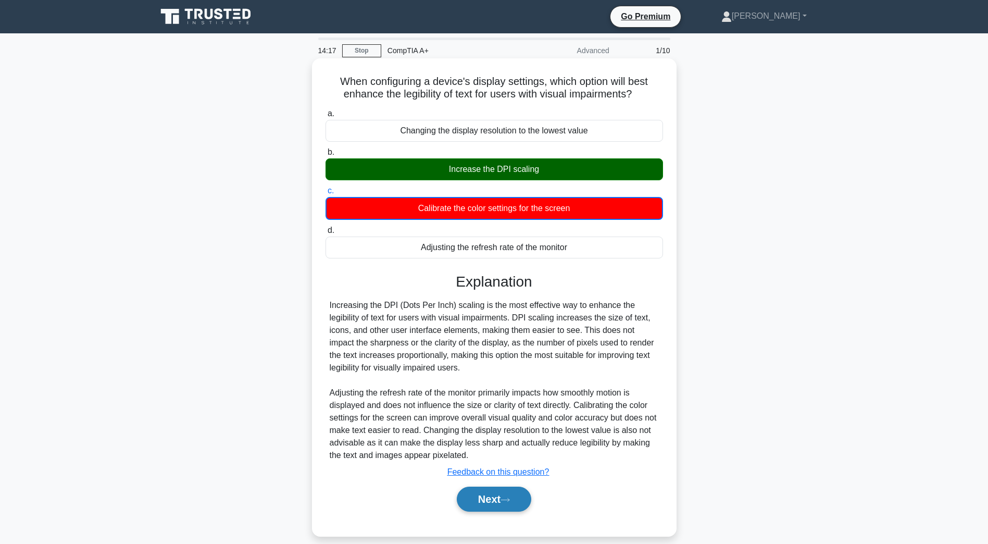
click at [519, 493] on button "Next" at bounding box center [494, 498] width 74 height 25
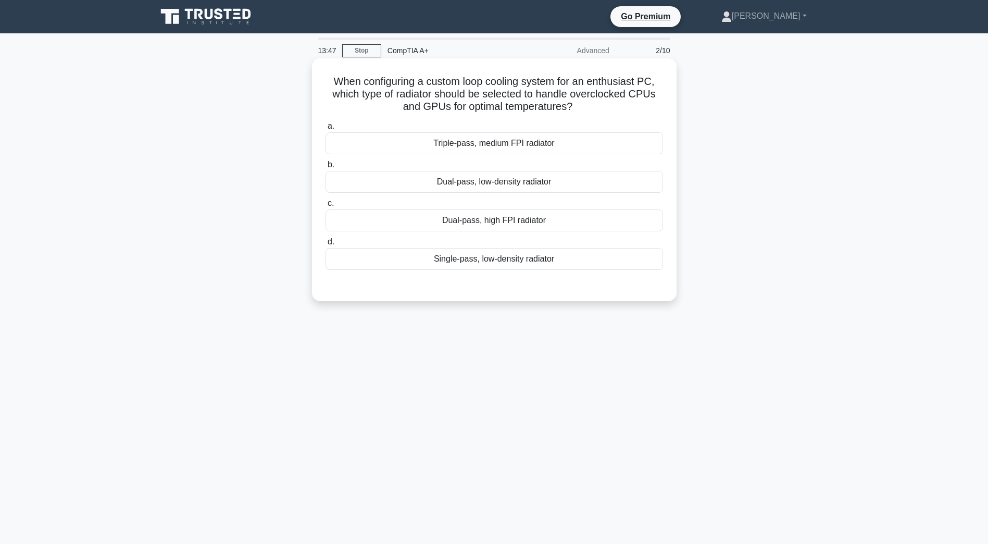
click at [566, 221] on div "Dual-pass, high FPI radiator" at bounding box center [493, 220] width 337 height 22
click at [325, 207] on input "c. Dual-pass, high FPI radiator" at bounding box center [325, 203] width 0 height 7
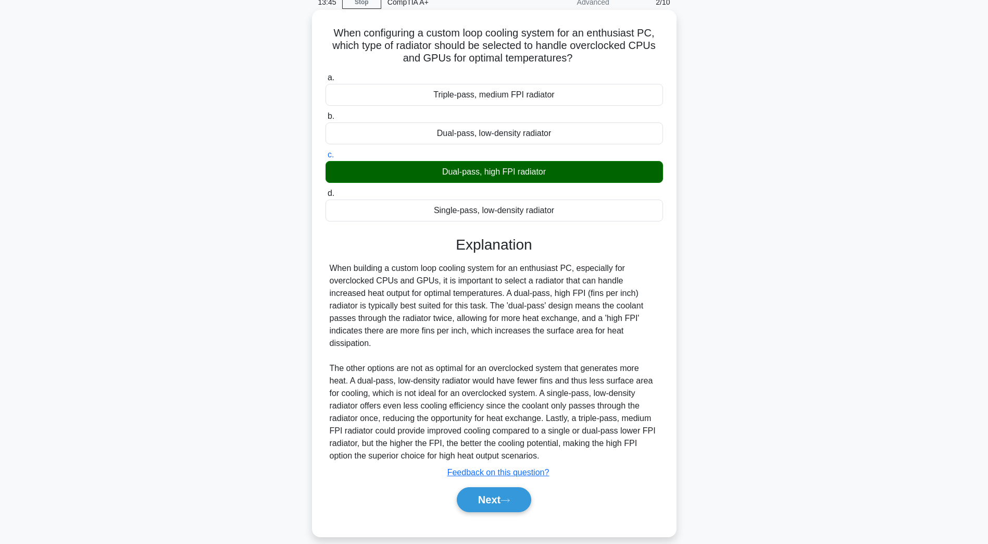
scroll to position [49, 0]
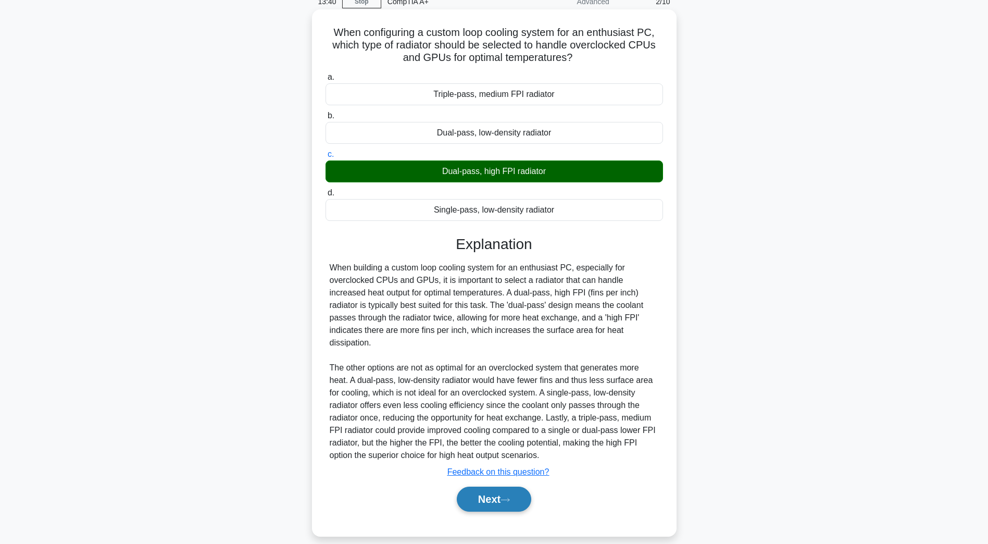
click at [517, 486] on button "Next" at bounding box center [494, 498] width 74 height 25
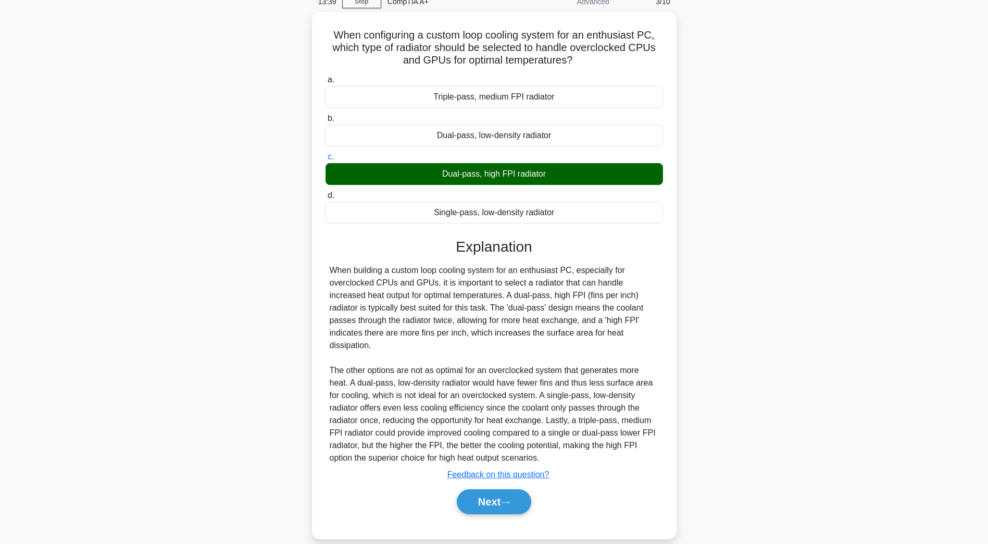
scroll to position [19, 0]
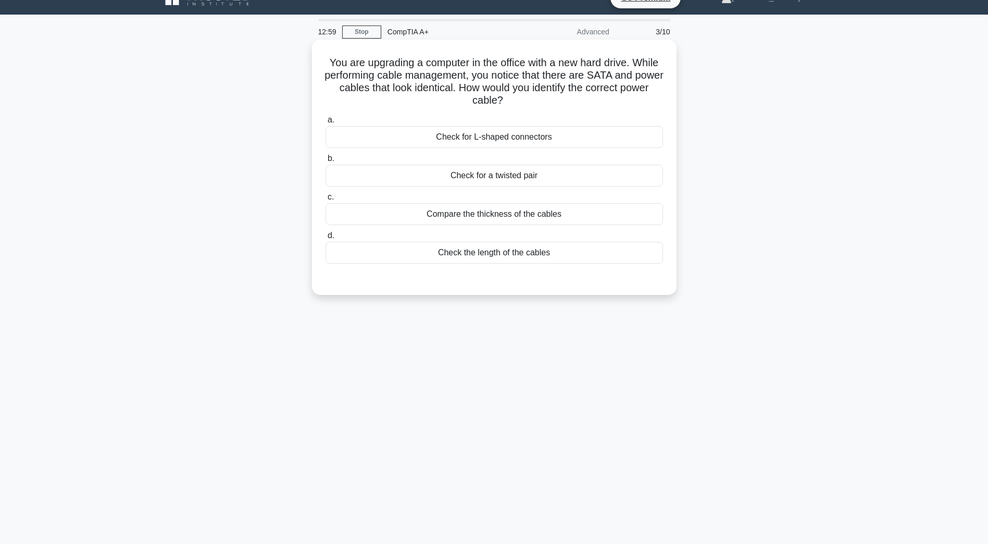
click at [565, 142] on div "Check for L-shaped connectors" at bounding box center [493, 137] width 337 height 22
click at [325, 123] on input "a. Check for L-shaped connectors" at bounding box center [325, 120] width 0 height 7
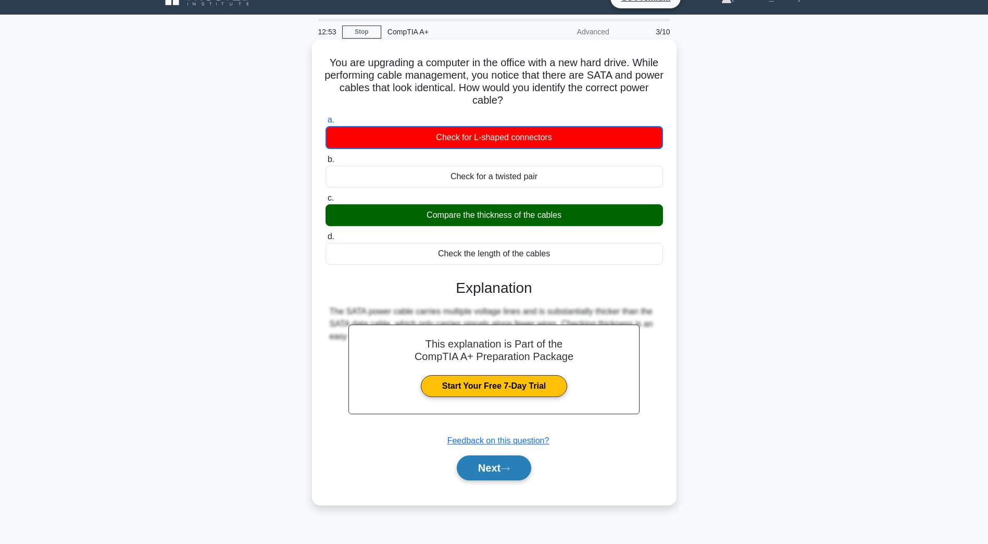
click at [500, 461] on button "Next" at bounding box center [494, 467] width 74 height 25
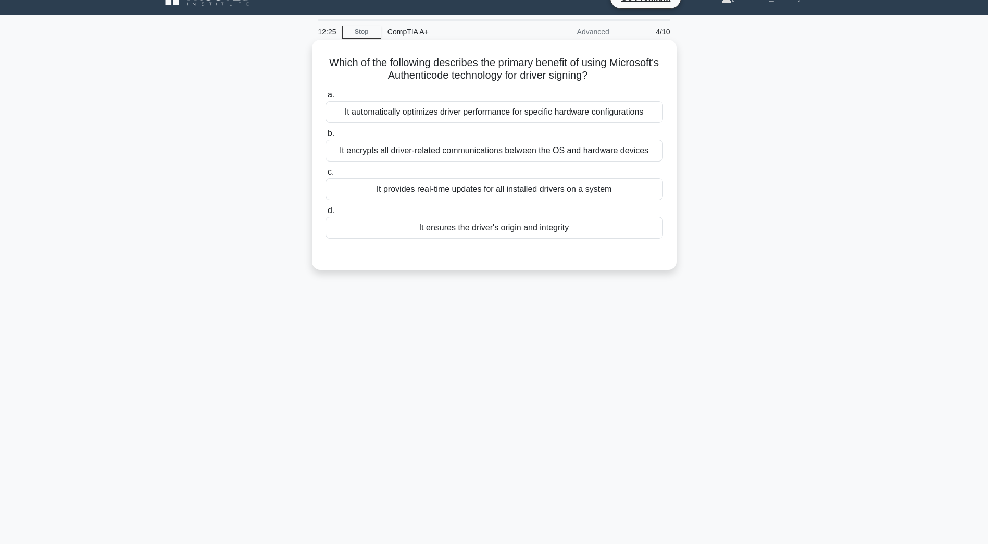
click at [642, 190] on div "It provides real-time updates for all installed drivers on a system" at bounding box center [493, 189] width 337 height 22
click at [325, 175] on input "c. It provides real-time updates for all installed drivers on a system" at bounding box center [325, 172] width 0 height 7
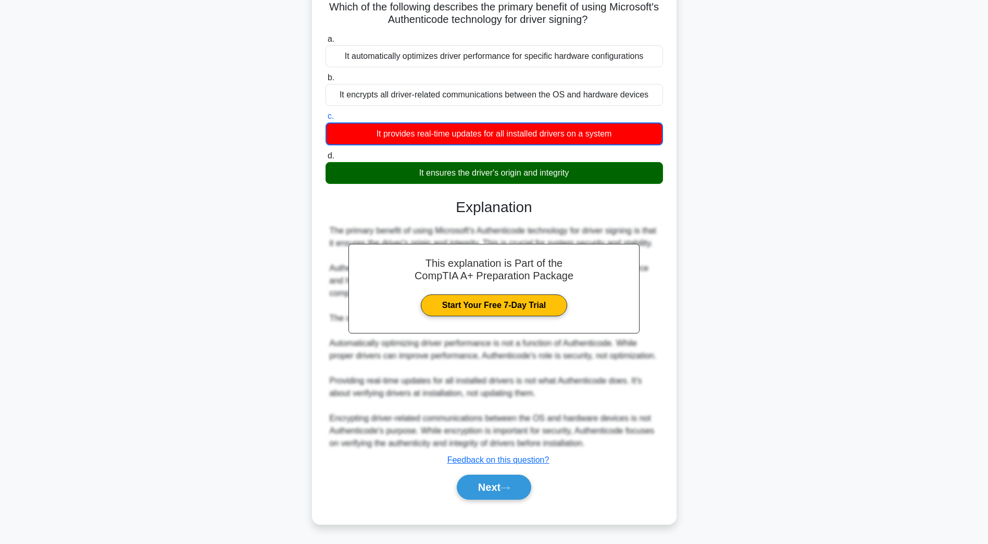
scroll to position [100, 0]
click at [520, 483] on button "Next" at bounding box center [494, 486] width 74 height 25
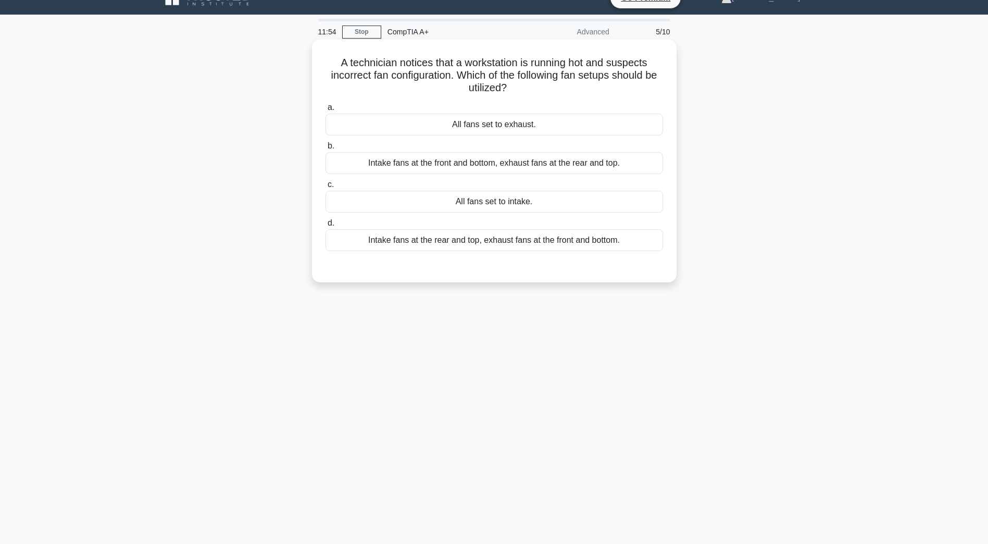
click at [486, 169] on div "Intake fans at the front and bottom, exhaust fans at the rear and top." at bounding box center [493, 163] width 337 height 22
click at [325, 149] on input "b. Intake fans at the front and bottom, exhaust fans at the rear and top." at bounding box center [325, 146] width 0 height 7
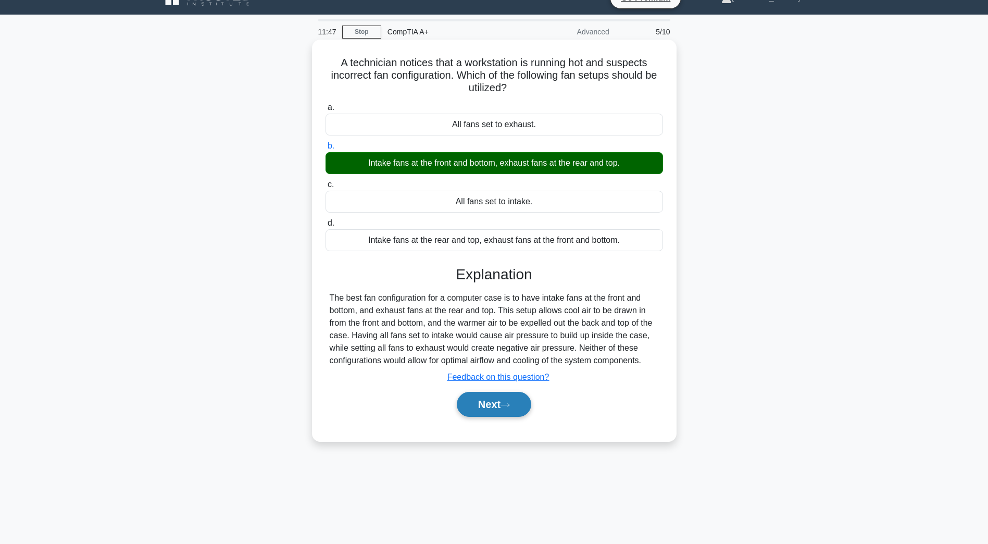
click at [496, 404] on button "Next" at bounding box center [494, 404] width 74 height 25
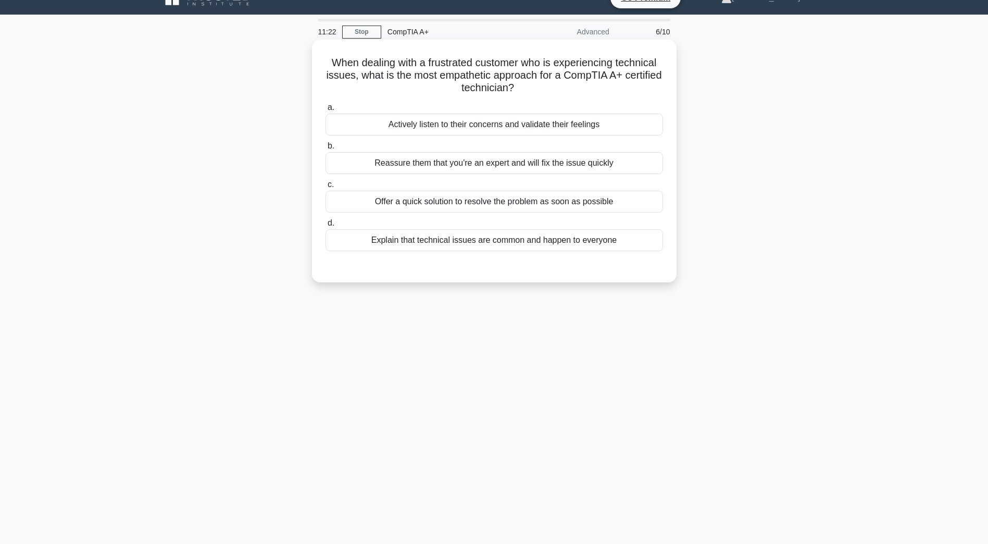
click at [418, 124] on div "Actively listen to their concerns and validate their feelings" at bounding box center [493, 124] width 337 height 22
click at [325, 111] on input "a. Actively listen to their concerns and validate their feelings" at bounding box center [325, 107] width 0 height 7
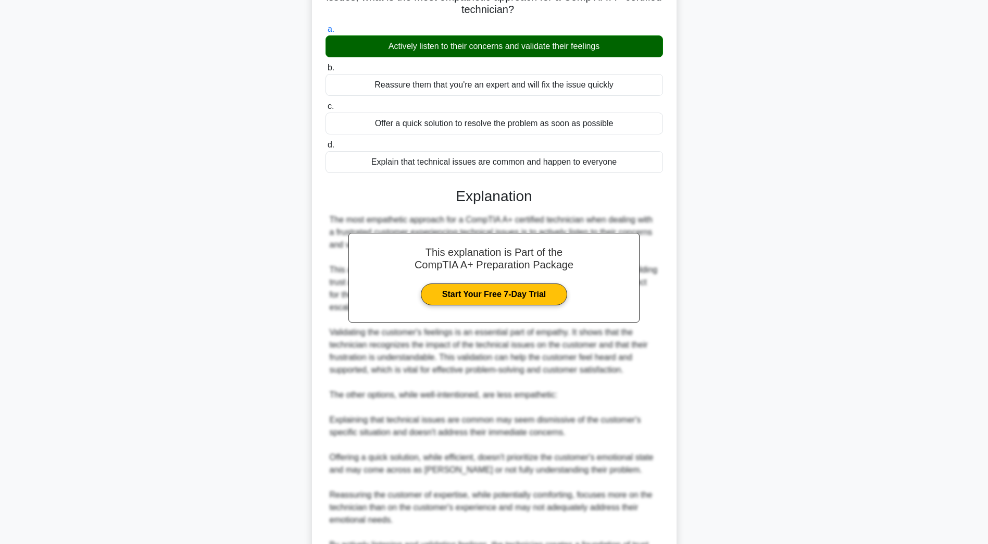
scroll to position [224, 0]
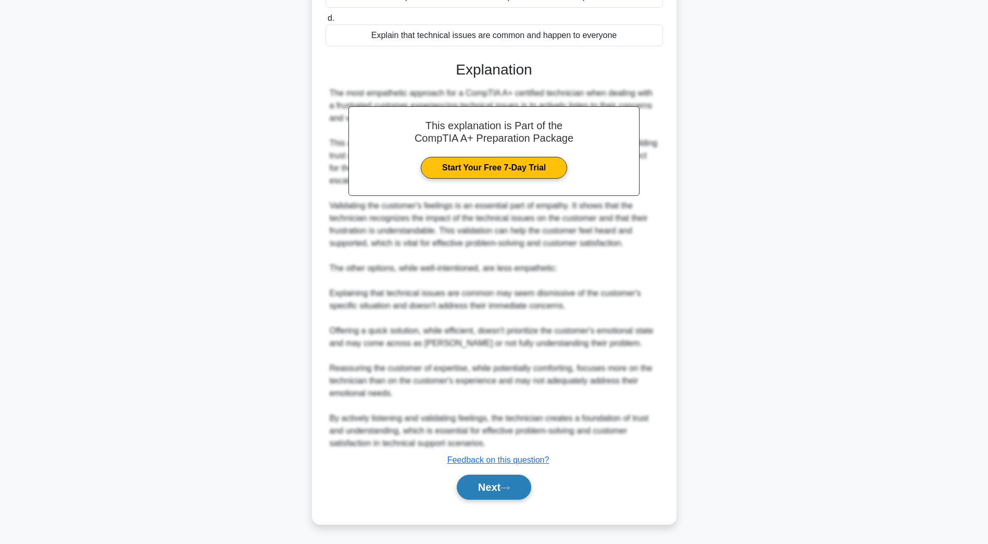
click at [519, 495] on button "Next" at bounding box center [494, 486] width 74 height 25
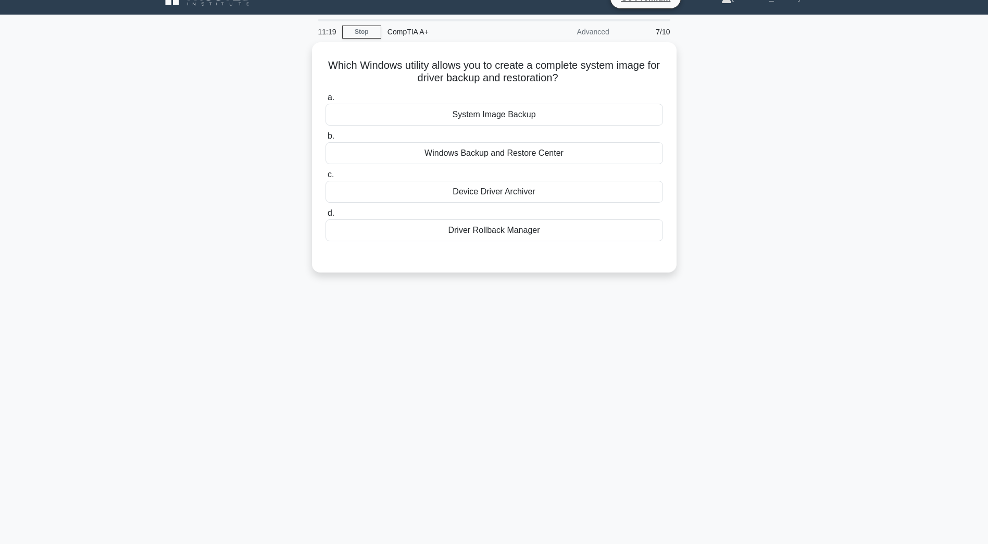
scroll to position [19, 0]
click at [466, 155] on div "Windows Backup and Restore Center" at bounding box center [493, 151] width 337 height 22
click at [325, 137] on input "b. Windows Backup and Restore Center" at bounding box center [325, 133] width 0 height 7
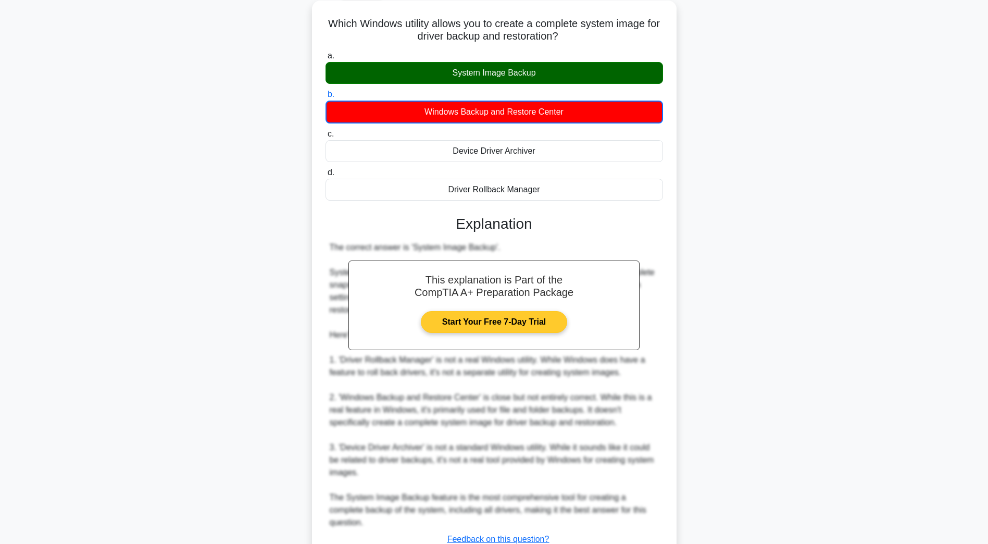
scroll to position [137, 0]
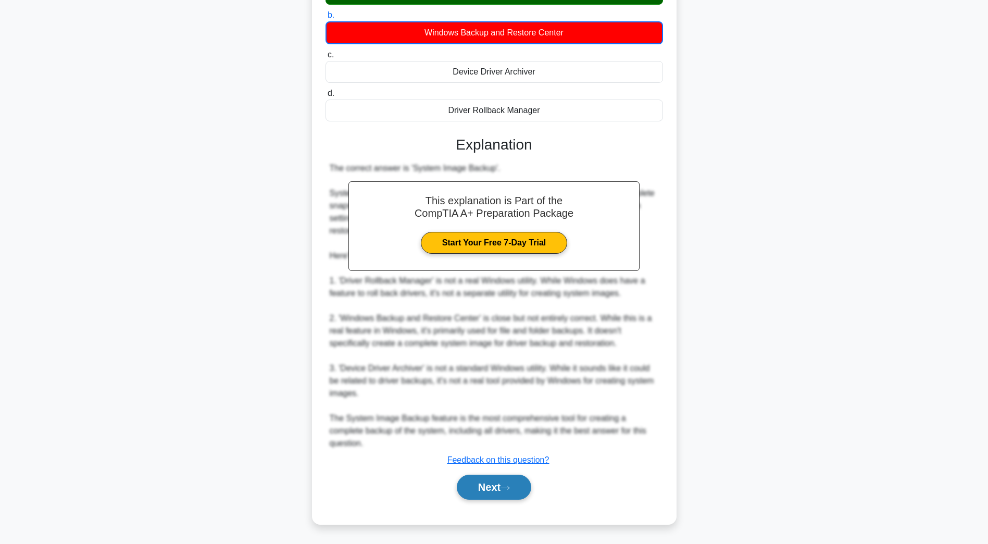
click at [531, 486] on button "Next" at bounding box center [494, 486] width 74 height 25
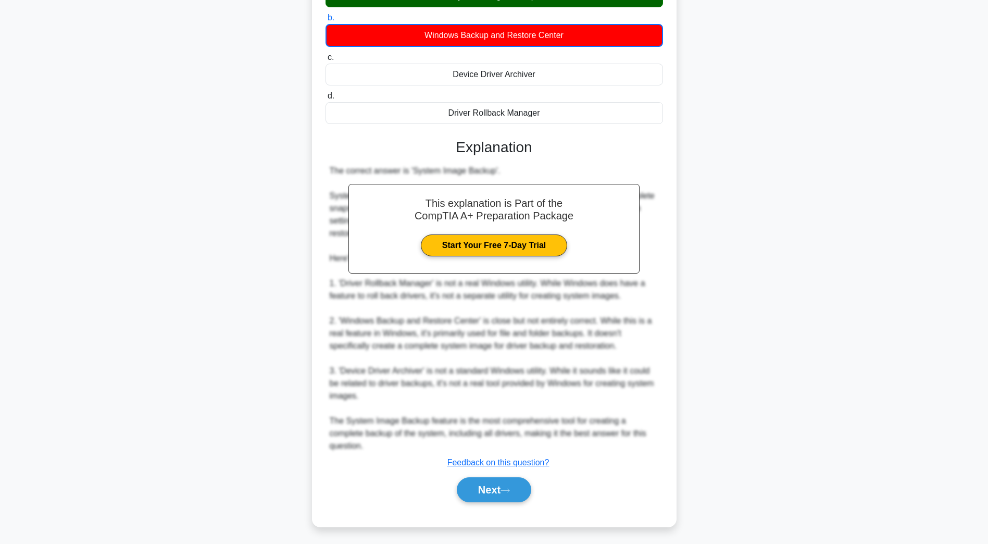
scroll to position [19, 0]
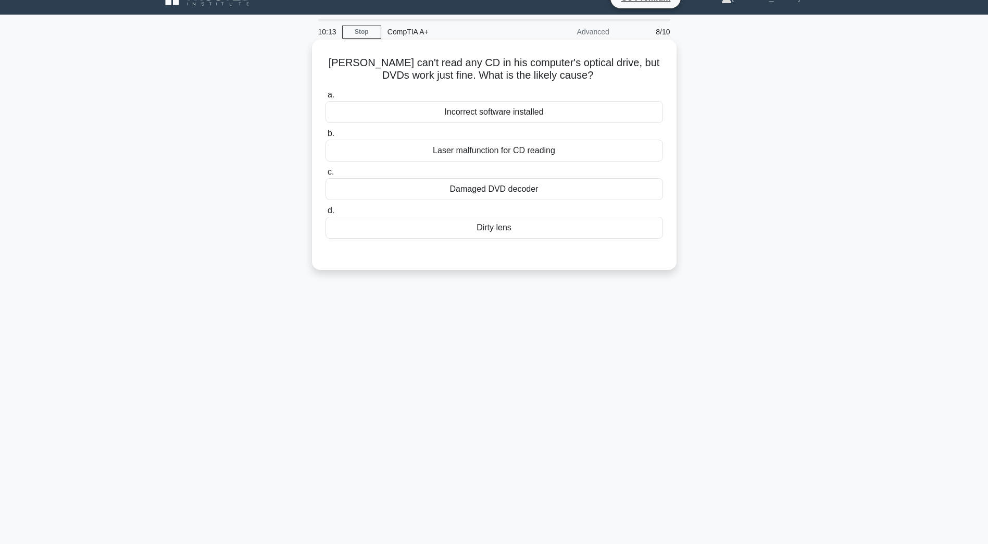
click at [591, 154] on div "Laser malfunction for CD reading" at bounding box center [493, 151] width 337 height 22
click at [325, 137] on input "b. Laser malfunction for CD reading" at bounding box center [325, 133] width 0 height 7
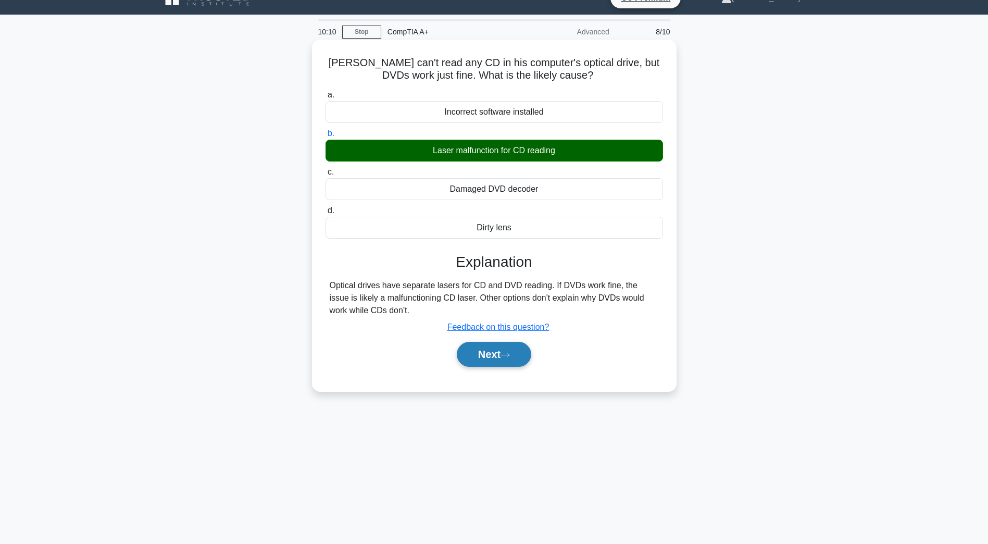
click at [509, 356] on icon at bounding box center [505, 354] width 8 height 3
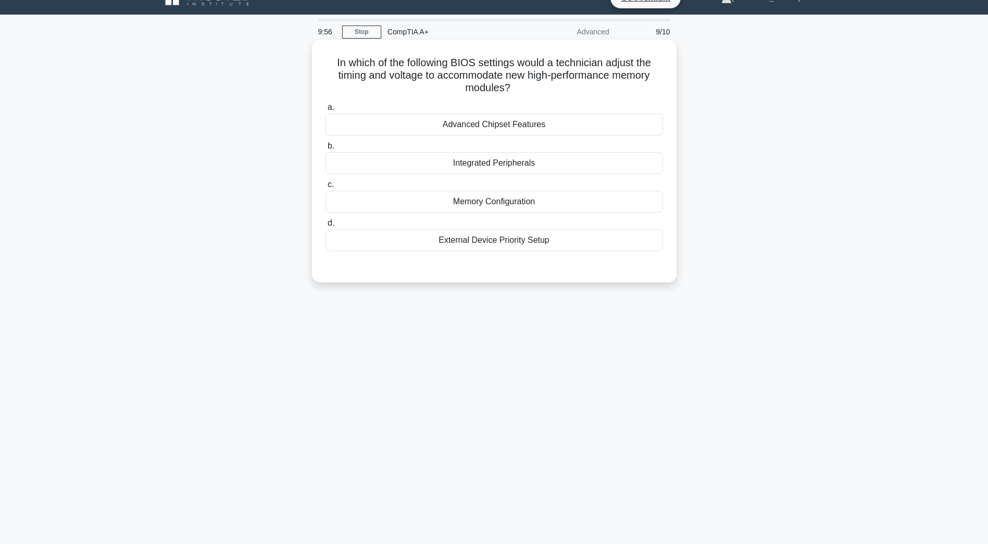
click at [571, 199] on div "Memory Configuration" at bounding box center [493, 202] width 337 height 22
click at [325, 188] on input "c. Memory Configuration" at bounding box center [325, 184] width 0 height 7
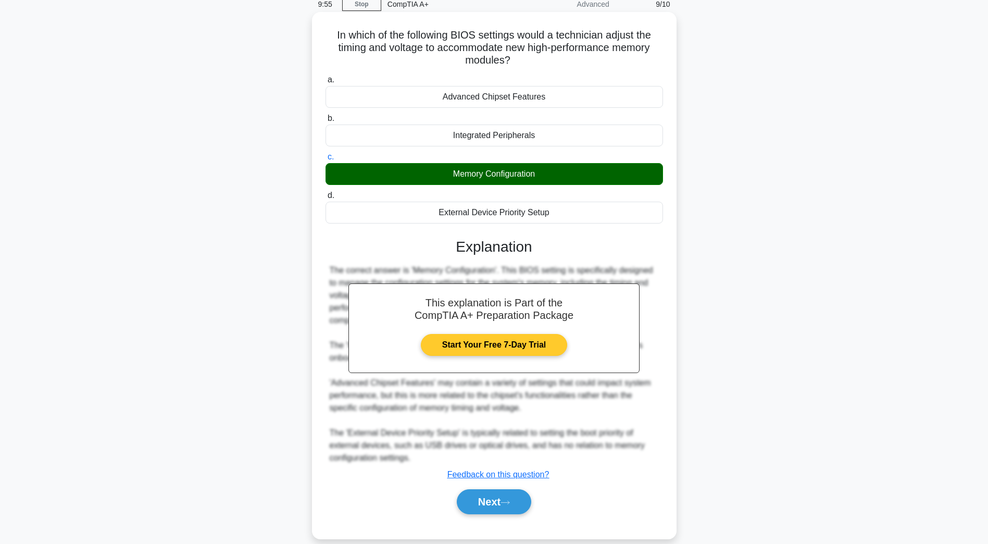
scroll to position [61, 0]
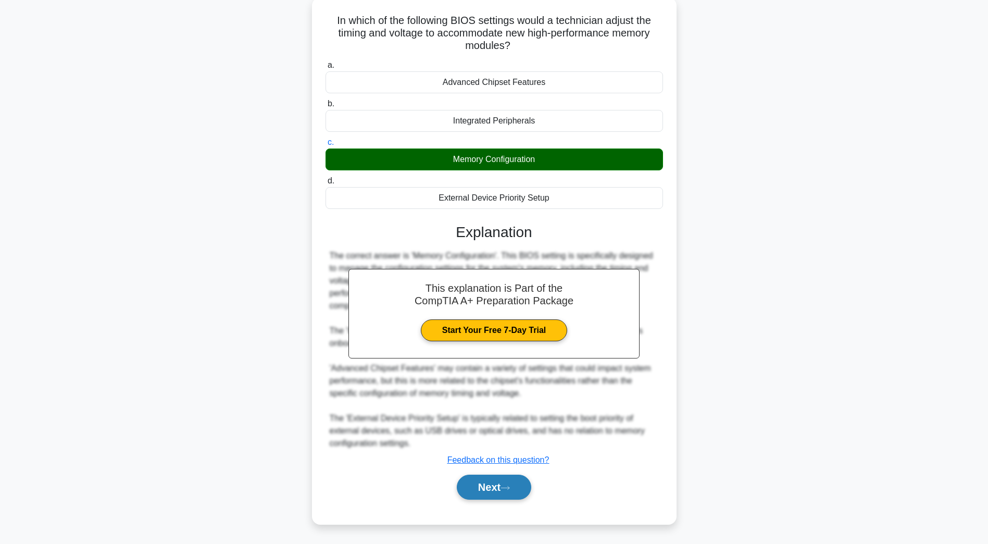
click at [503, 487] on button "Next" at bounding box center [494, 486] width 74 height 25
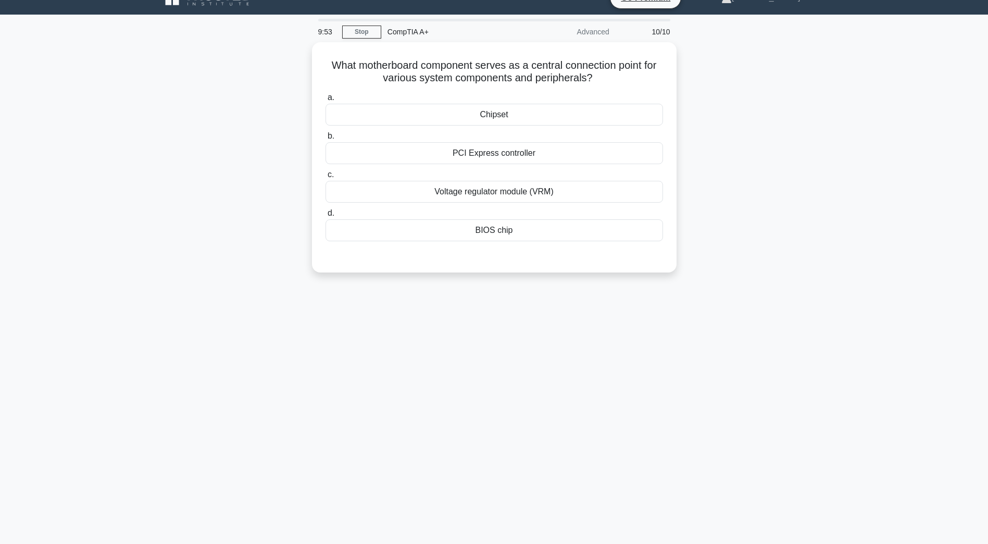
scroll to position [19, 0]
click at [539, 121] on div "Chipset" at bounding box center [493, 112] width 337 height 22
click at [325, 98] on input "a. Chipset" at bounding box center [325, 95] width 0 height 7
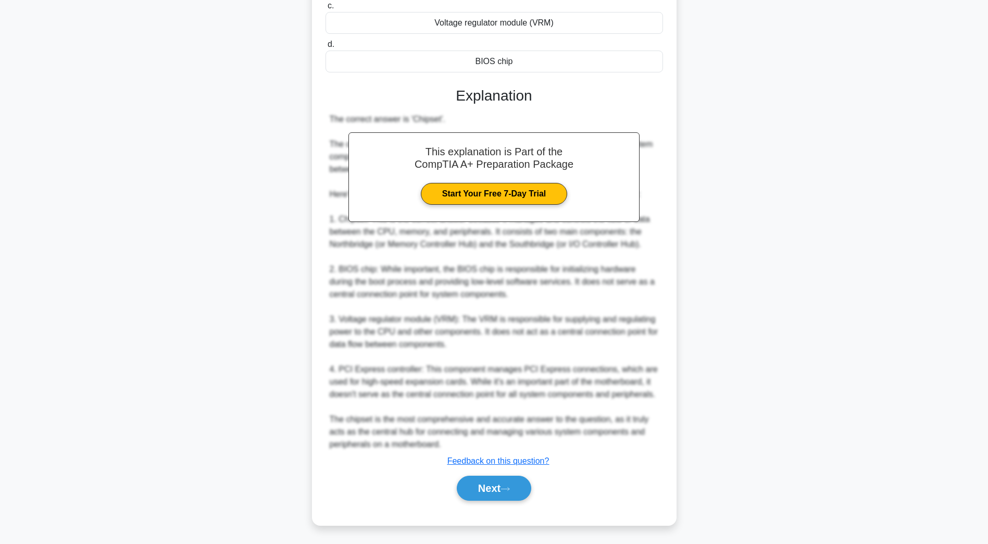
scroll to position [186, 0]
click at [530, 480] on button "Next" at bounding box center [494, 486] width 74 height 25
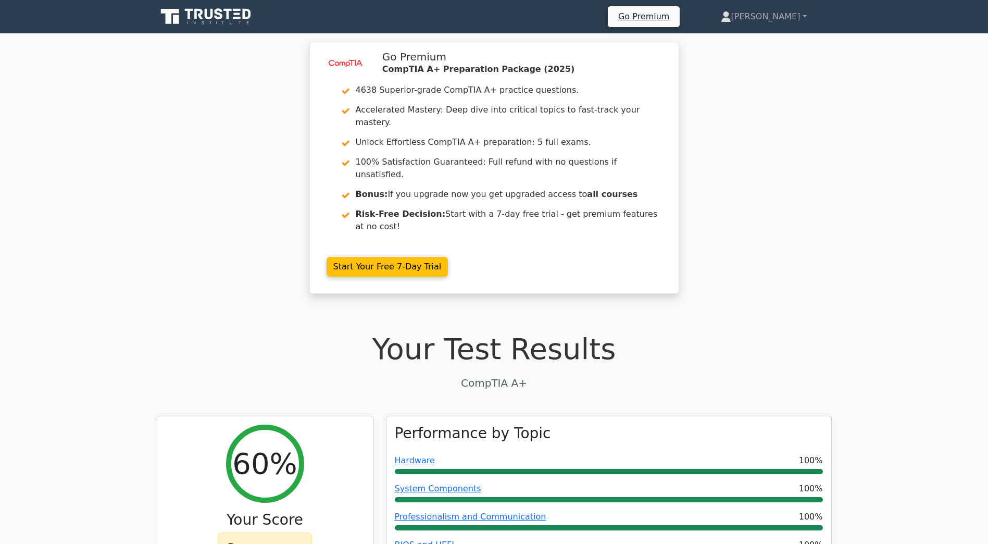
click at [191, 22] on icon at bounding box center [207, 17] width 100 height 20
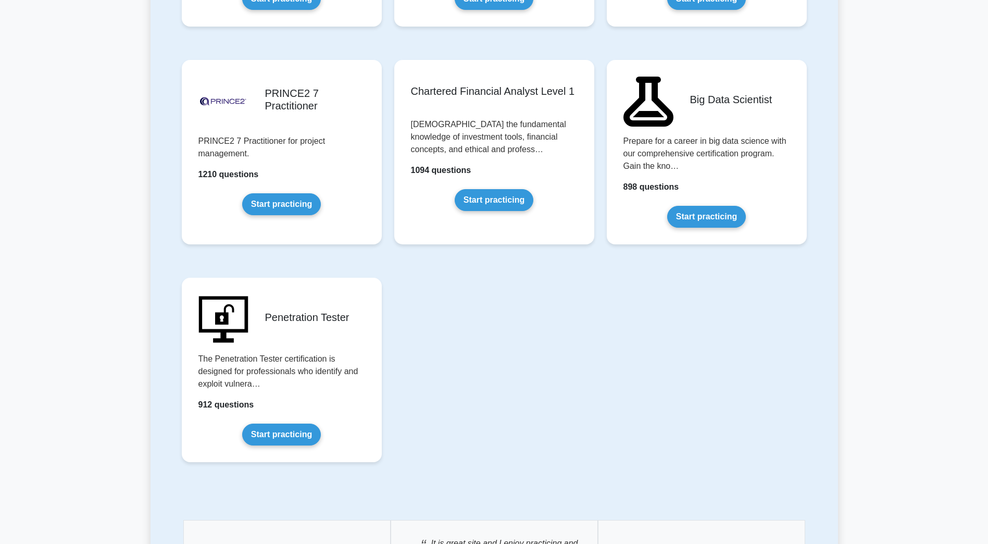
scroll to position [2030, 0]
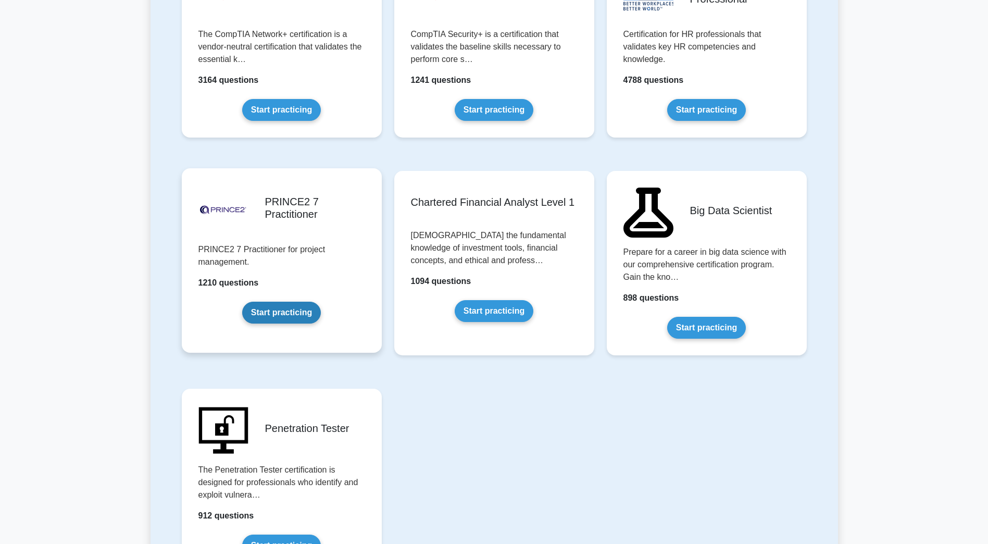
click at [283, 310] on link "Start practicing" at bounding box center [281, 312] width 79 height 22
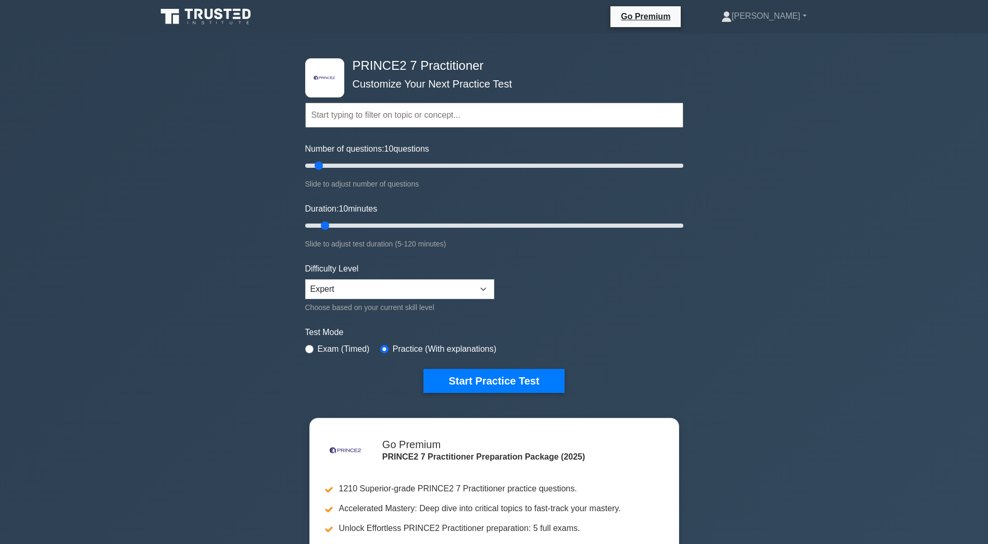
click at [392, 301] on div "Choose based on your current skill level" at bounding box center [399, 307] width 189 height 12
click at [400, 285] on select "Beginner Intermediate Expert" at bounding box center [399, 289] width 189 height 20
select select "intermediate"
click at [305, 279] on select "Beginner Intermediate Expert" at bounding box center [399, 289] width 189 height 20
drag, startPoint x: 519, startPoint y: 376, endPoint x: 515, endPoint y: 381, distance: 5.6
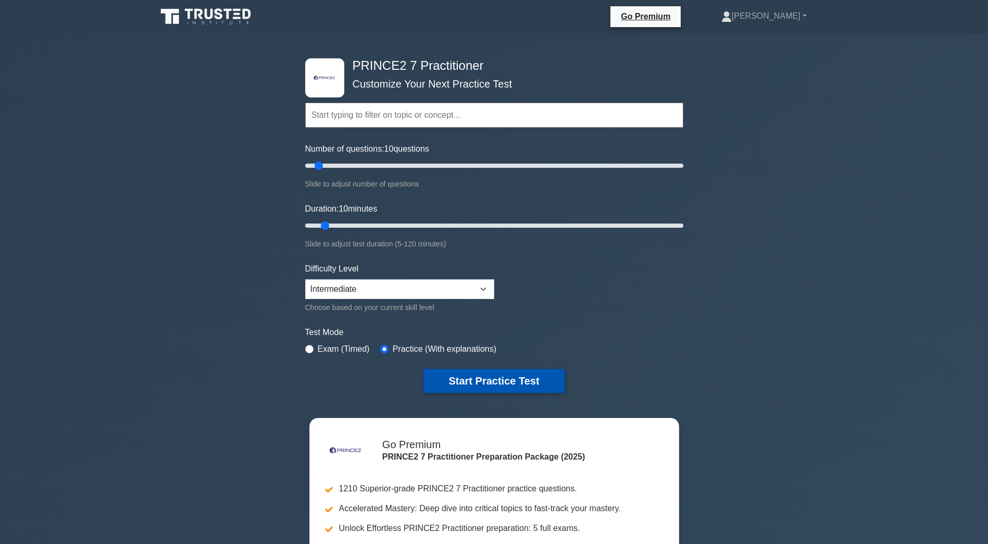
click at [516, 381] on button "Start Practice Test" at bounding box center [493, 381] width 141 height 24
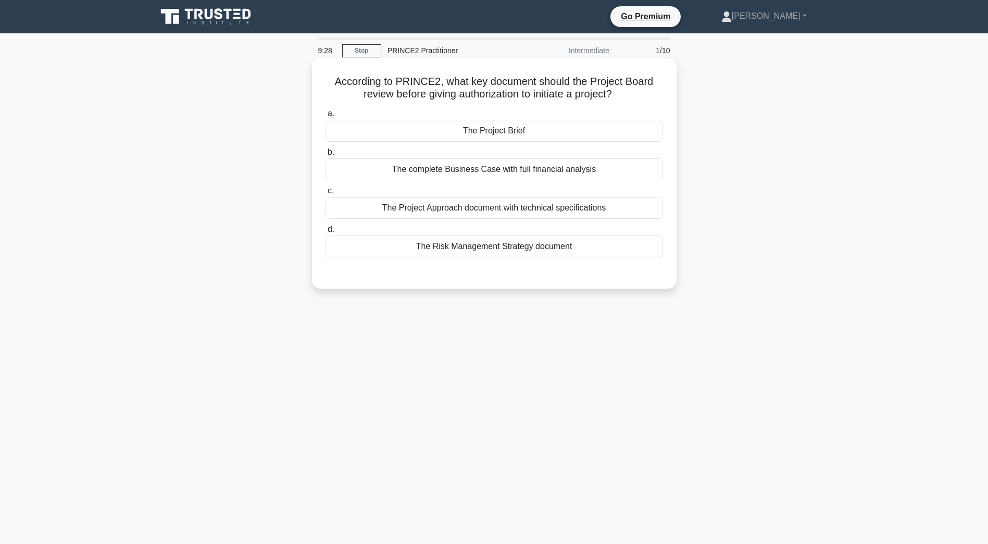
click at [522, 210] on div "The Project Approach document with technical specifications" at bounding box center [493, 208] width 337 height 22
click at [325, 194] on input "c. The Project Approach document with technical specifications" at bounding box center [325, 190] width 0 height 7
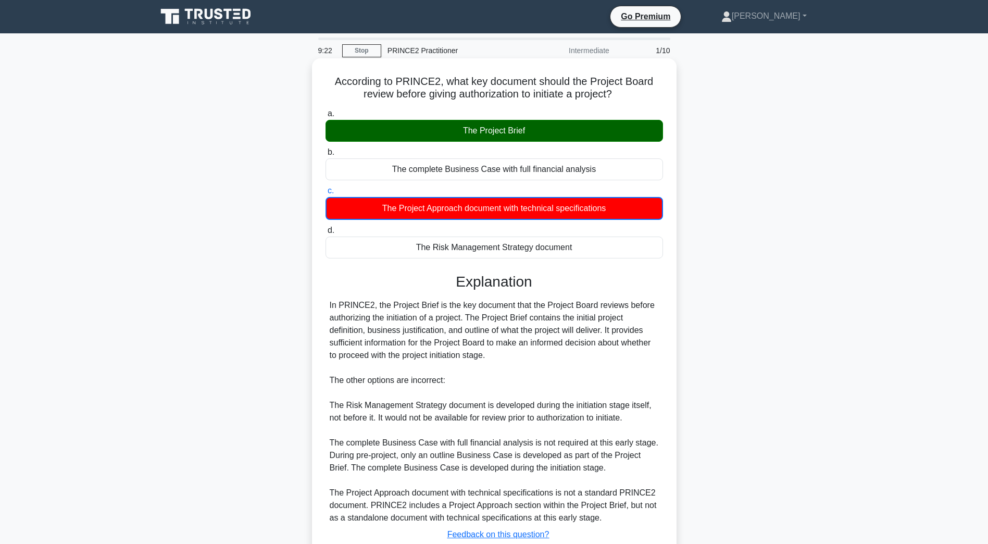
click at [540, 96] on h5 "According to PRINCE2, what key document should the Project Board review before …" at bounding box center [493, 88] width 339 height 26
drag, startPoint x: 540, startPoint y: 96, endPoint x: 526, endPoint y: 113, distance: 21.9
click at [526, 113] on label "a. The Project Brief" at bounding box center [493, 124] width 337 height 34
click at [325, 113] on input "a. The Project Brief" at bounding box center [325, 113] width 0 height 7
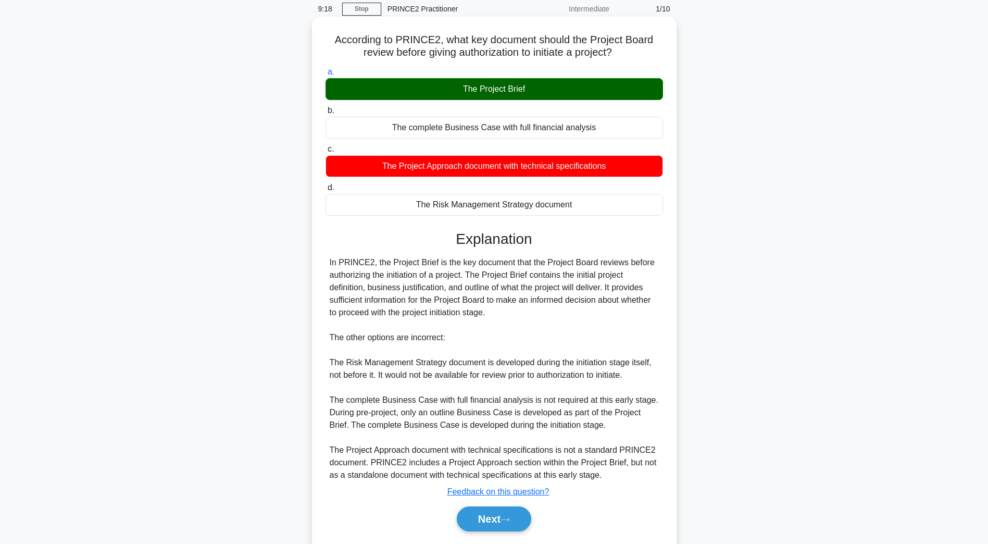
scroll to position [74, 0]
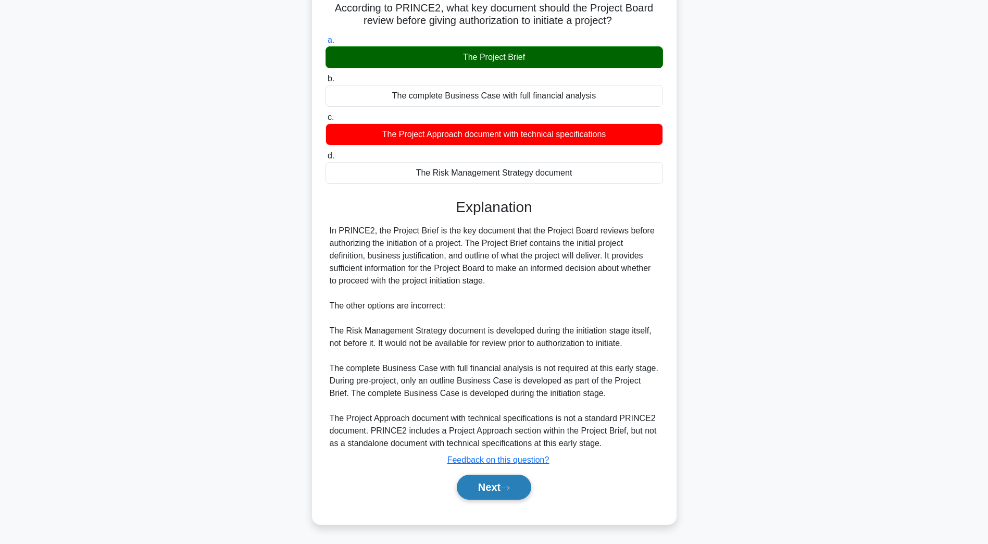
click at [514, 479] on button "Next" at bounding box center [494, 486] width 74 height 25
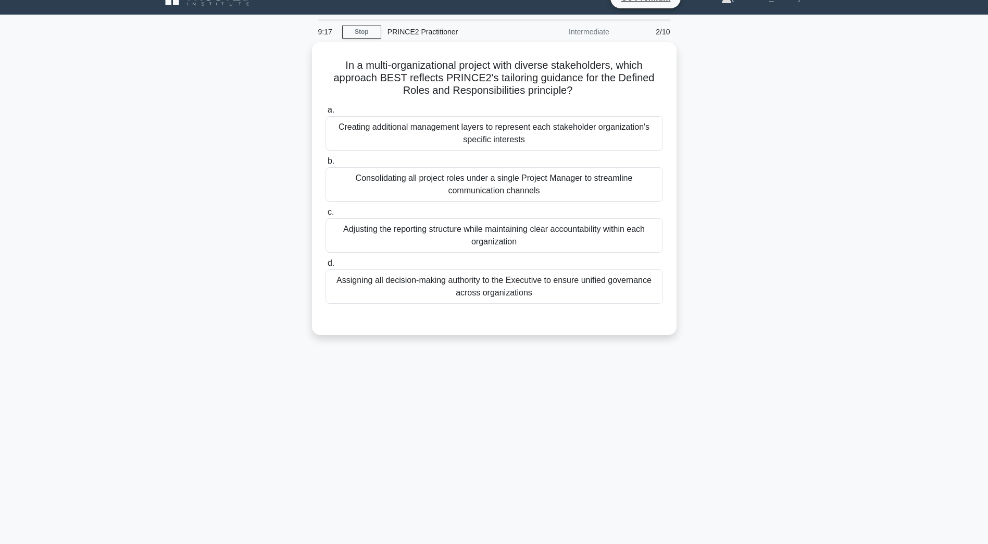
scroll to position [19, 0]
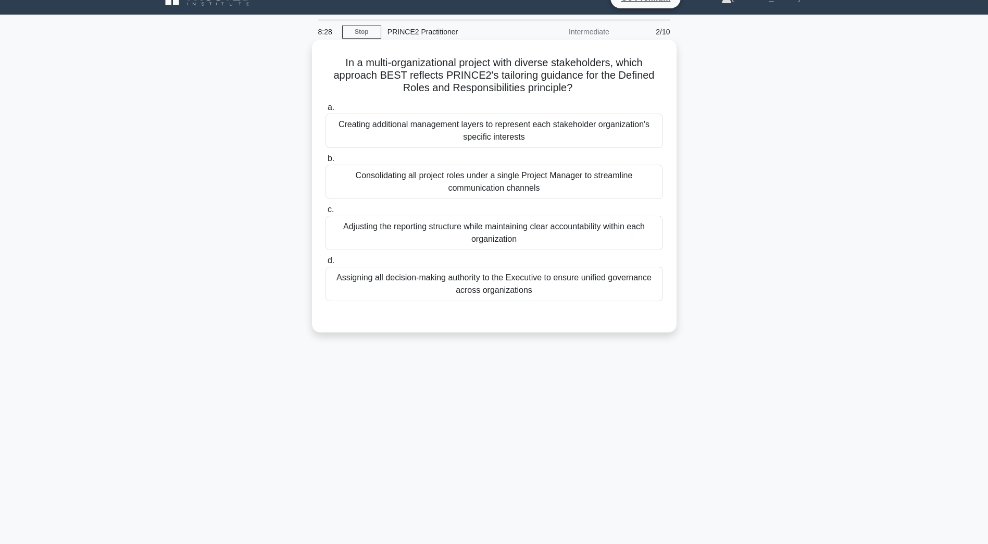
click at [517, 191] on div "Consolidating all project roles under a single Project Manager to streamline co…" at bounding box center [493, 182] width 337 height 34
click at [325, 162] on input "b. Consolidating all project roles under a single Project Manager to streamline…" at bounding box center [325, 158] width 0 height 7
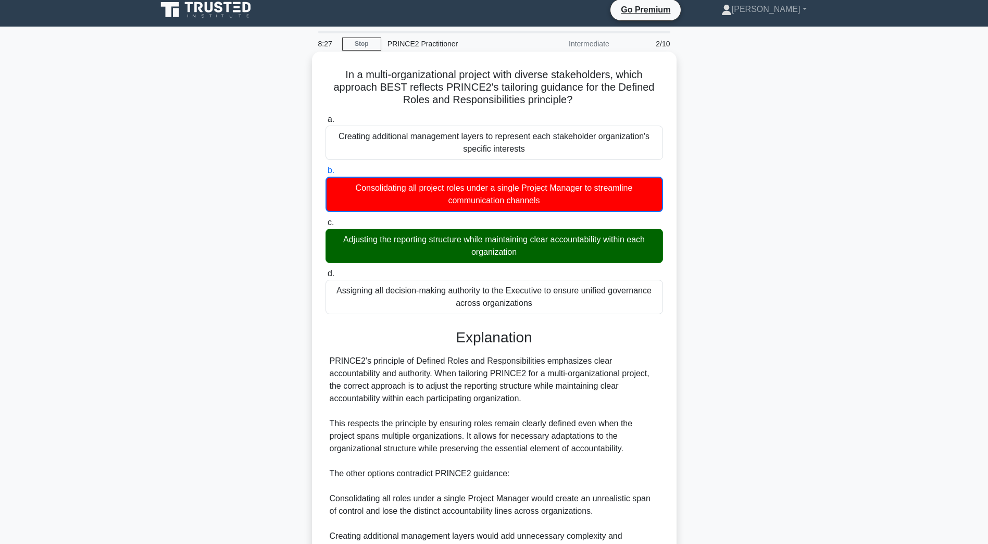
scroll to position [0, 0]
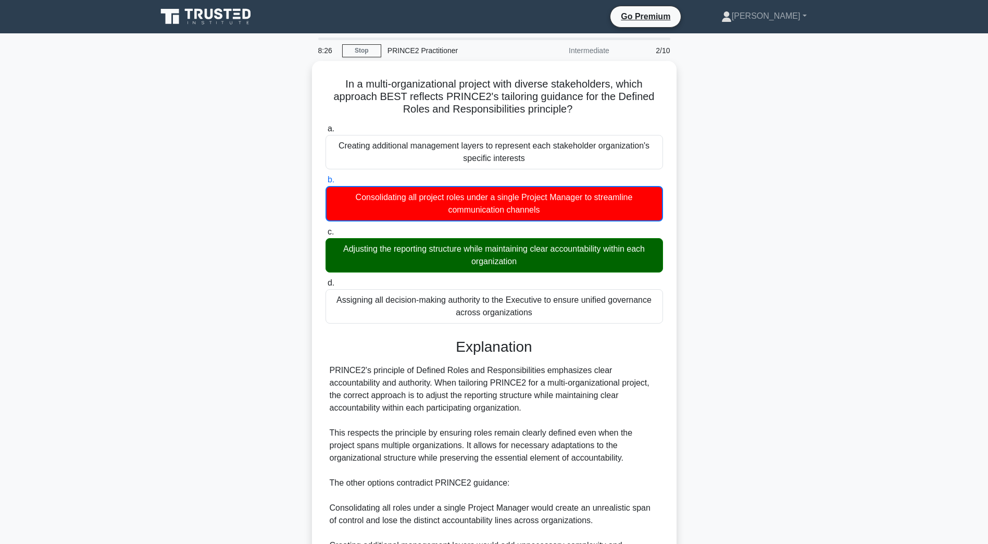
click at [260, 17] on div "Go Premium [PERSON_NAME] Profile" at bounding box center [493, 16] width 687 height 25
click at [246, 22] on icon at bounding box center [207, 17] width 100 height 20
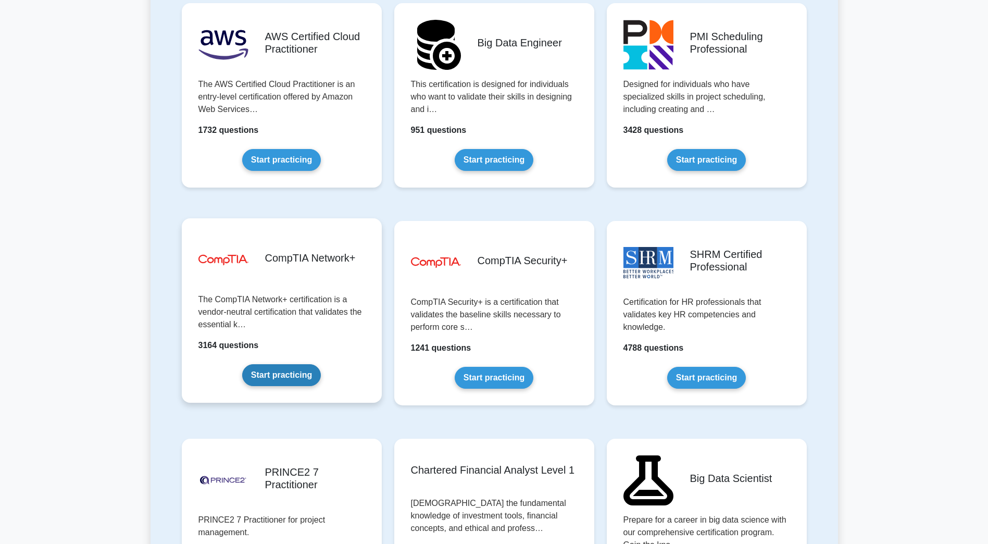
scroll to position [1770, 0]
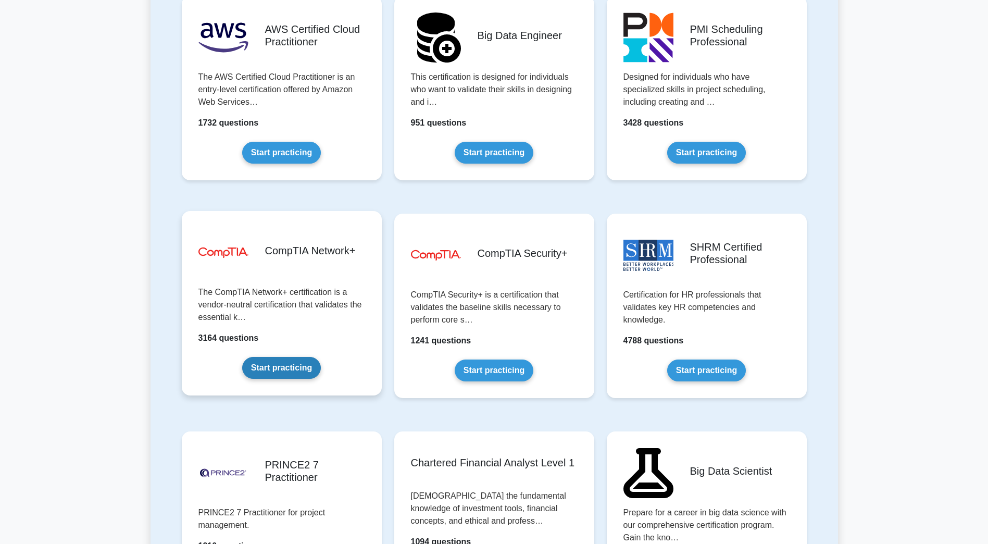
click at [284, 378] on link "Start practicing" at bounding box center [281, 368] width 79 height 22
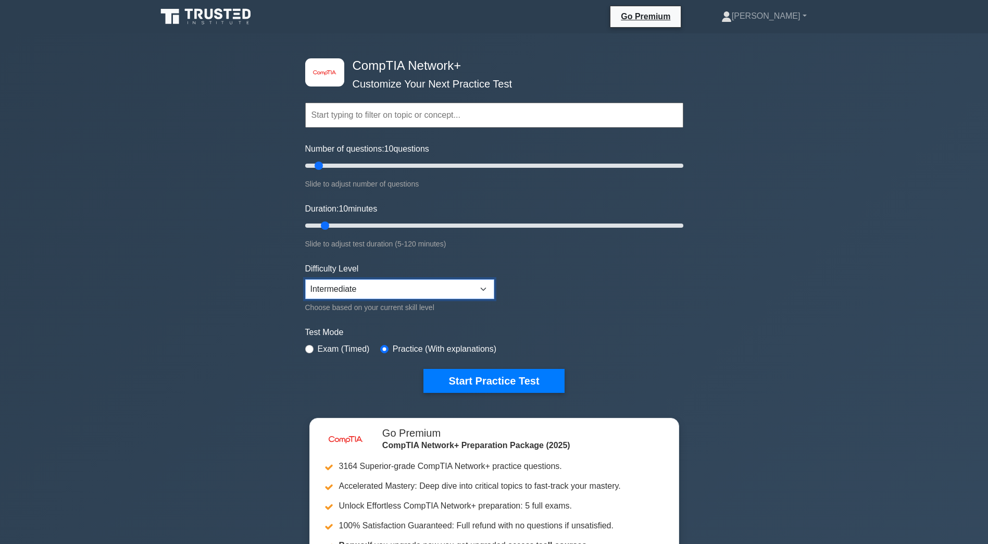
drag, startPoint x: 462, startPoint y: 283, endPoint x: 458, endPoint y: 287, distance: 6.6
click at [462, 283] on select "Beginner Intermediate Expert" at bounding box center [399, 289] width 189 height 20
select select "beginner"
click at [305, 279] on select "Beginner Intermediate Expert" at bounding box center [399, 289] width 189 height 20
click at [519, 378] on button "Start Practice Test" at bounding box center [493, 381] width 141 height 24
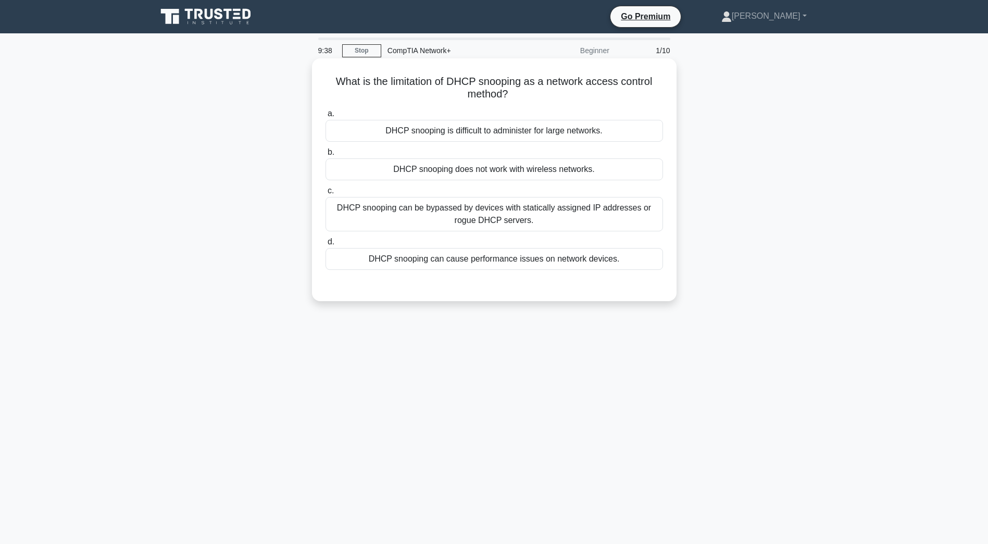
click at [632, 217] on div "DHCP snooping can be bypassed by devices with statically assigned IP addresses …" at bounding box center [493, 214] width 337 height 34
click at [325, 194] on input "c. DHCP snooping can be bypassed by devices with statically assigned IP address…" at bounding box center [325, 190] width 0 height 7
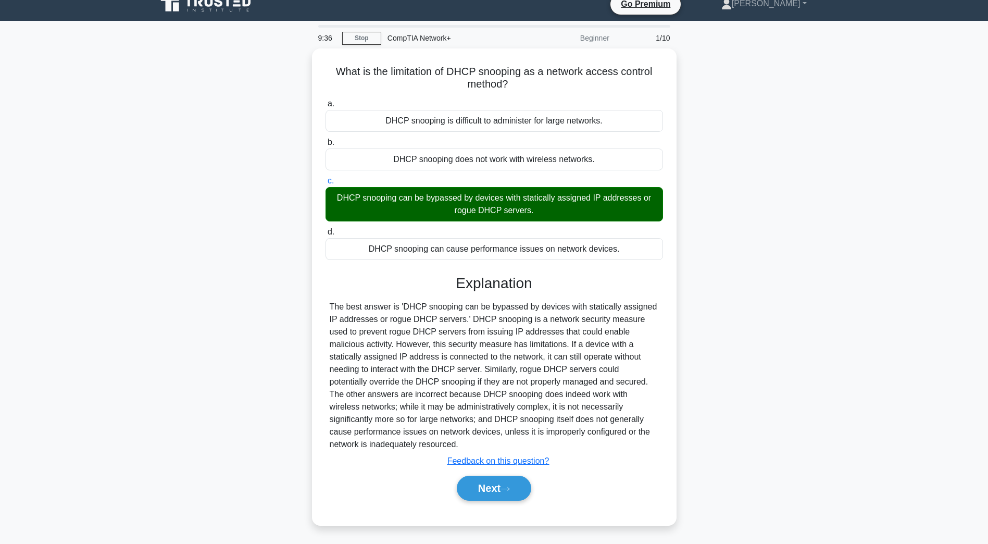
scroll to position [19, 0]
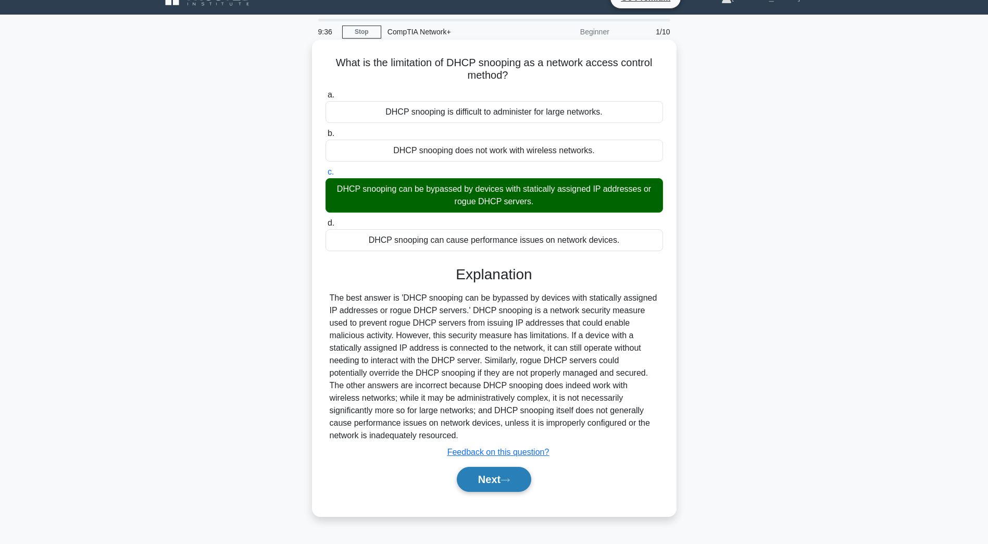
click at [500, 471] on button "Next" at bounding box center [494, 478] width 74 height 25
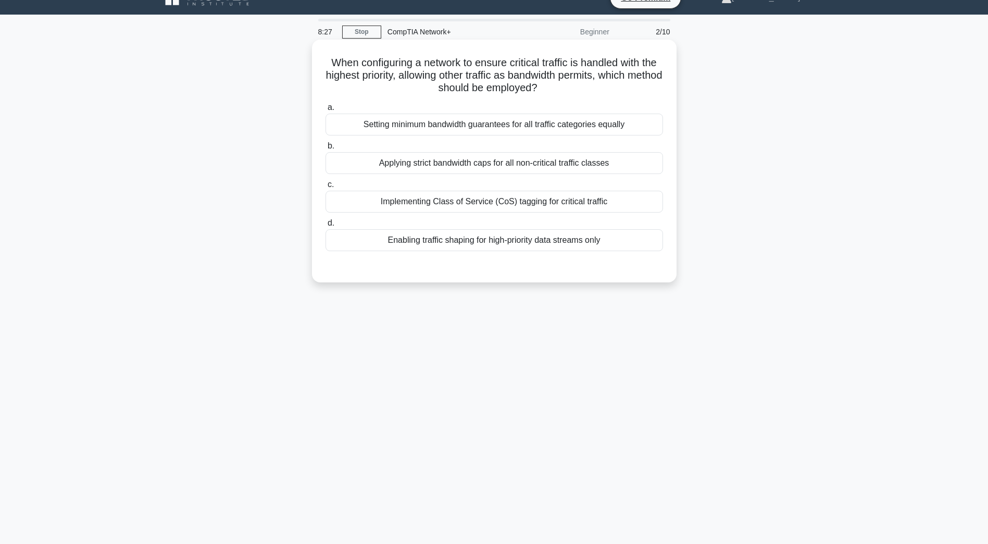
click at [373, 65] on h5 "When configuring a network to ensure critical traffic is handled with the highe…" at bounding box center [493, 75] width 339 height 39
click at [433, 237] on div "Enabling traffic shaping for high-priority data streams only" at bounding box center [493, 240] width 337 height 22
click at [325, 226] on input "d. Enabling traffic shaping for high-priority data streams only" at bounding box center [325, 223] width 0 height 7
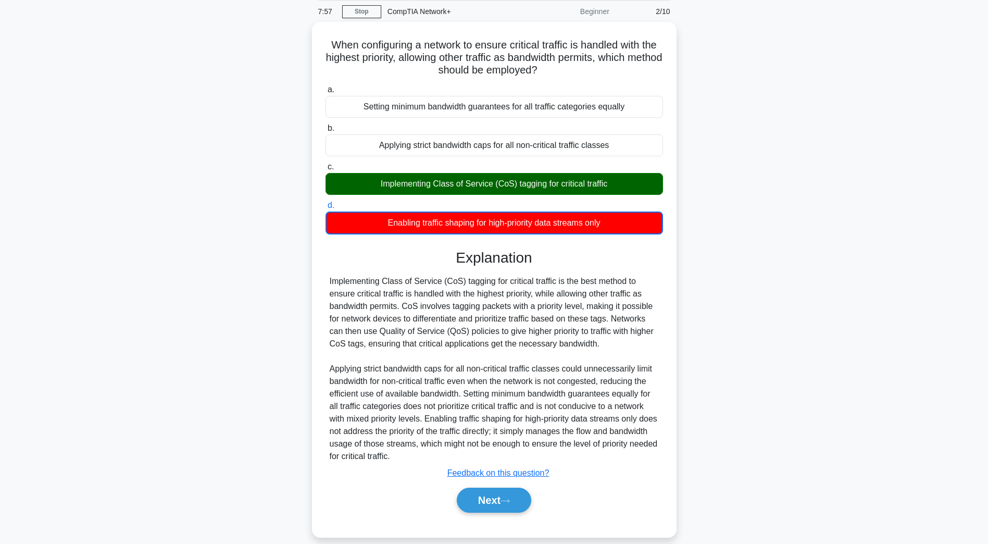
scroll to position [50, 0]
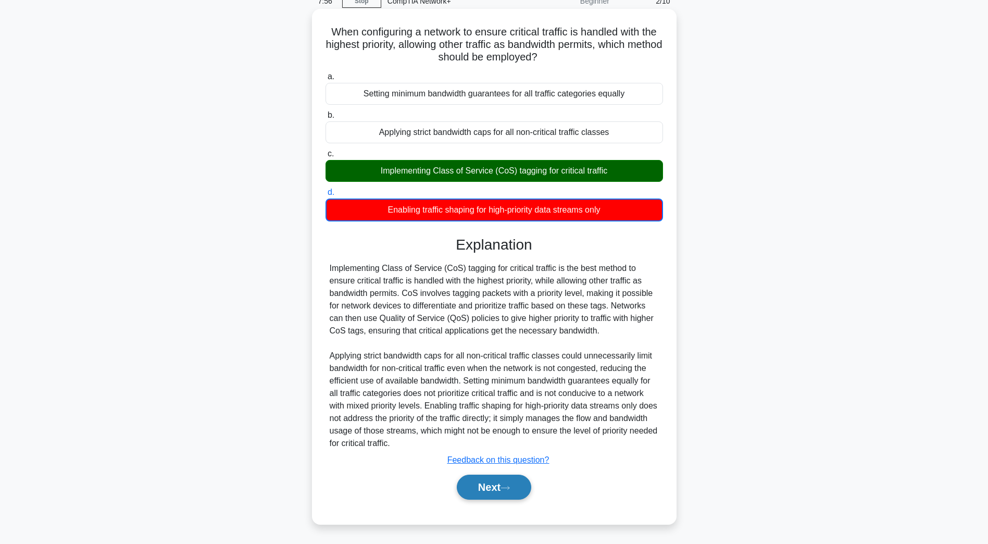
click at [504, 486] on icon at bounding box center [504, 488] width 9 height 6
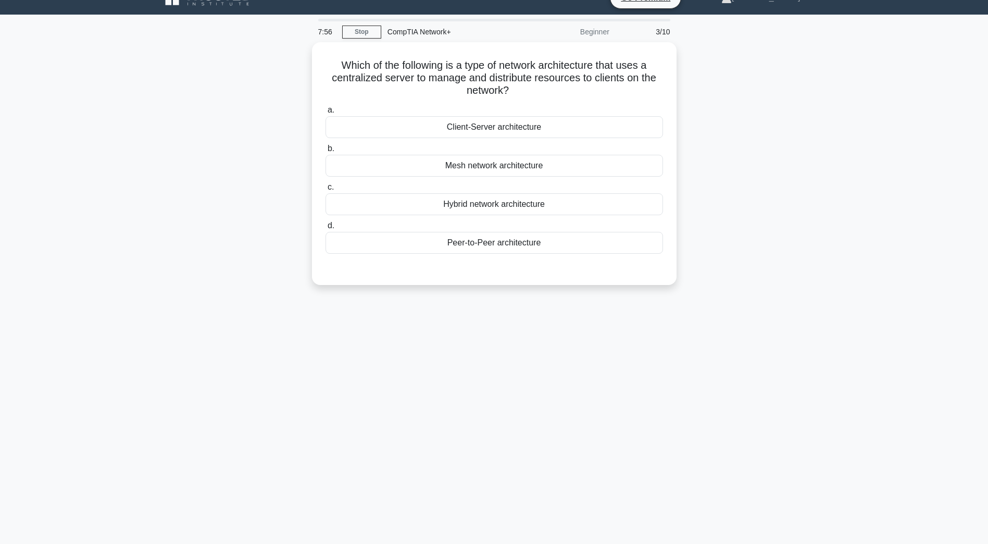
scroll to position [19, 0]
click at [543, 121] on div "Client-Server architecture" at bounding box center [493, 124] width 337 height 22
click at [325, 111] on input "a. Client-Server architecture" at bounding box center [325, 107] width 0 height 7
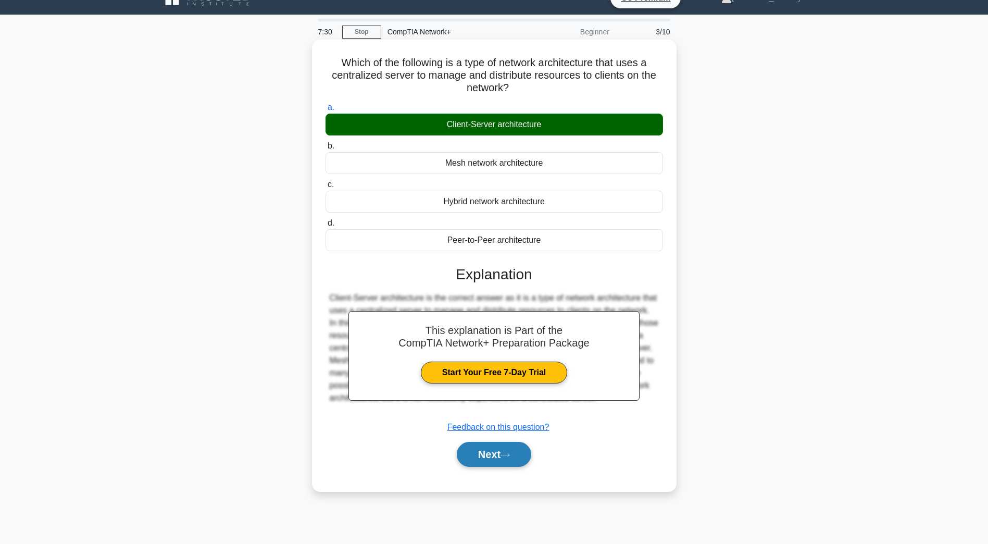
click at [503, 457] on button "Next" at bounding box center [494, 453] width 74 height 25
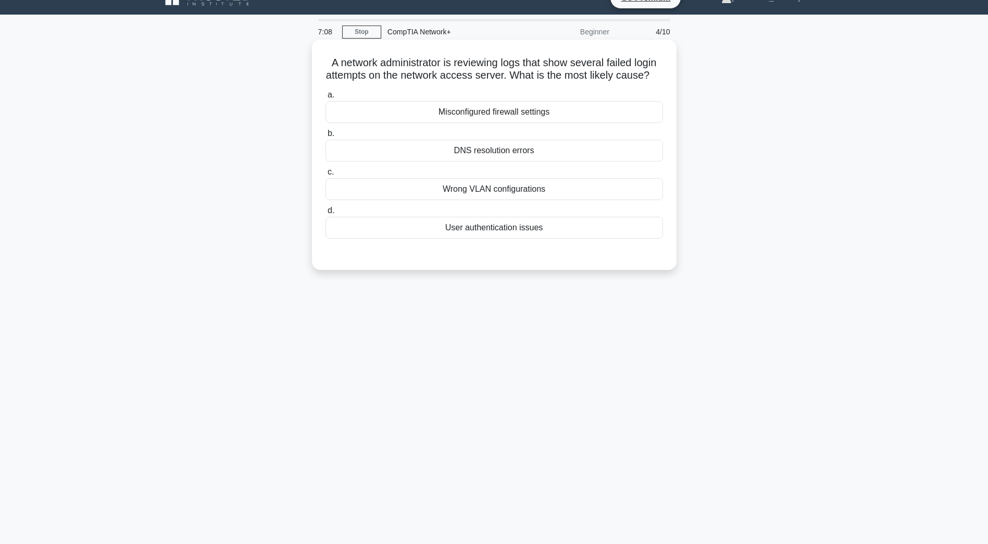
click at [615, 236] on div "User authentication issues" at bounding box center [493, 228] width 337 height 22
click at [325, 214] on input "d. User authentication issues" at bounding box center [325, 210] width 0 height 7
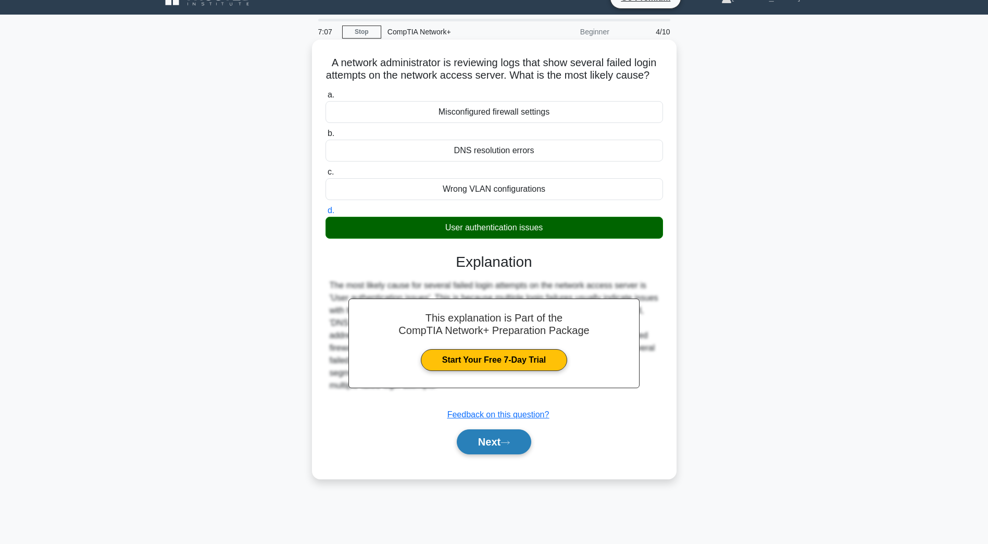
click at [524, 452] on button "Next" at bounding box center [494, 441] width 74 height 25
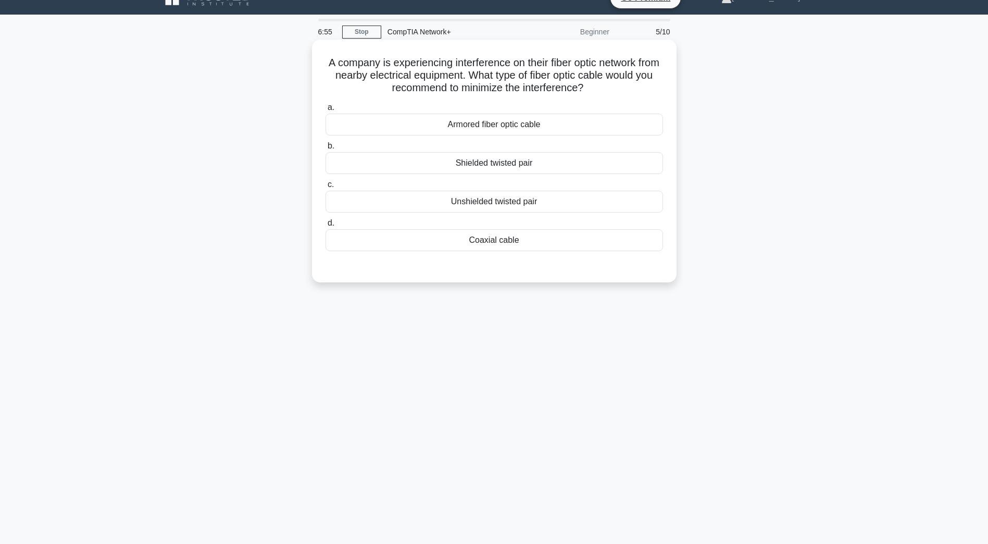
click at [579, 159] on div "Shielded twisted pair" at bounding box center [493, 163] width 337 height 22
click at [325, 149] on input "b. Shielded twisted pair" at bounding box center [325, 146] width 0 height 7
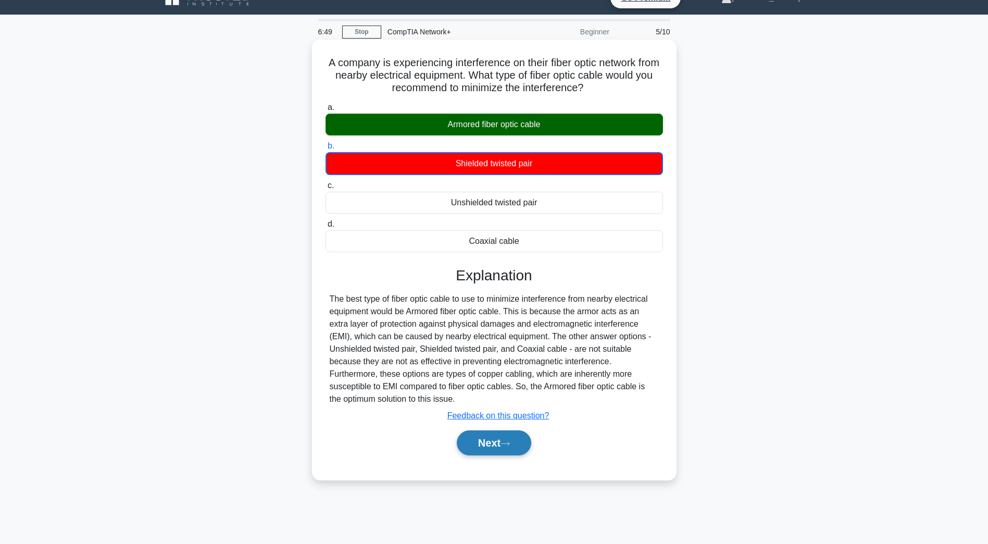
click at [526, 444] on button "Next" at bounding box center [494, 442] width 74 height 25
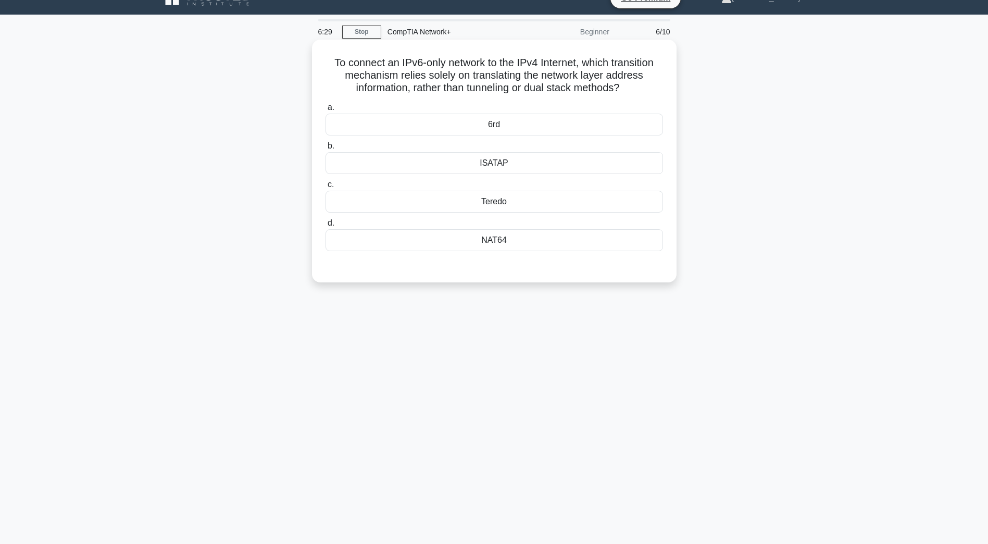
click at [461, 241] on div "NAT64" at bounding box center [493, 240] width 337 height 22
click at [325, 226] on input "d. NAT64" at bounding box center [325, 223] width 0 height 7
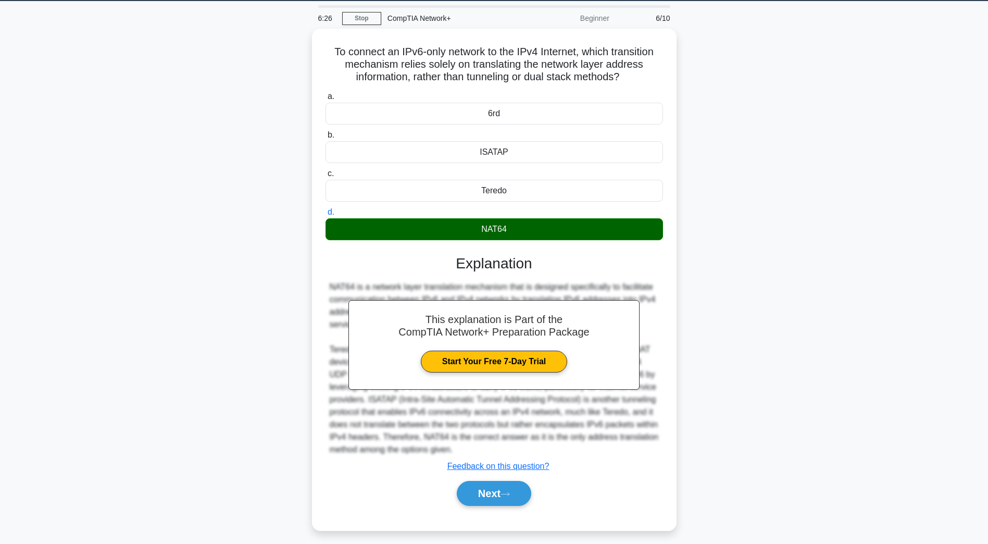
scroll to position [36, 0]
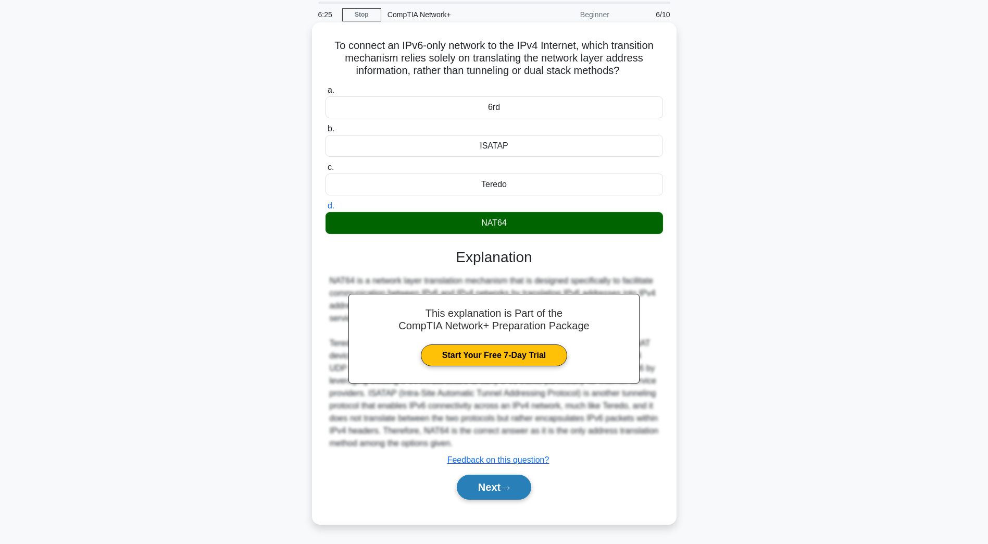
click at [493, 487] on button "Next" at bounding box center [494, 486] width 74 height 25
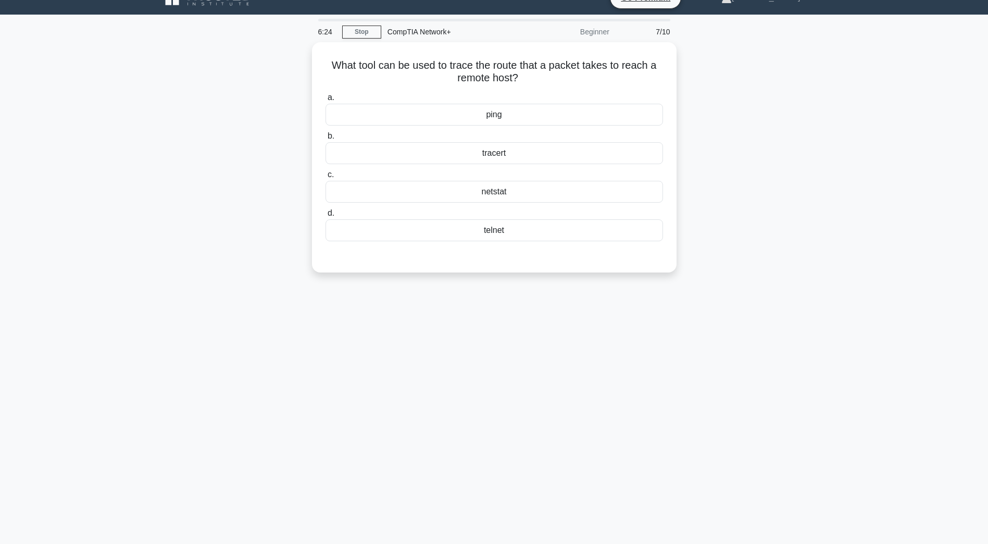
scroll to position [19, 0]
click at [519, 156] on div "tracert" at bounding box center [493, 151] width 337 height 22
click at [325, 137] on input "b. tracert" at bounding box center [325, 133] width 0 height 7
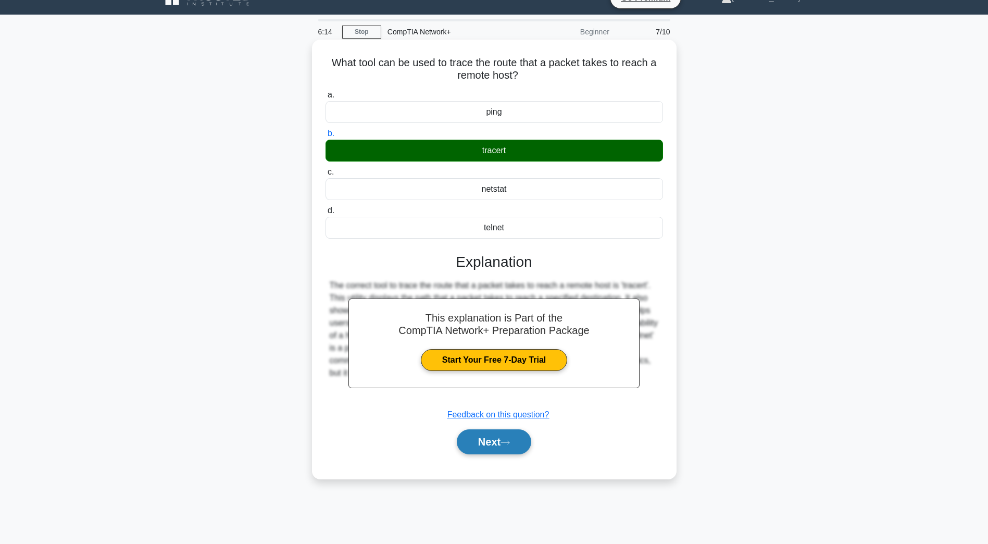
click at [489, 450] on button "Next" at bounding box center [494, 441] width 74 height 25
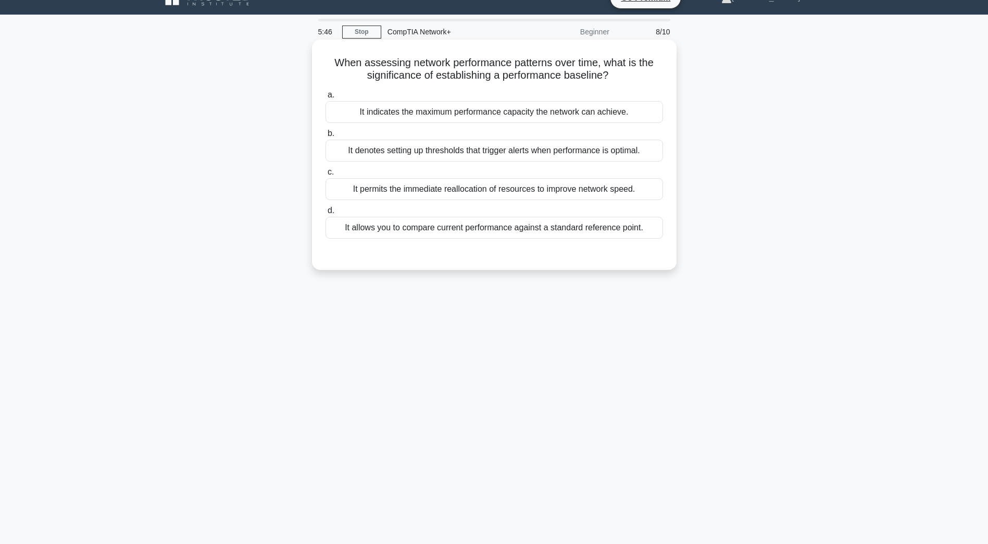
click at [518, 231] on div "It allows you to compare current performance against a standard reference point." at bounding box center [493, 228] width 337 height 22
click at [325, 214] on input "d. It allows you to compare current performance against a standard reference po…" at bounding box center [325, 210] width 0 height 7
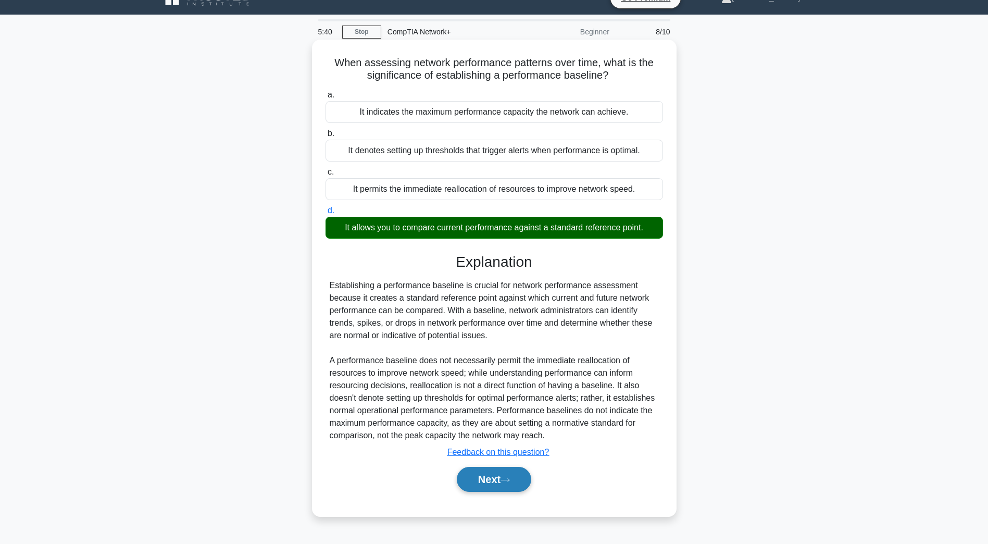
click at [500, 488] on button "Next" at bounding box center [494, 478] width 74 height 25
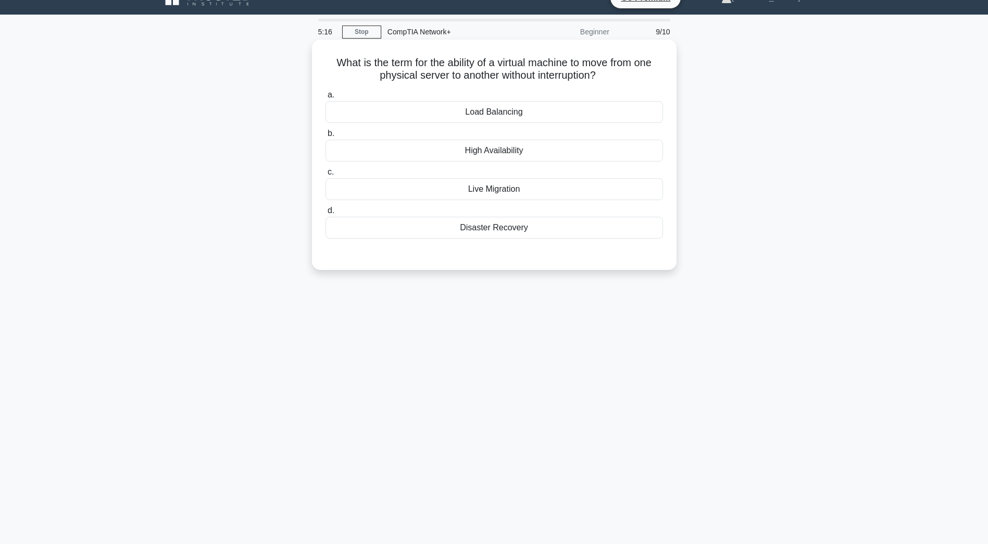
click at [542, 187] on div "Live Migration" at bounding box center [493, 189] width 337 height 22
click at [325, 175] on input "c. Live Migration" at bounding box center [325, 172] width 0 height 7
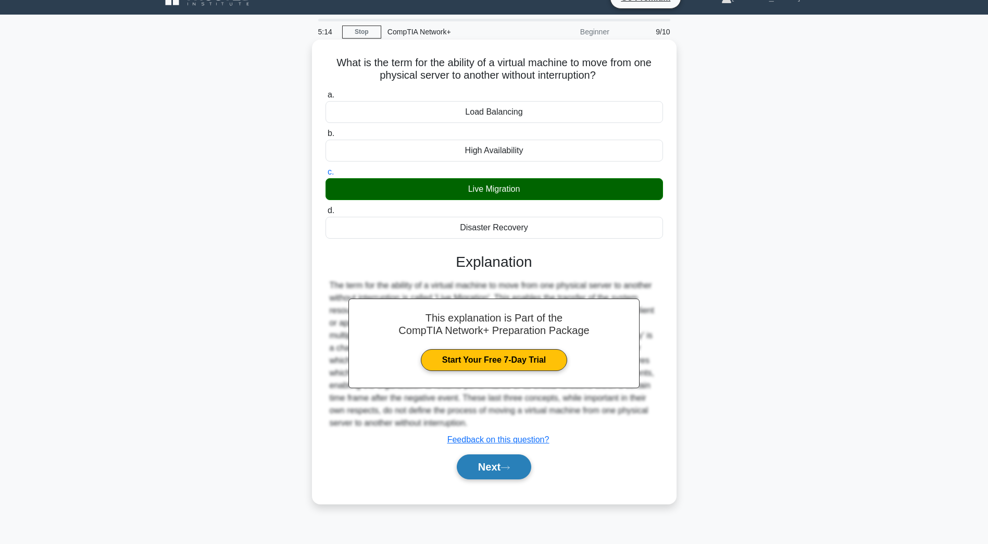
click at [498, 475] on button "Next" at bounding box center [494, 466] width 74 height 25
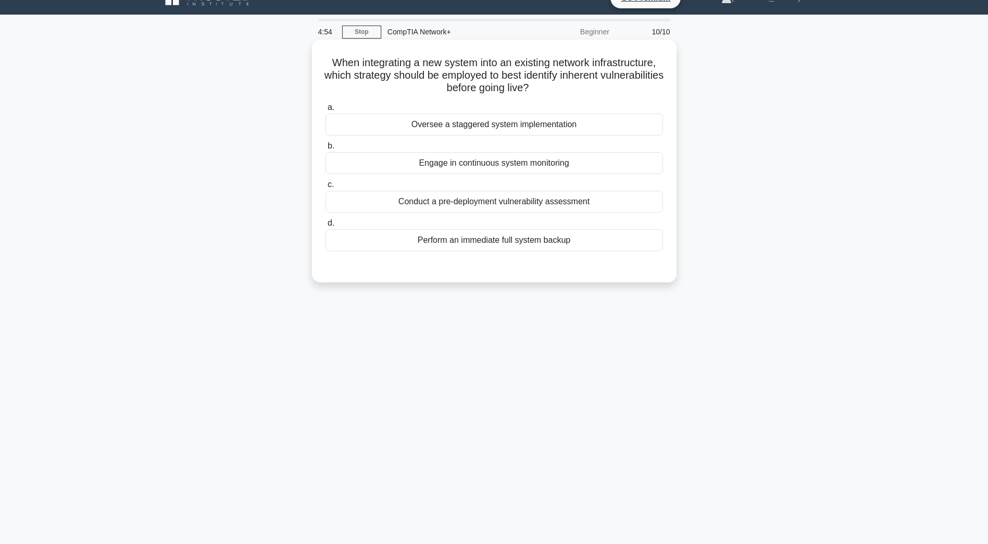
click at [628, 201] on div "Conduct a pre-deployment vulnerability assessment" at bounding box center [493, 202] width 337 height 22
click at [325, 188] on input "c. Conduct a pre-deployment vulnerability assessment" at bounding box center [325, 184] width 0 height 7
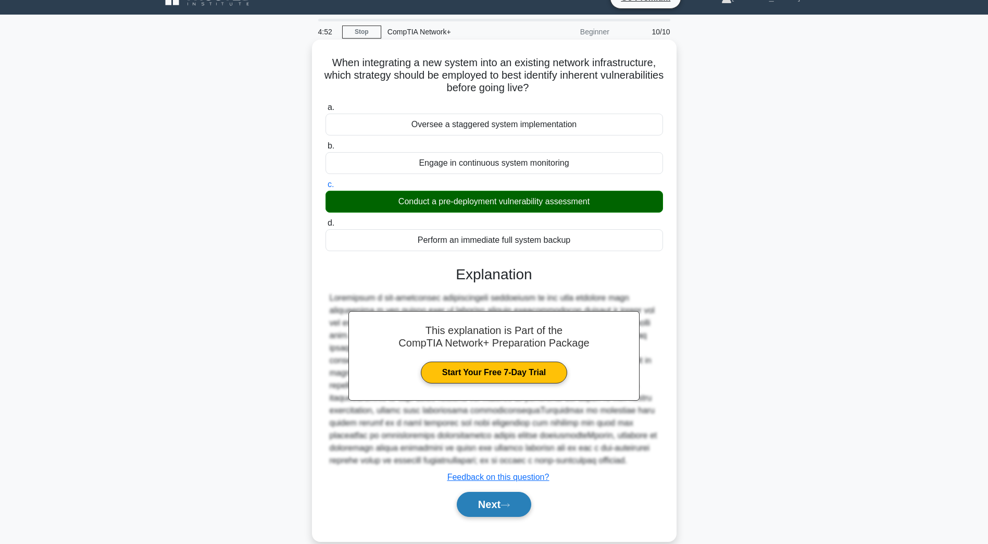
click at [510, 504] on icon at bounding box center [504, 505] width 9 height 6
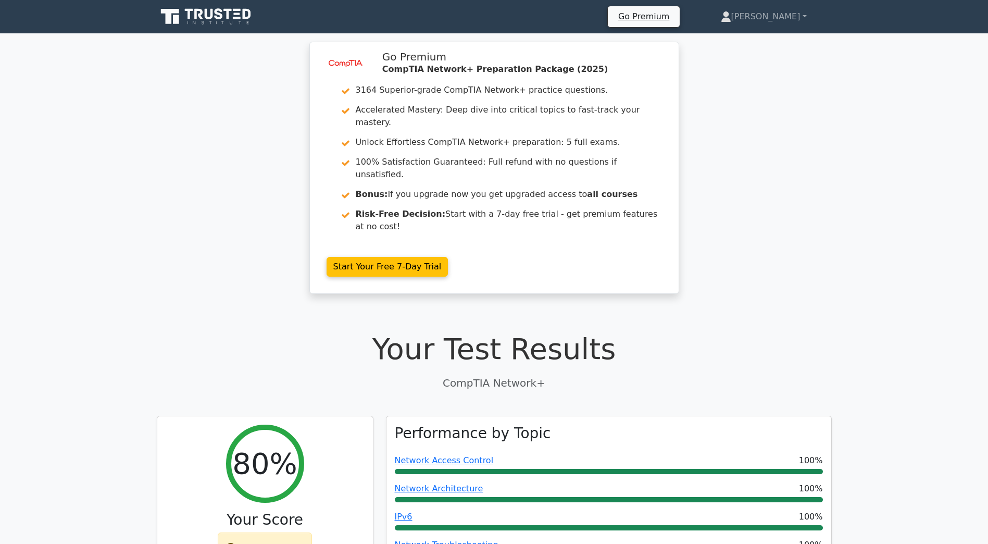
click at [175, 28] on link at bounding box center [207, 16] width 100 height 25
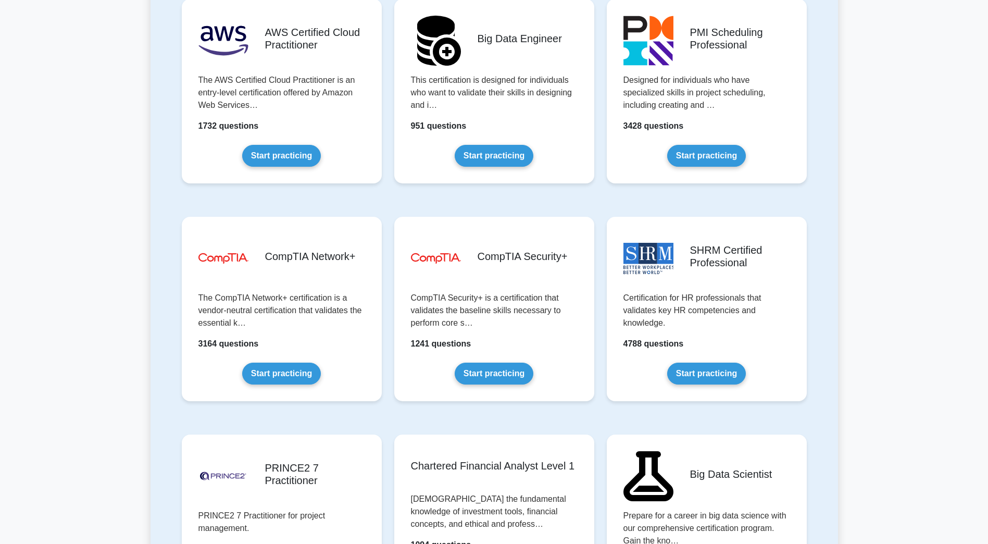
scroll to position [1874, 0]
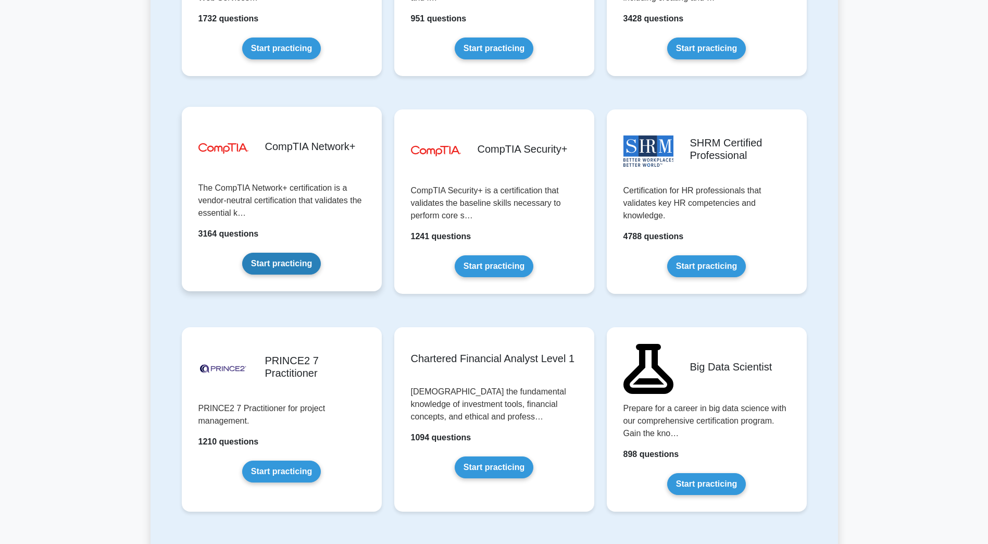
click at [310, 261] on link "Start practicing" at bounding box center [281, 264] width 79 height 22
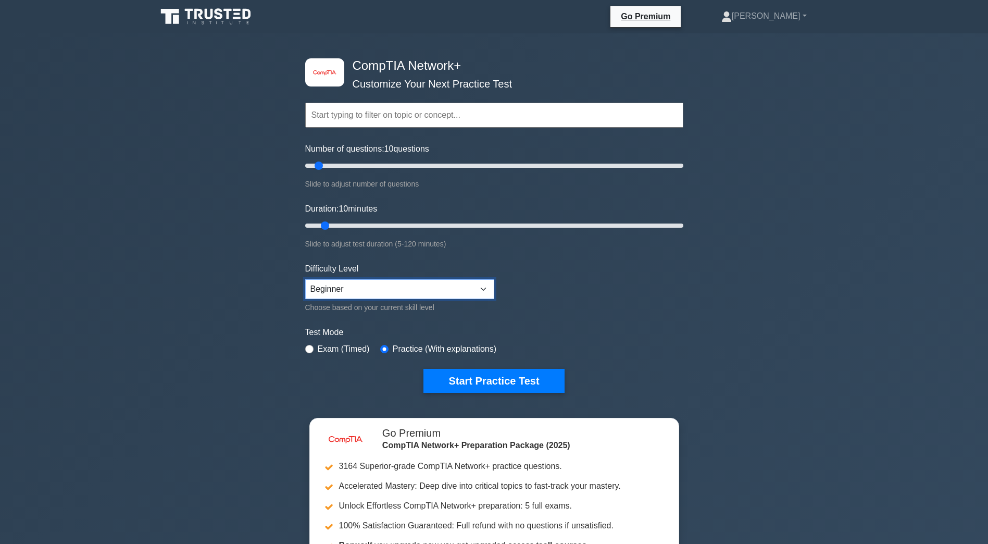
click at [365, 295] on select "Beginner Intermediate Expert" at bounding box center [399, 289] width 189 height 20
select select "expert"
click at [305, 279] on select "Beginner Intermediate Expert" at bounding box center [399, 289] width 189 height 20
click at [486, 369] on button "Start Practice Test" at bounding box center [493, 381] width 141 height 24
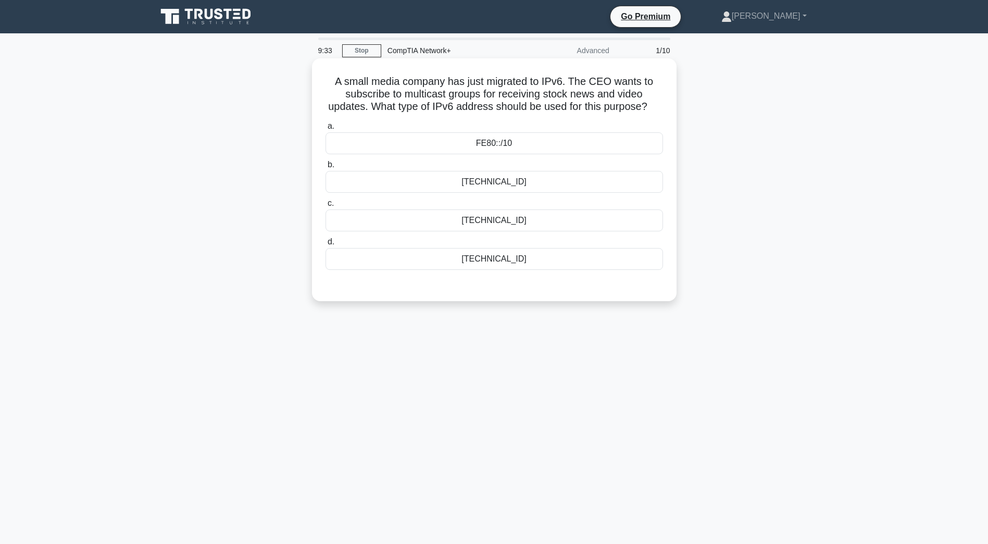
click at [545, 154] on div "FE80::/10" at bounding box center [493, 143] width 337 height 22
click at [325, 130] on input "a. FE80::/10" at bounding box center [325, 126] width 0 height 7
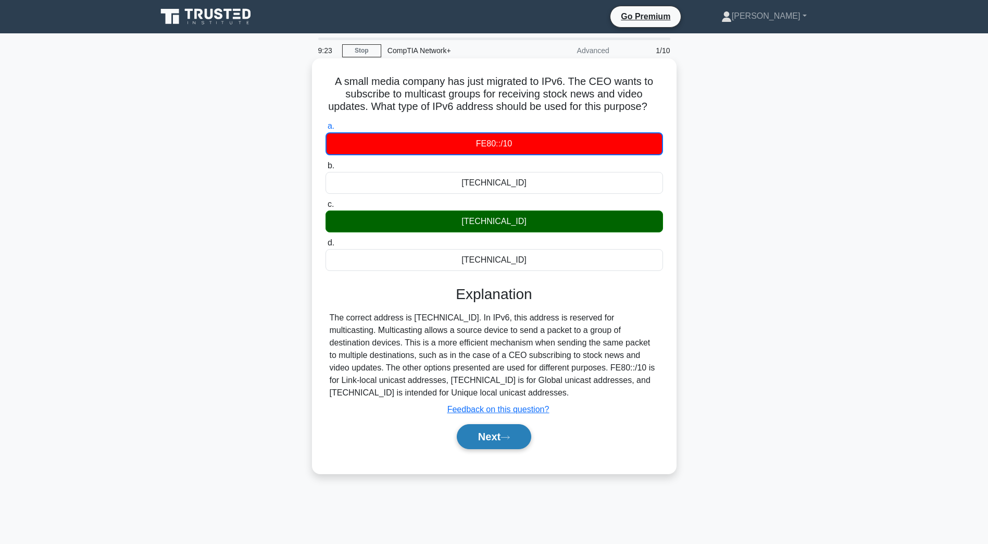
click at [469, 444] on button "Next" at bounding box center [494, 436] width 74 height 25
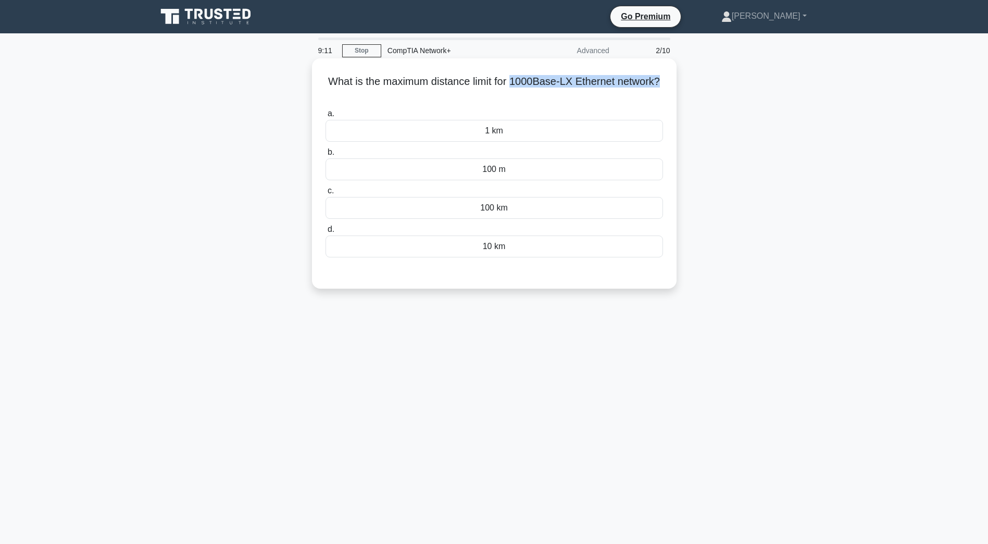
drag, startPoint x: 514, startPoint y: 79, endPoint x: 661, endPoint y: 84, distance: 146.9
click at [661, 84] on h5 "What is the maximum distance limit for 1000Base-LX Ethernet network? .spinner_0…" at bounding box center [493, 88] width 339 height 26
drag, startPoint x: 661, startPoint y: 84, endPoint x: 642, endPoint y: 87, distance: 19.0
click at [701, 214] on div "What is the maximum distance limit for 1000Base-LX Ethernet network? .spinner_0…" at bounding box center [493, 182] width 687 height 243
click at [611, 215] on div "100 km" at bounding box center [493, 208] width 337 height 22
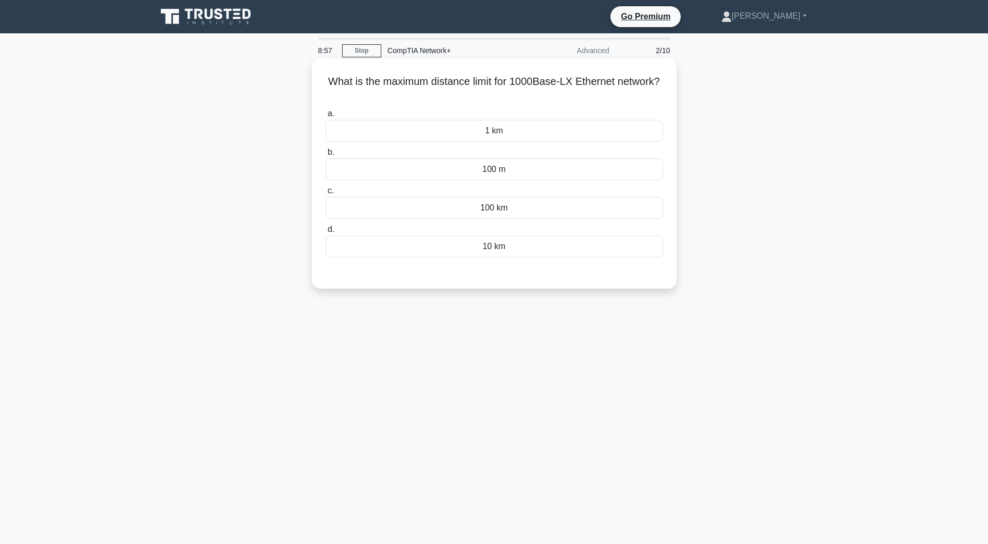
click at [325, 194] on input "c. 100 km" at bounding box center [325, 190] width 0 height 7
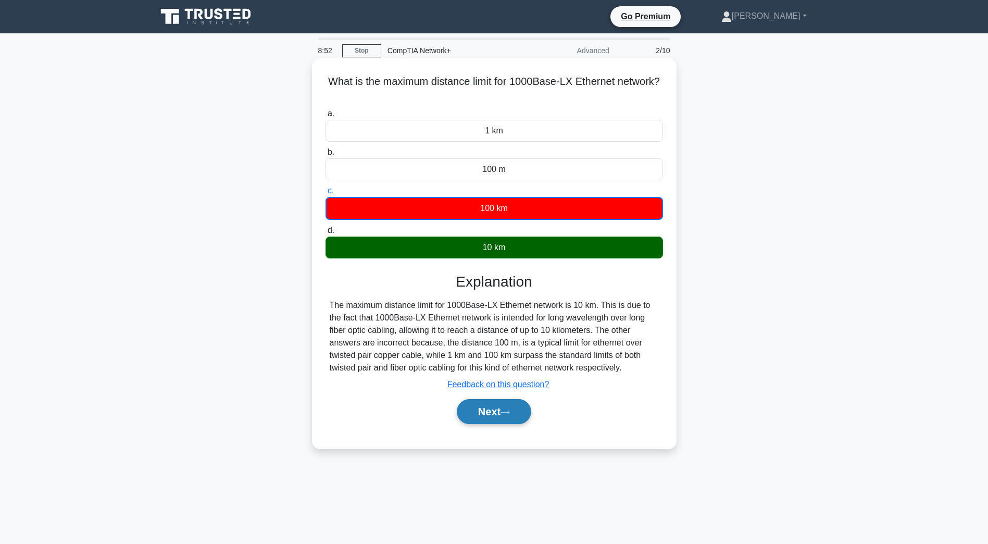
click at [509, 407] on button "Next" at bounding box center [494, 411] width 74 height 25
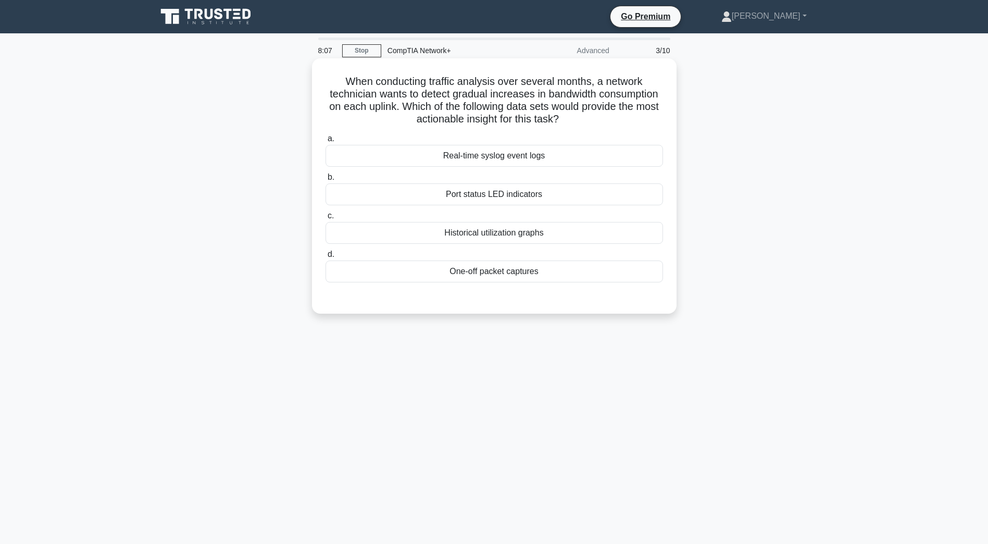
click at [593, 151] on div "Real-time syslog event logs" at bounding box center [493, 156] width 337 height 22
click at [325, 142] on input "a. Real-time syslog event logs" at bounding box center [325, 138] width 0 height 7
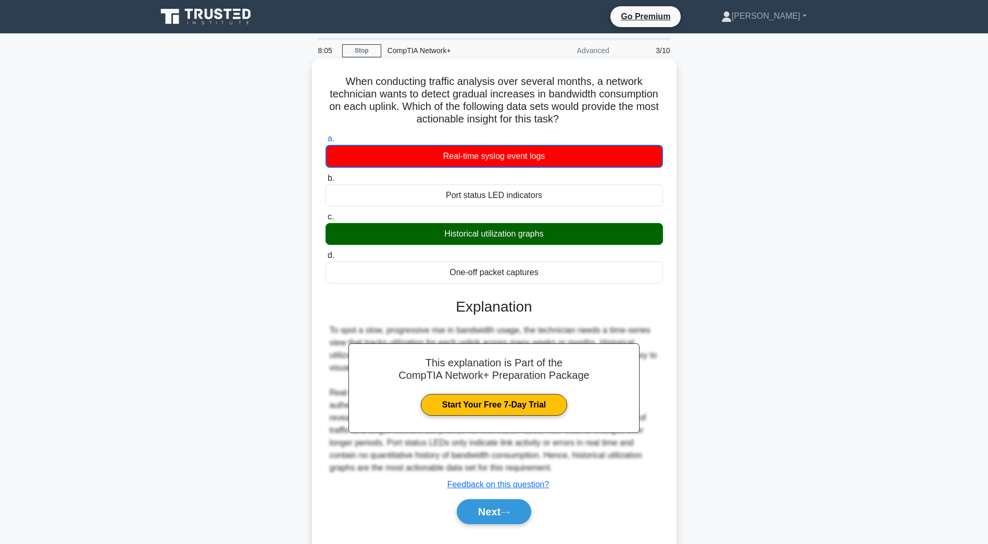
scroll to position [25, 0]
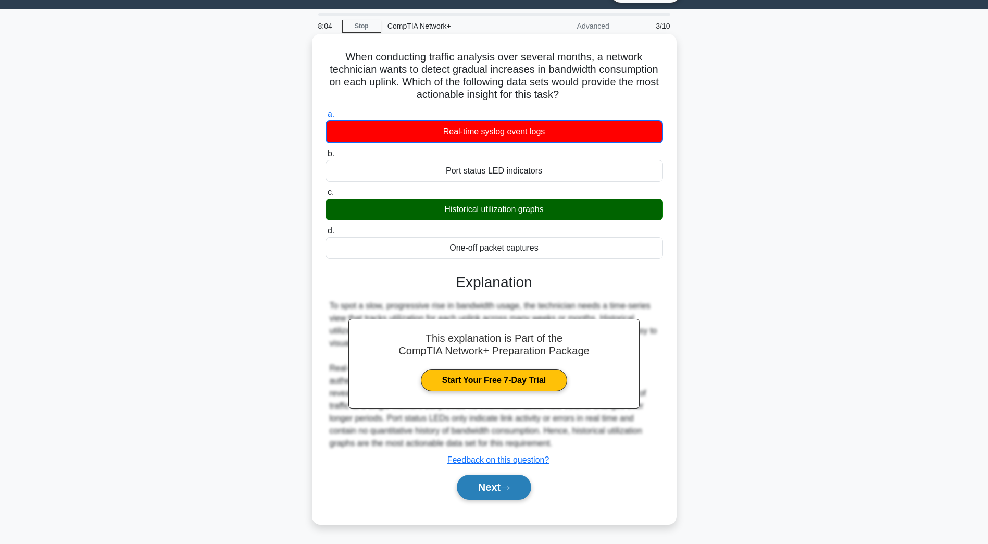
click at [487, 490] on button "Next" at bounding box center [494, 486] width 74 height 25
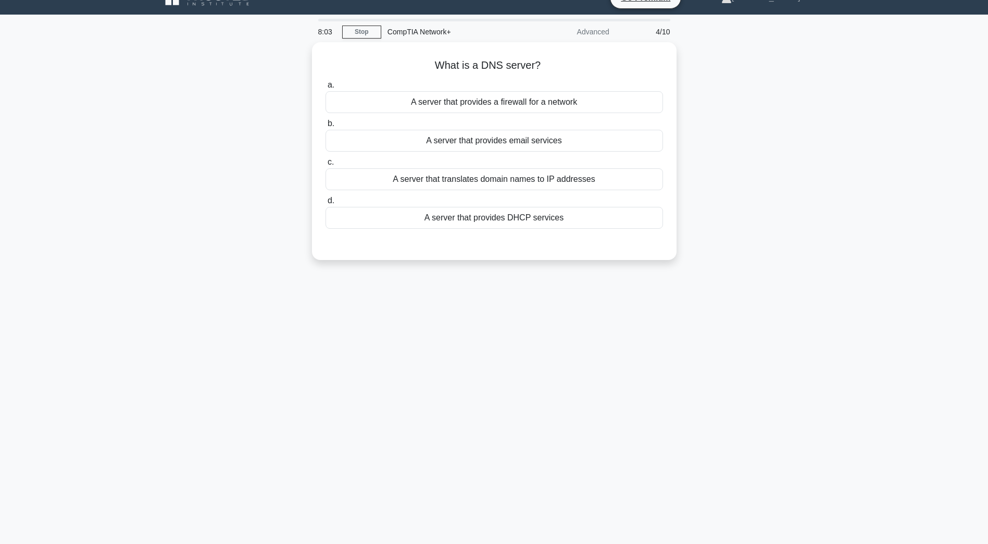
scroll to position [19, 0]
click at [622, 179] on div "A server that translates domain names to IP addresses" at bounding box center [493, 177] width 337 height 22
click at [325, 163] on input "c. A server that translates domain names to IP addresses" at bounding box center [325, 159] width 0 height 7
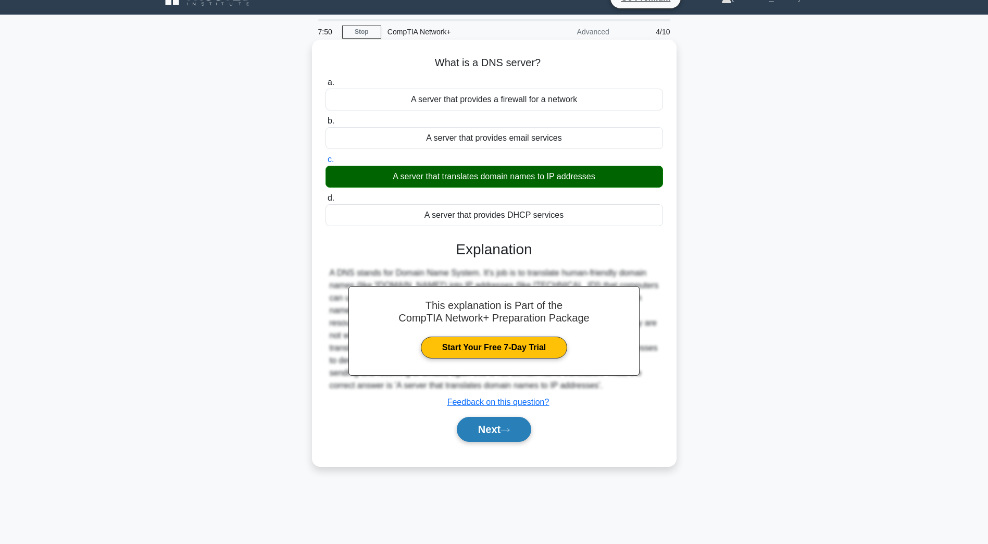
click at [515, 433] on button "Next" at bounding box center [494, 428] width 74 height 25
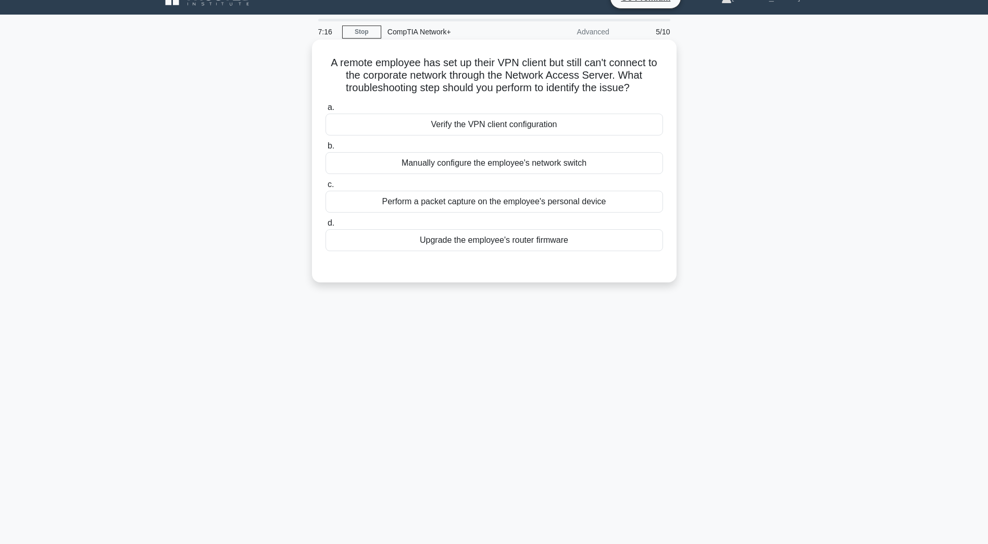
click at [597, 121] on div "Verify the VPN client configuration" at bounding box center [493, 124] width 337 height 22
click at [325, 111] on input "a. Verify the VPN client configuration" at bounding box center [325, 107] width 0 height 7
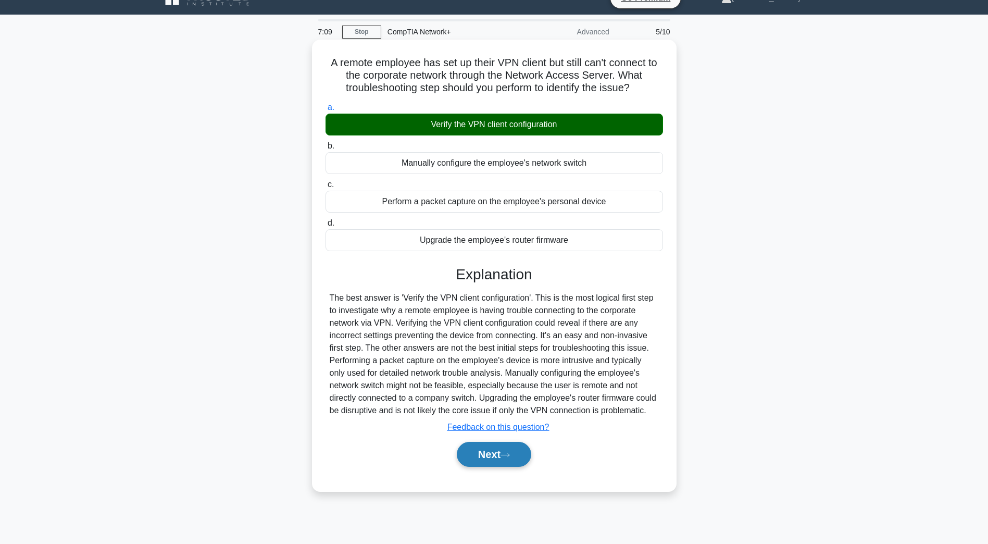
click at [516, 447] on button "Next" at bounding box center [494, 453] width 74 height 25
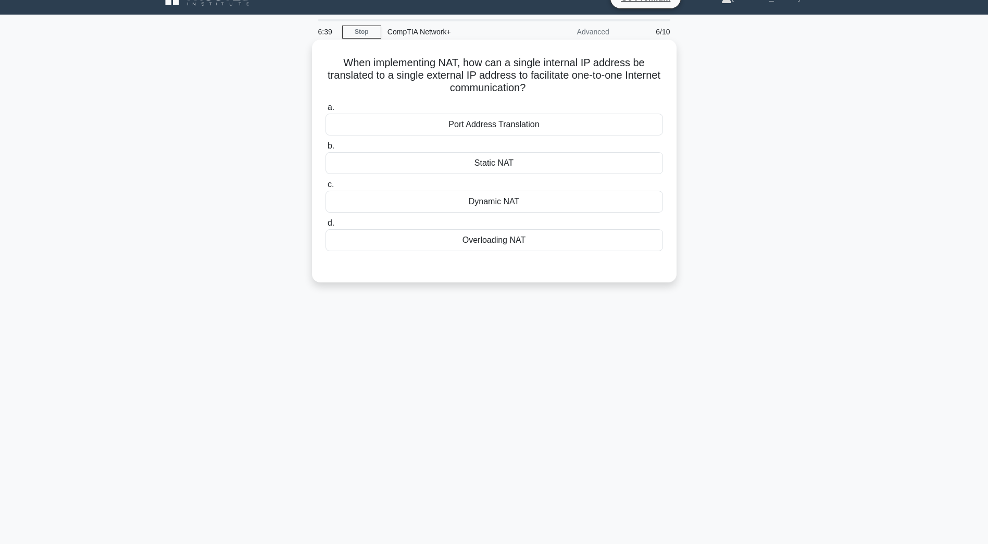
click at [573, 205] on div "Dynamic NAT" at bounding box center [493, 202] width 337 height 22
click at [325, 188] on input "c. Dynamic NAT" at bounding box center [325, 184] width 0 height 7
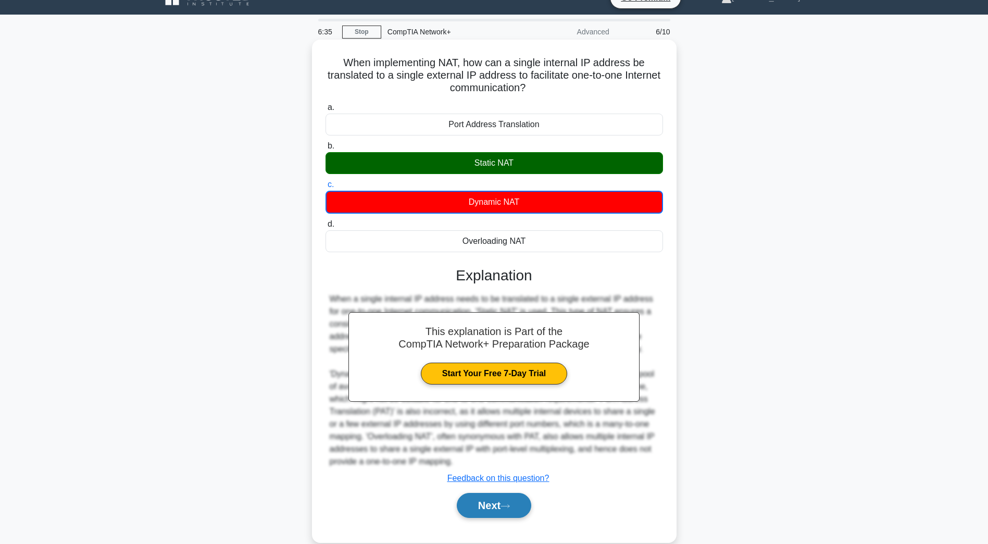
click at [494, 499] on button "Next" at bounding box center [494, 505] width 74 height 25
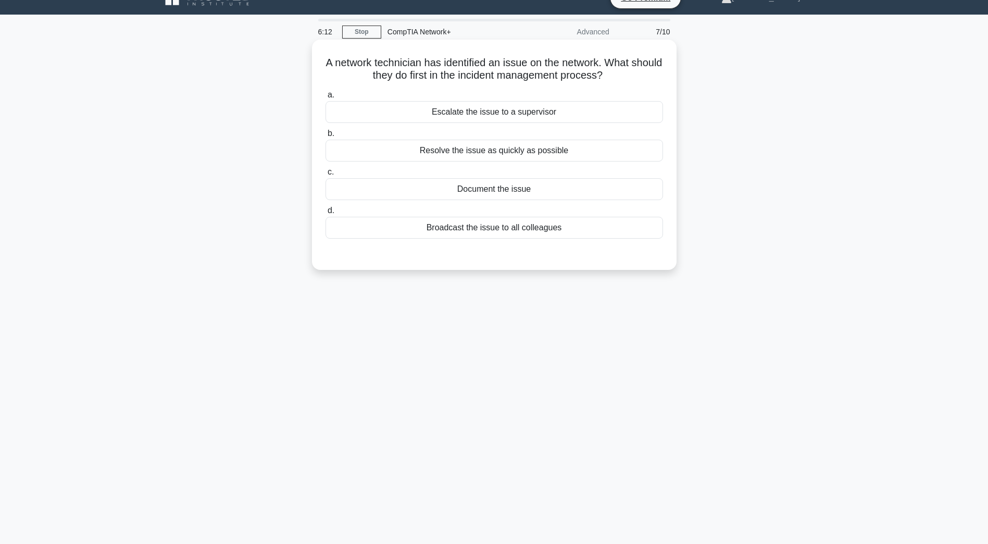
click at [584, 194] on div "Document the issue" at bounding box center [493, 189] width 337 height 22
click at [325, 175] on input "c. Document the issue" at bounding box center [325, 172] width 0 height 7
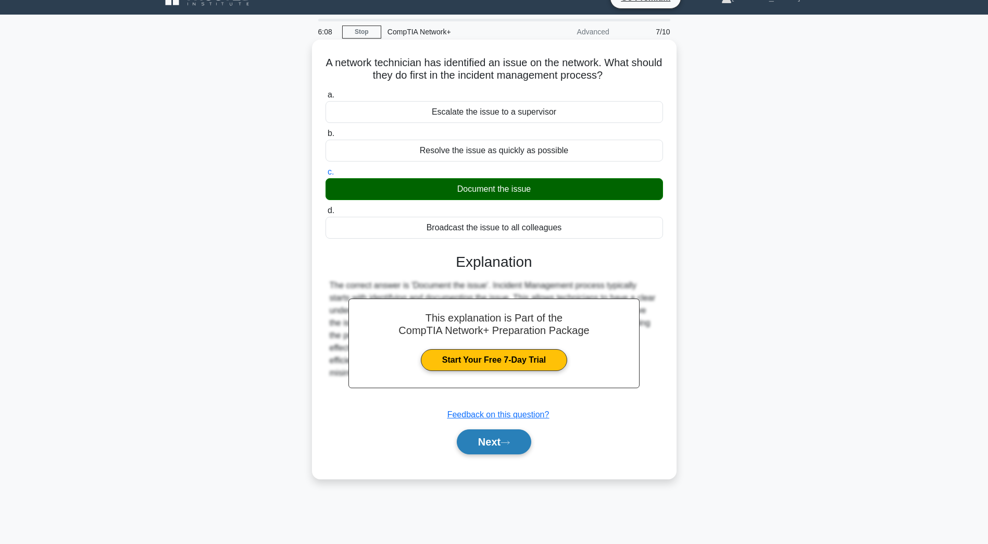
click at [507, 444] on icon at bounding box center [504, 442] width 9 height 6
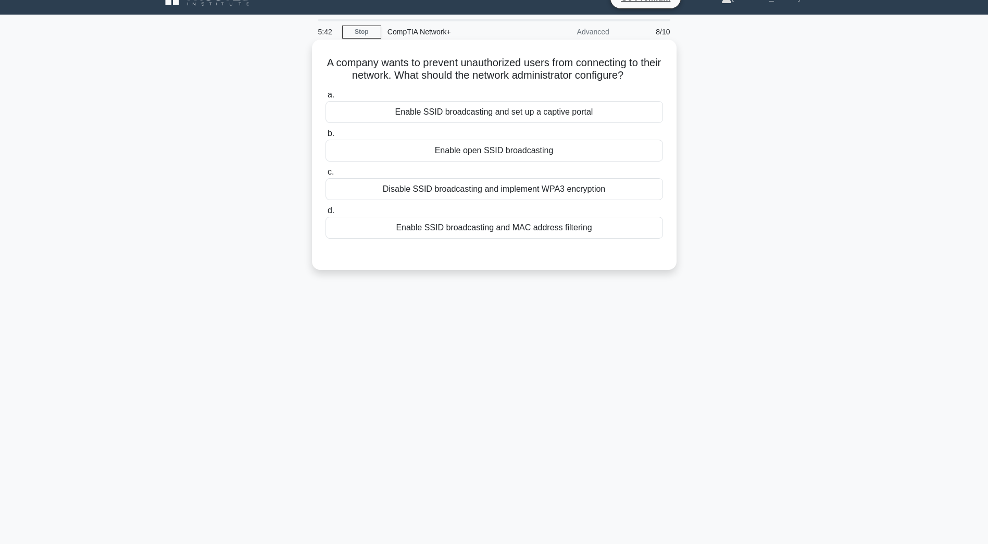
drag, startPoint x: 618, startPoint y: 190, endPoint x: 626, endPoint y: 195, distance: 9.6
click at [626, 195] on div "Disable SSID broadcasting and implement WPA3 encryption" at bounding box center [493, 189] width 337 height 22
click at [325, 175] on input "c. Disable SSID broadcasting and implement WPA3 encryption" at bounding box center [325, 172] width 0 height 7
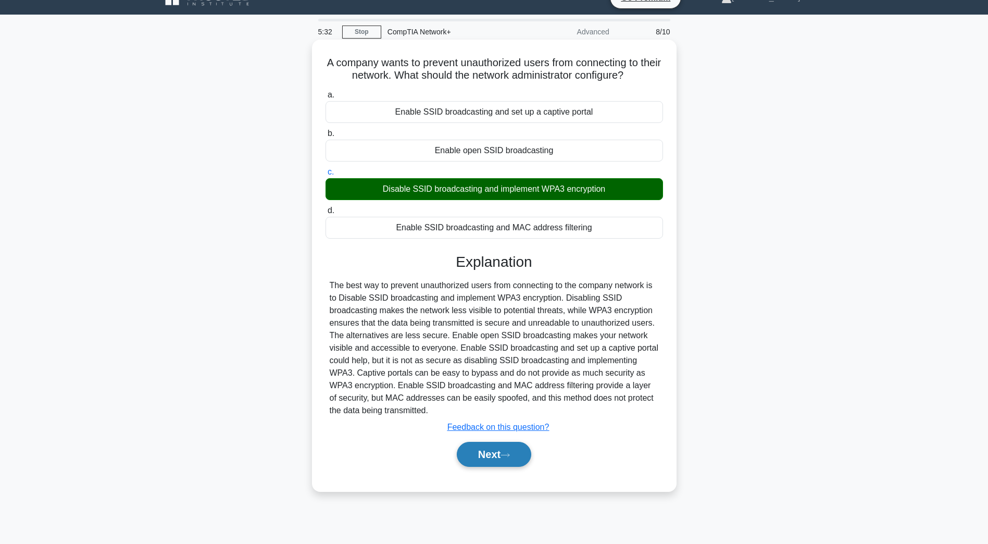
click at [525, 458] on button "Next" at bounding box center [494, 453] width 74 height 25
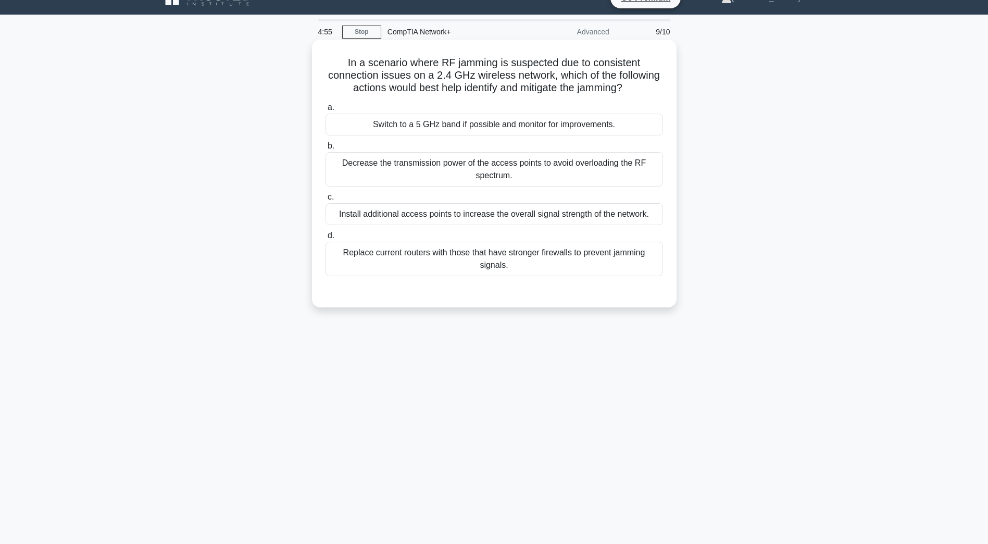
click at [452, 127] on div "Switch to a 5 GHz band if possible and monitor for improvements." at bounding box center [493, 124] width 337 height 22
click at [325, 111] on input "a. Switch to a 5 GHz band if possible and monitor for improvements." at bounding box center [325, 107] width 0 height 7
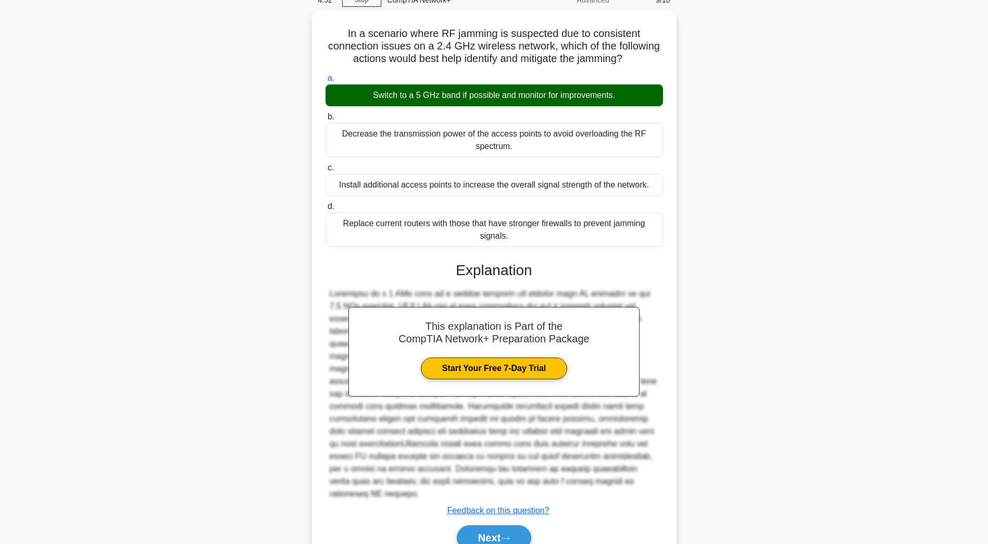
scroll to position [86, 0]
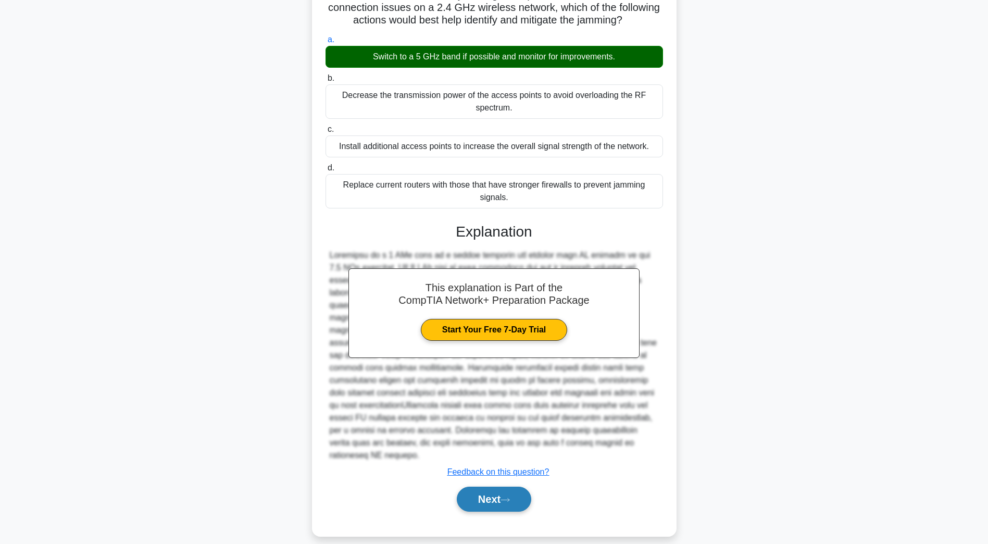
click at [504, 494] on button "Next" at bounding box center [494, 498] width 74 height 25
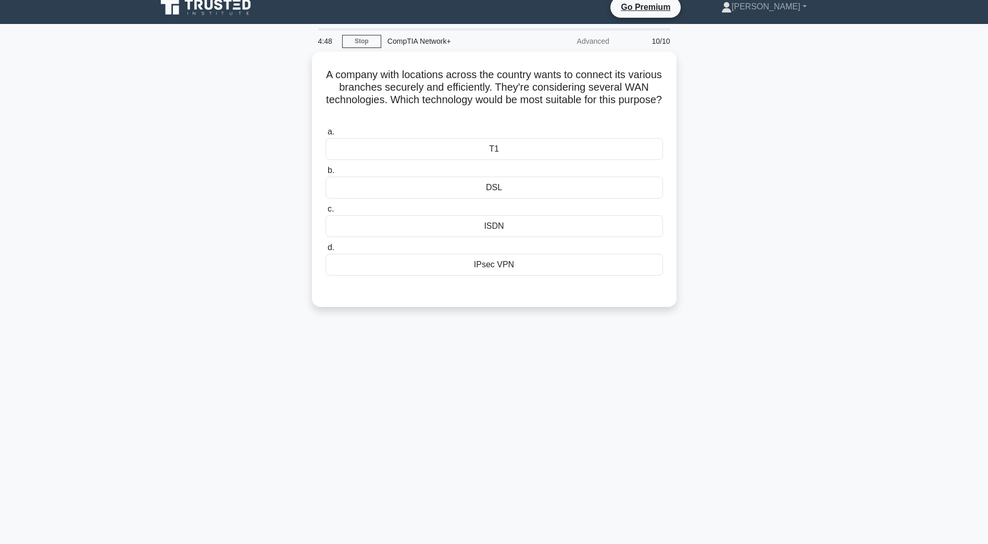
scroll to position [0, 0]
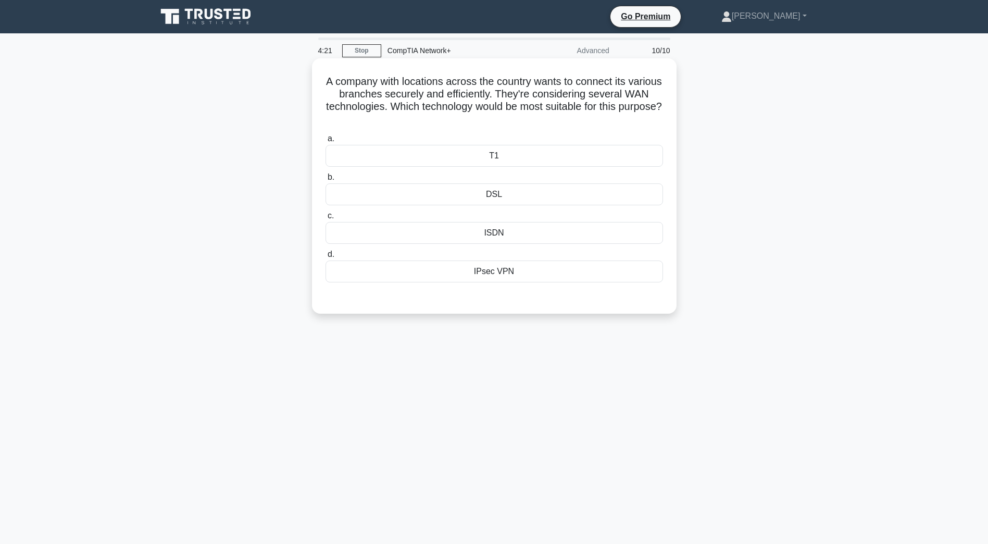
click at [654, 268] on div "IPsec VPN" at bounding box center [493, 271] width 337 height 22
click at [325, 258] on input "d. IPsec VPN" at bounding box center [325, 254] width 0 height 7
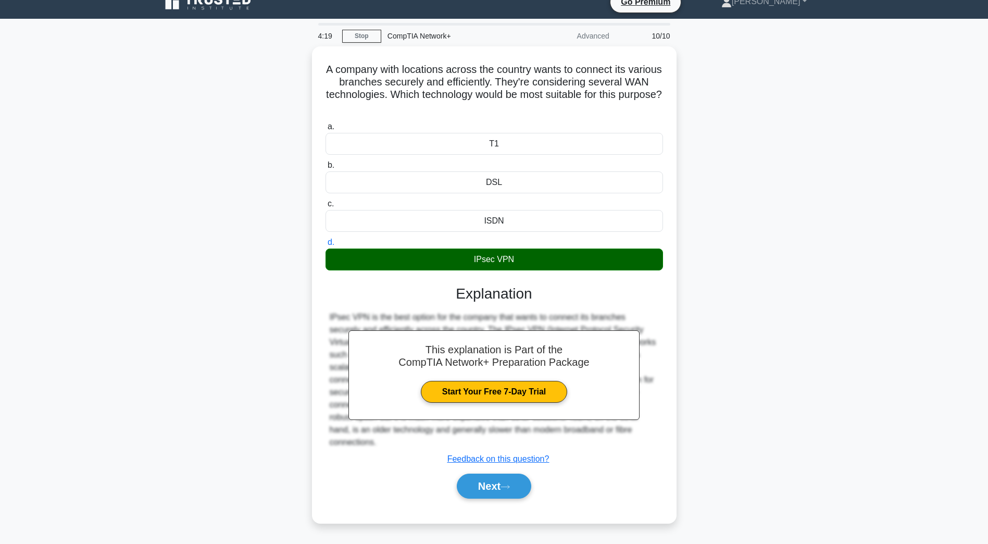
scroll to position [19, 0]
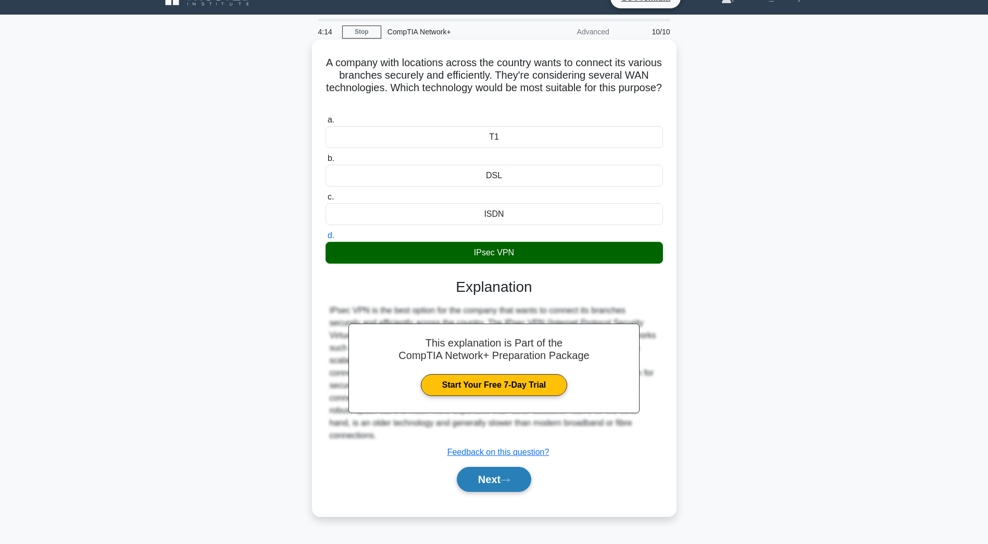
click at [514, 473] on button "Next" at bounding box center [494, 478] width 74 height 25
